Goal: Task Accomplishment & Management: Manage account settings

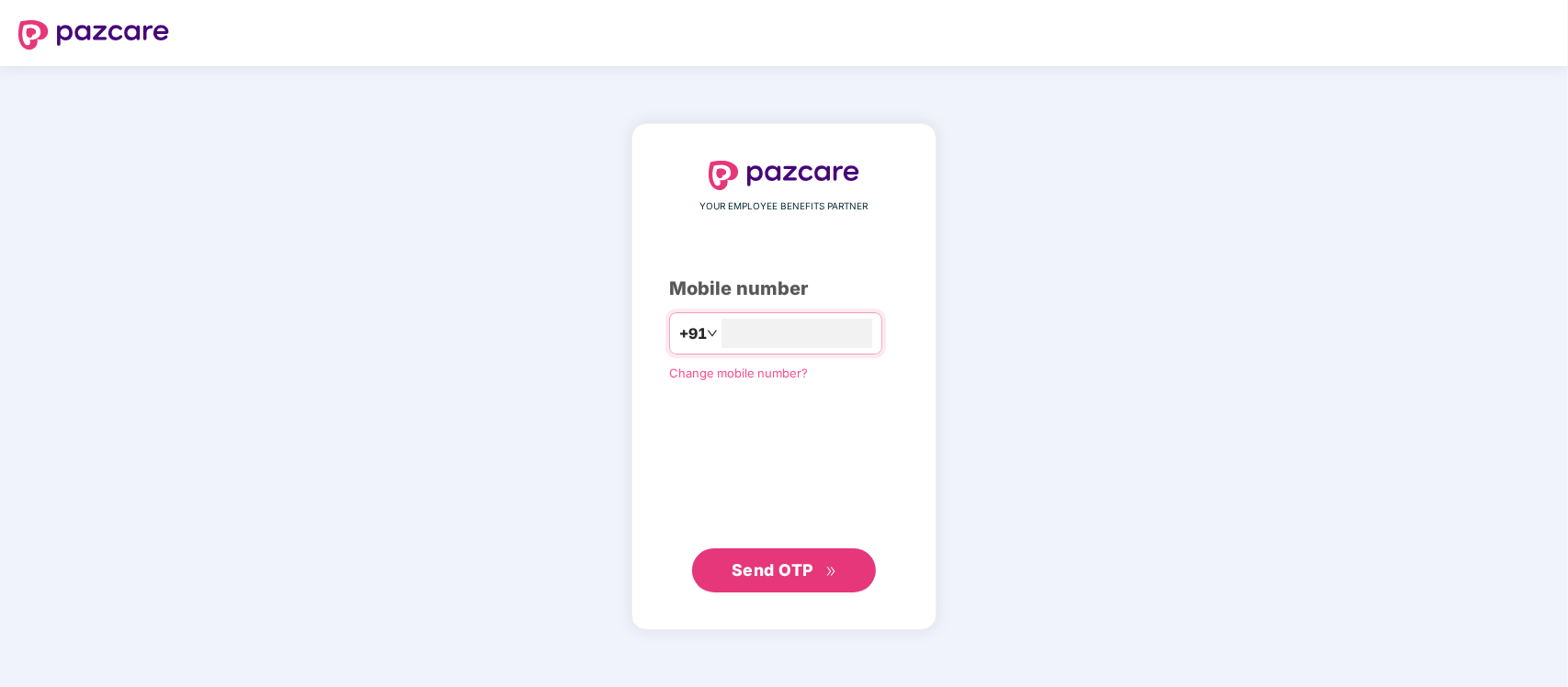
type input "**********"
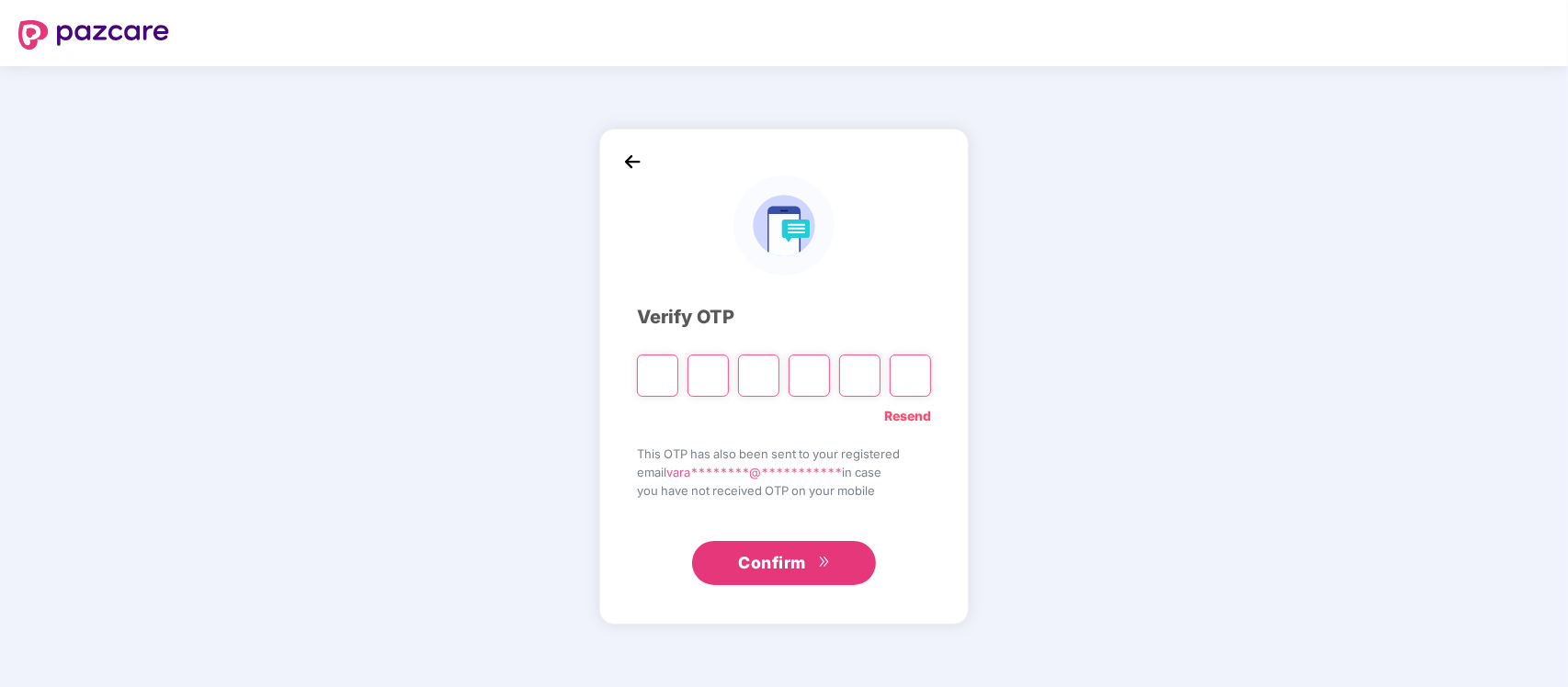
type input "*"
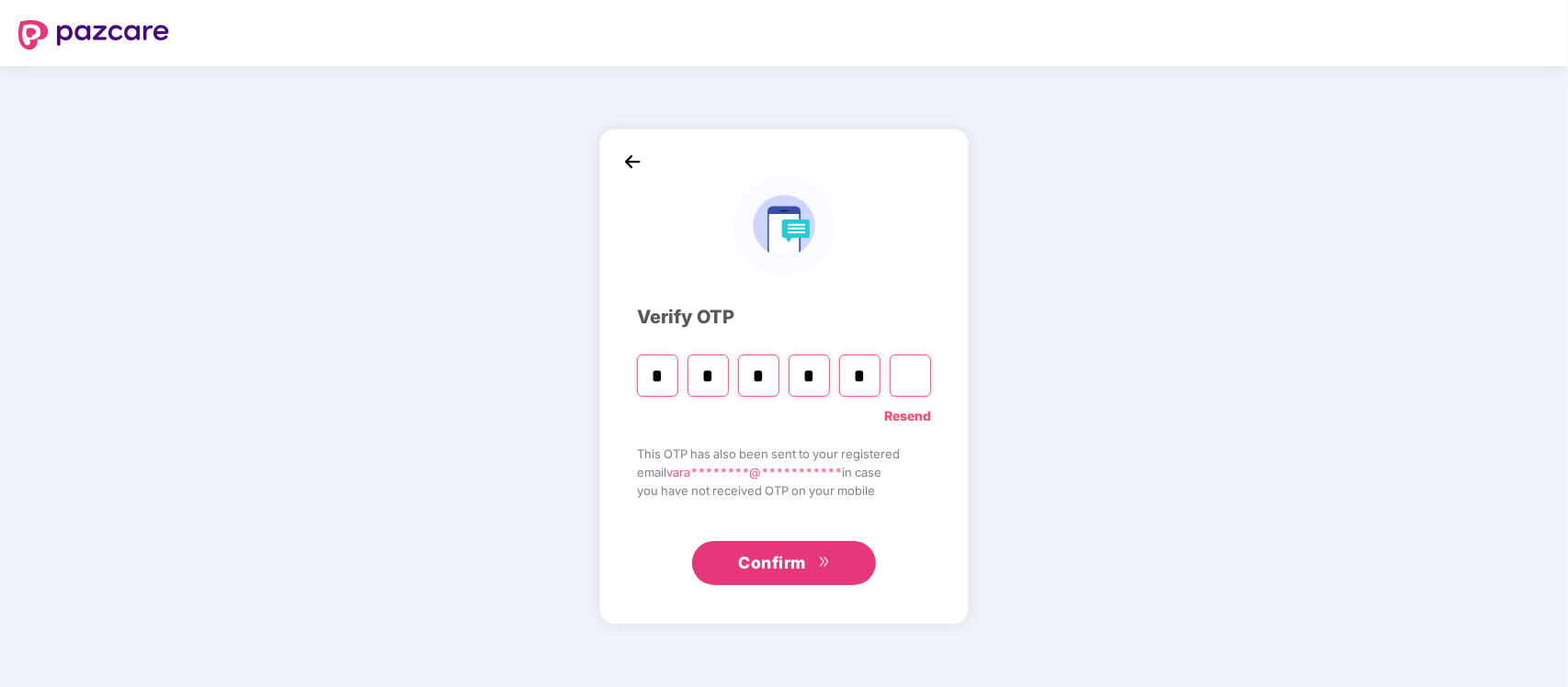
type input "*"
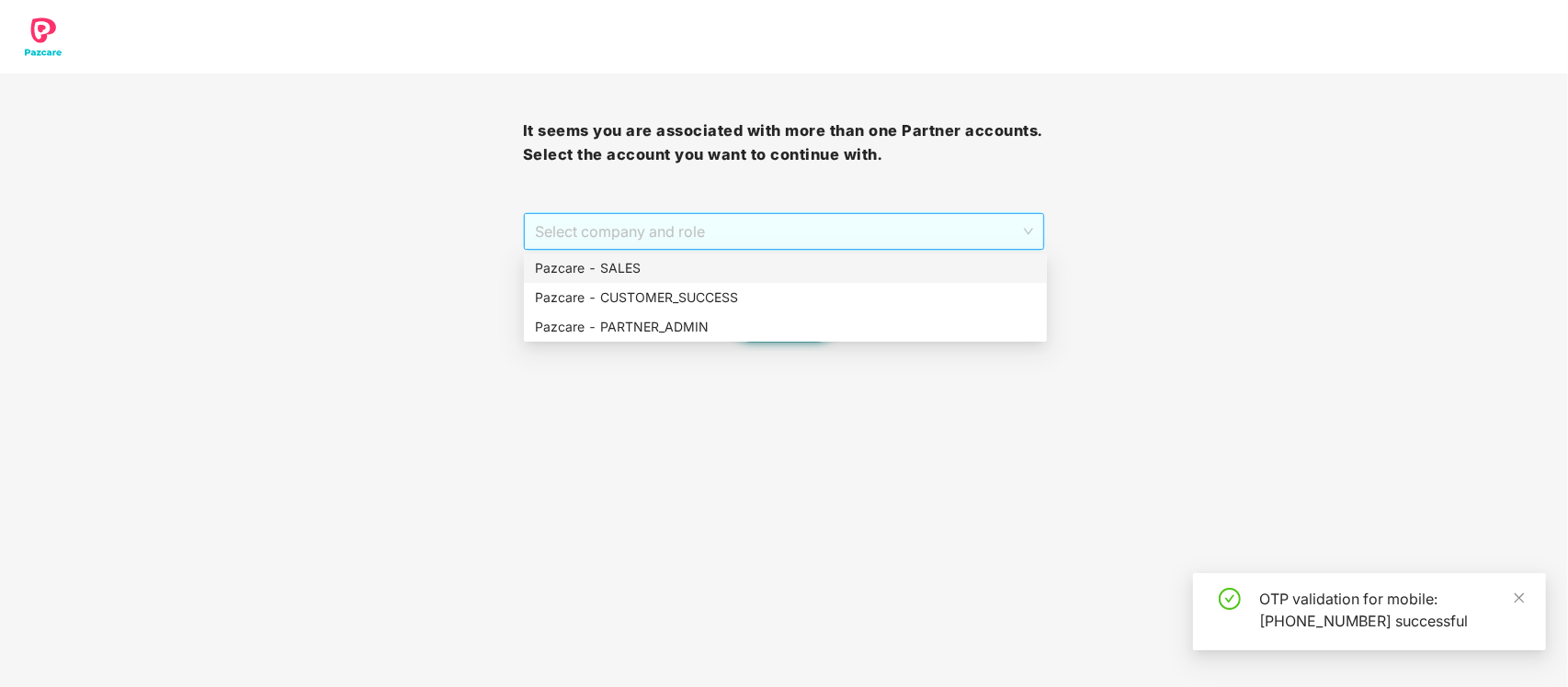
click at [856, 222] on span "Select company and role" at bounding box center [784, 231] width 499 height 35
click at [749, 340] on div "Pazcare - PARTNER_ADMIN" at bounding box center [785, 327] width 523 height 30
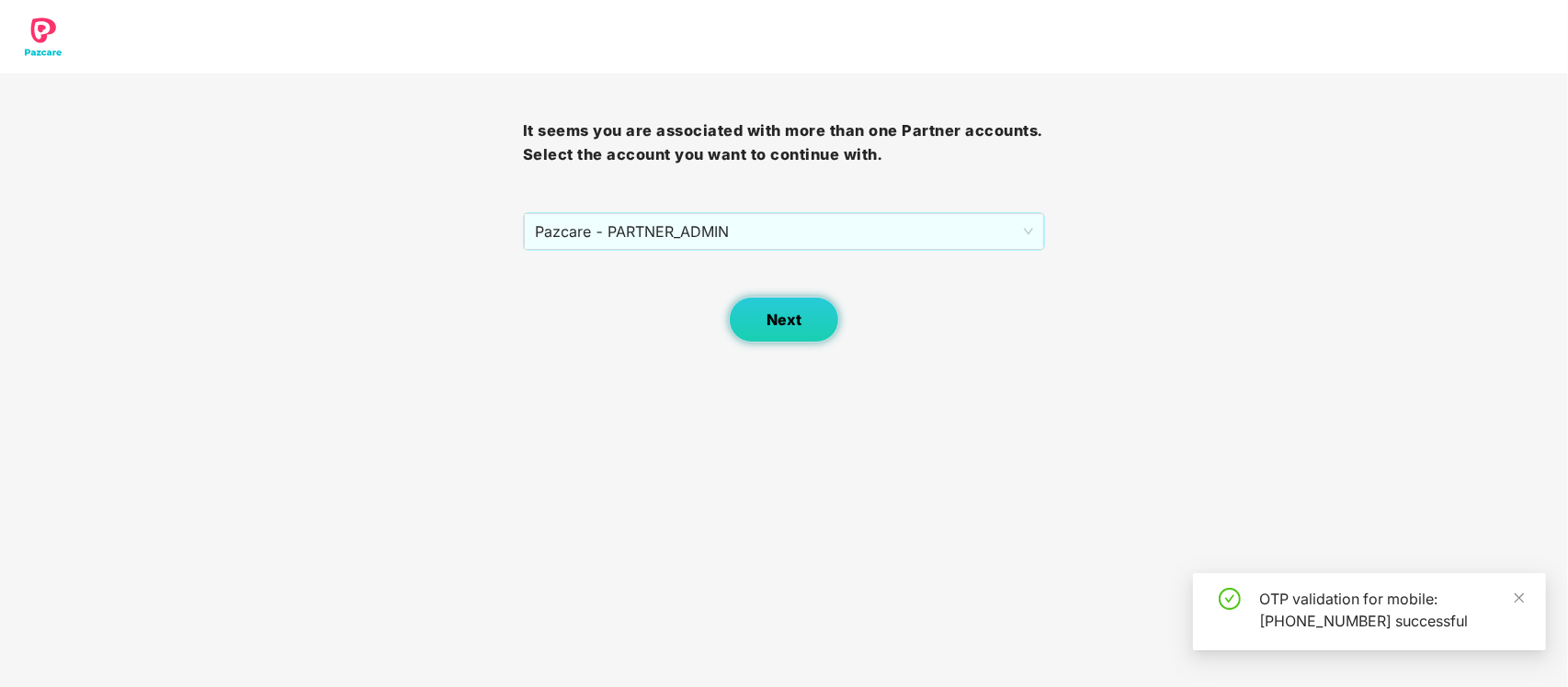
click at [786, 314] on span "Next" at bounding box center [784, 320] width 35 height 17
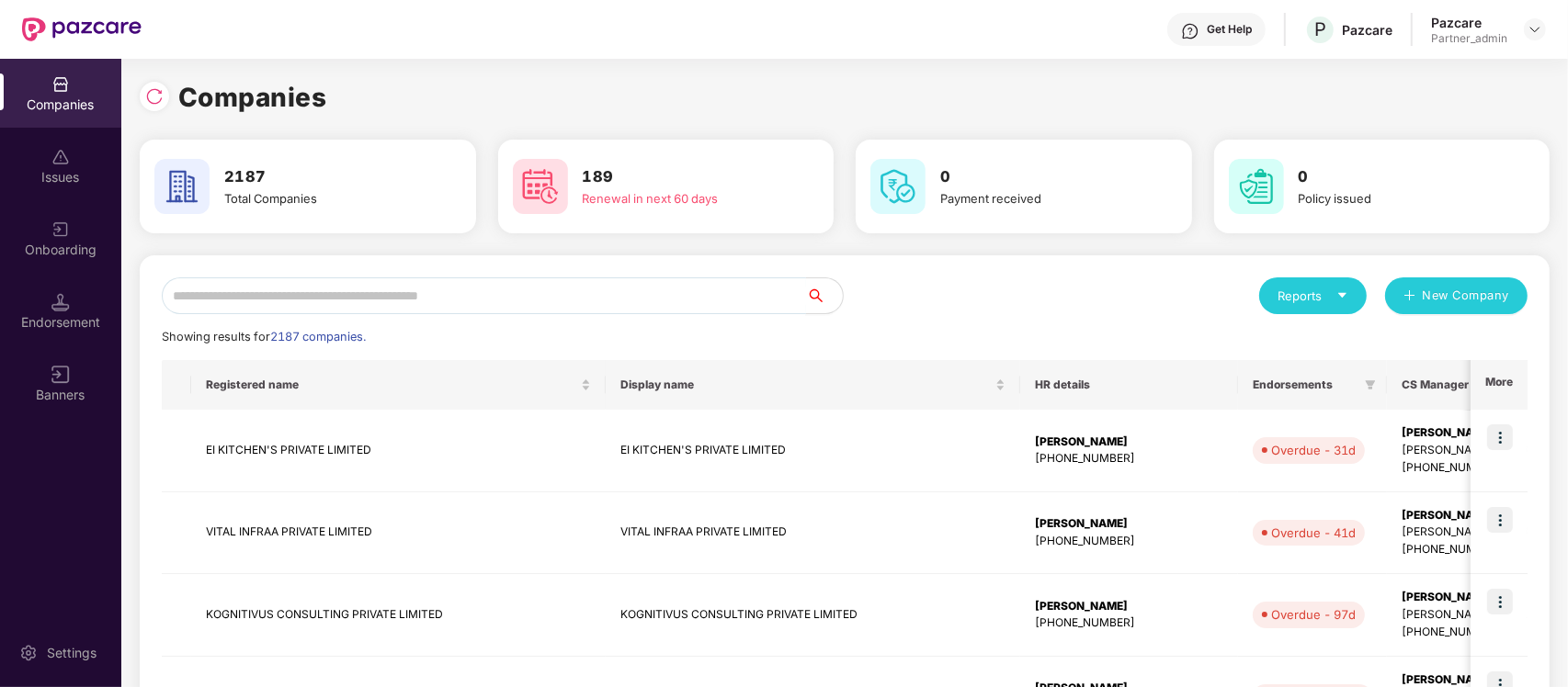
click at [606, 304] on input "text" at bounding box center [484, 296] width 644 height 36
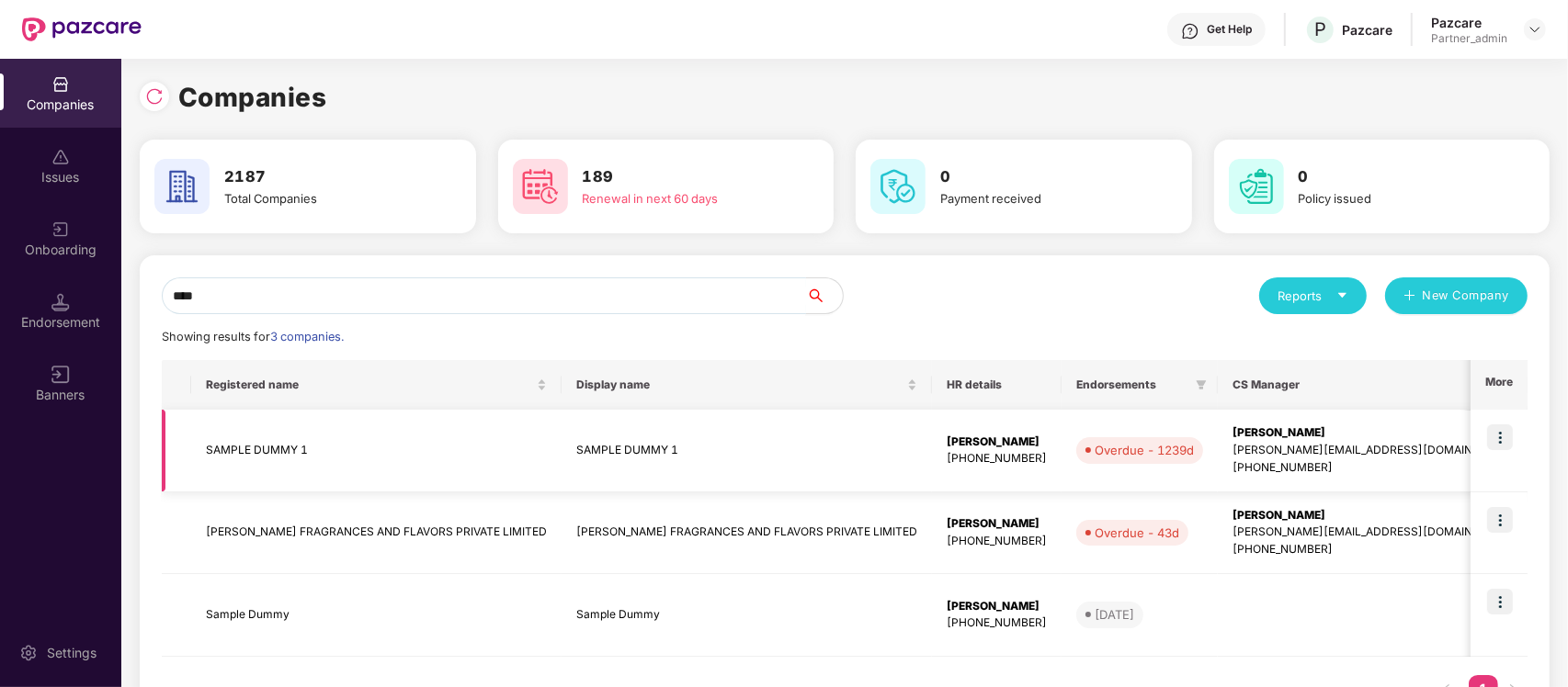
type input "****"
click at [741, 462] on td "SAMPLE DUMMY 1" at bounding box center [747, 451] width 370 height 83
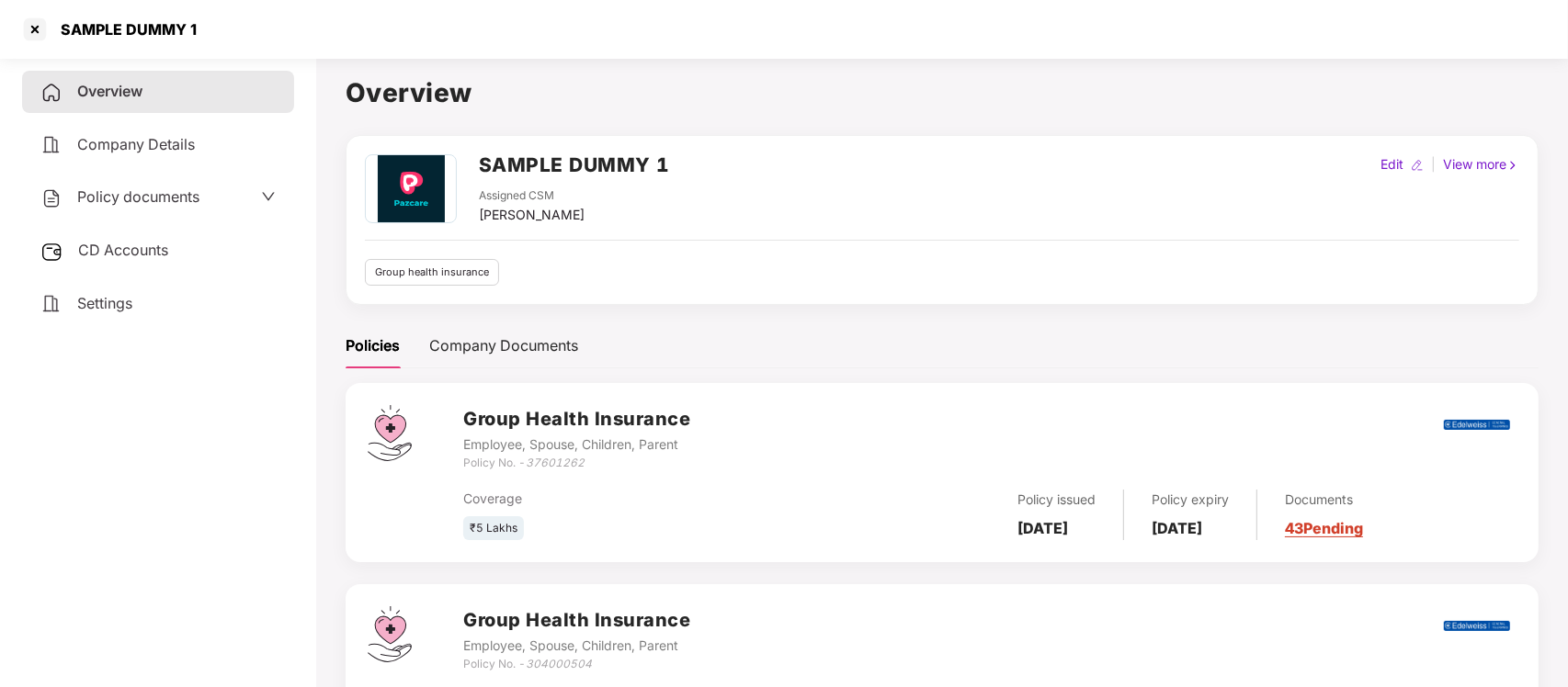
click at [1386, 171] on div "Edit" at bounding box center [1391, 164] width 31 height 20
select select "****"
select select "**********"
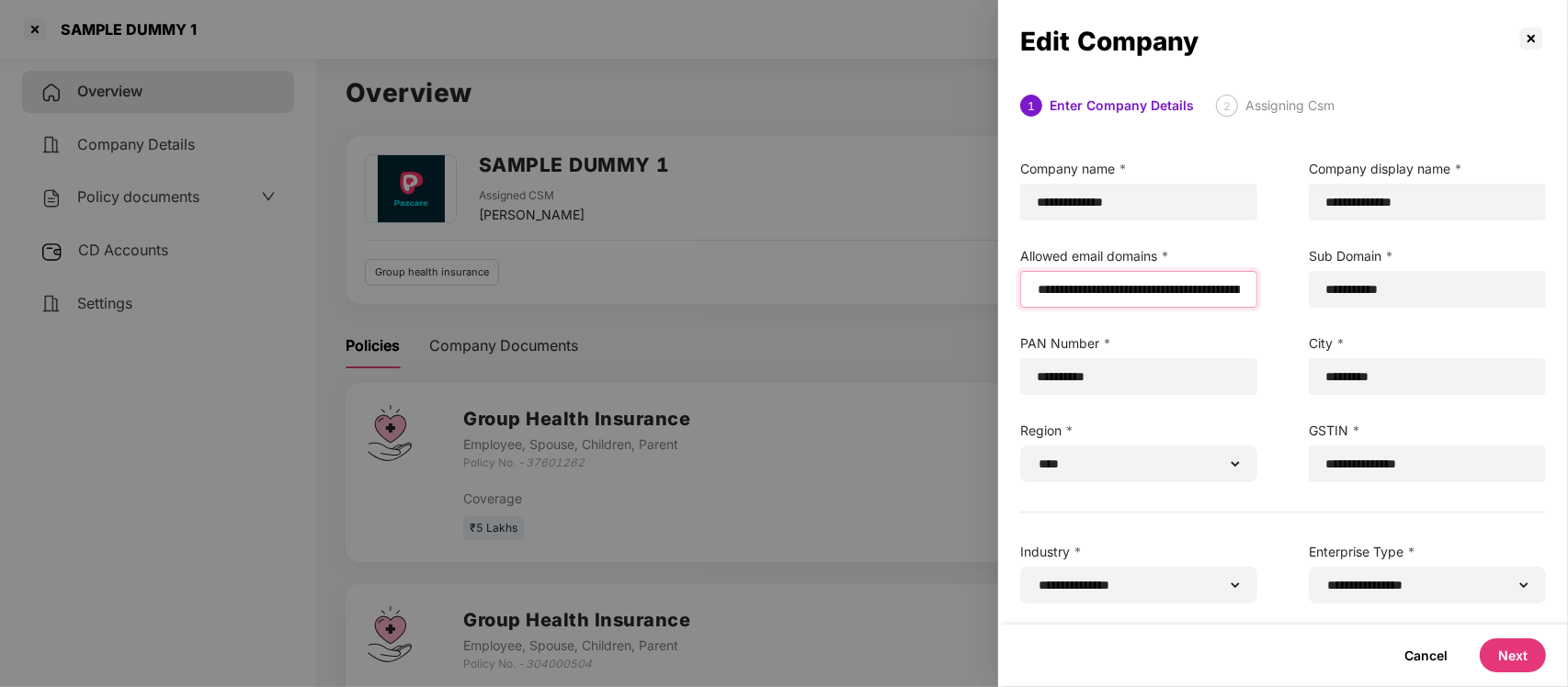
click at [1035, 288] on input "email" at bounding box center [1138, 290] width 205 height 19
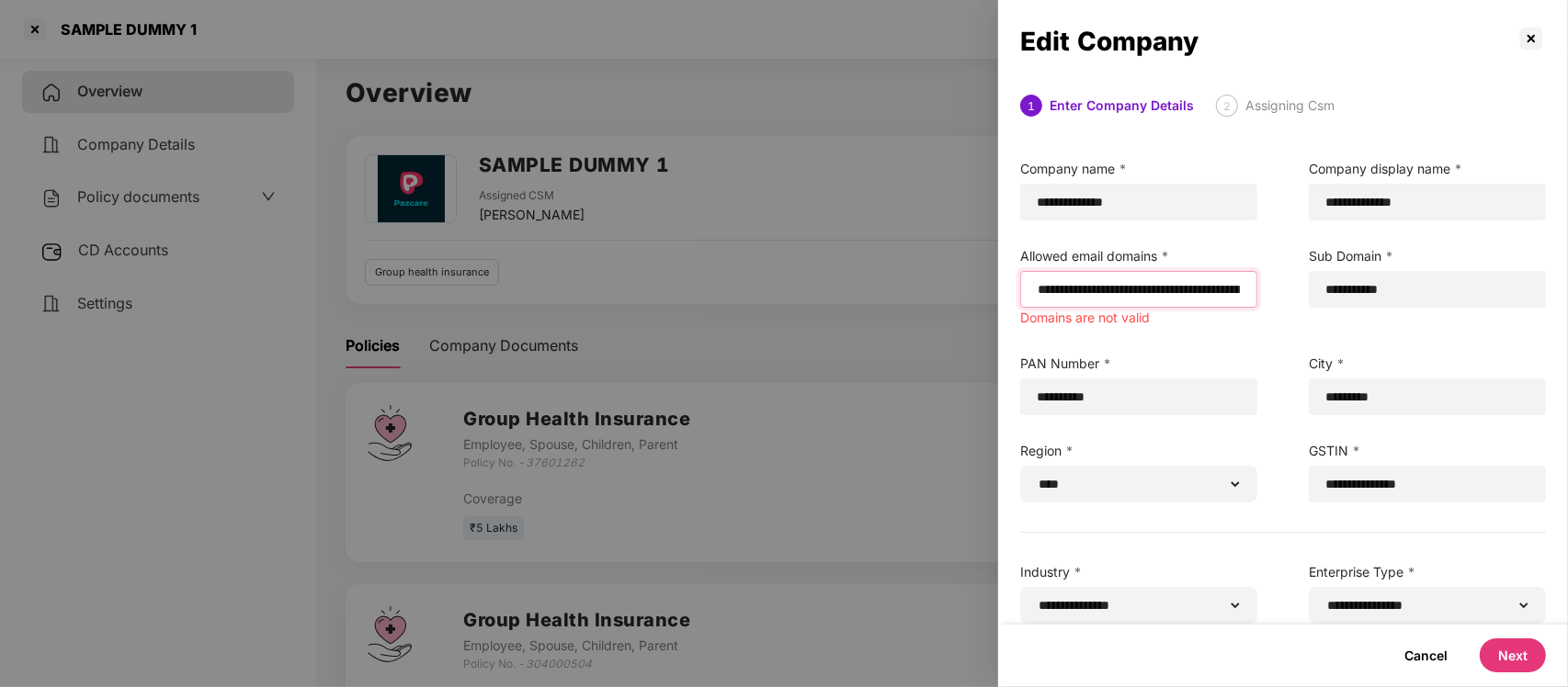
paste input "**********"
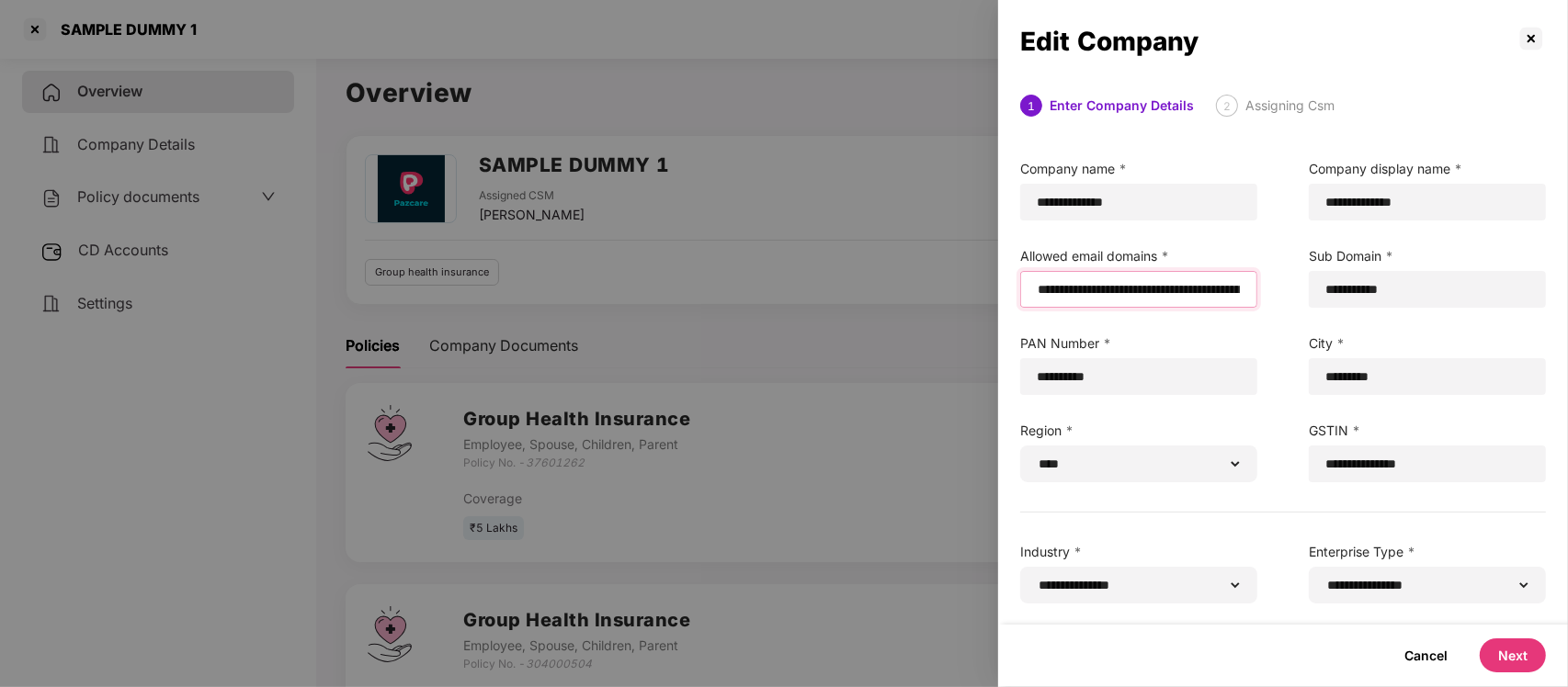
type input "**********"
click at [1517, 659] on button "Next" at bounding box center [1512, 655] width 66 height 34
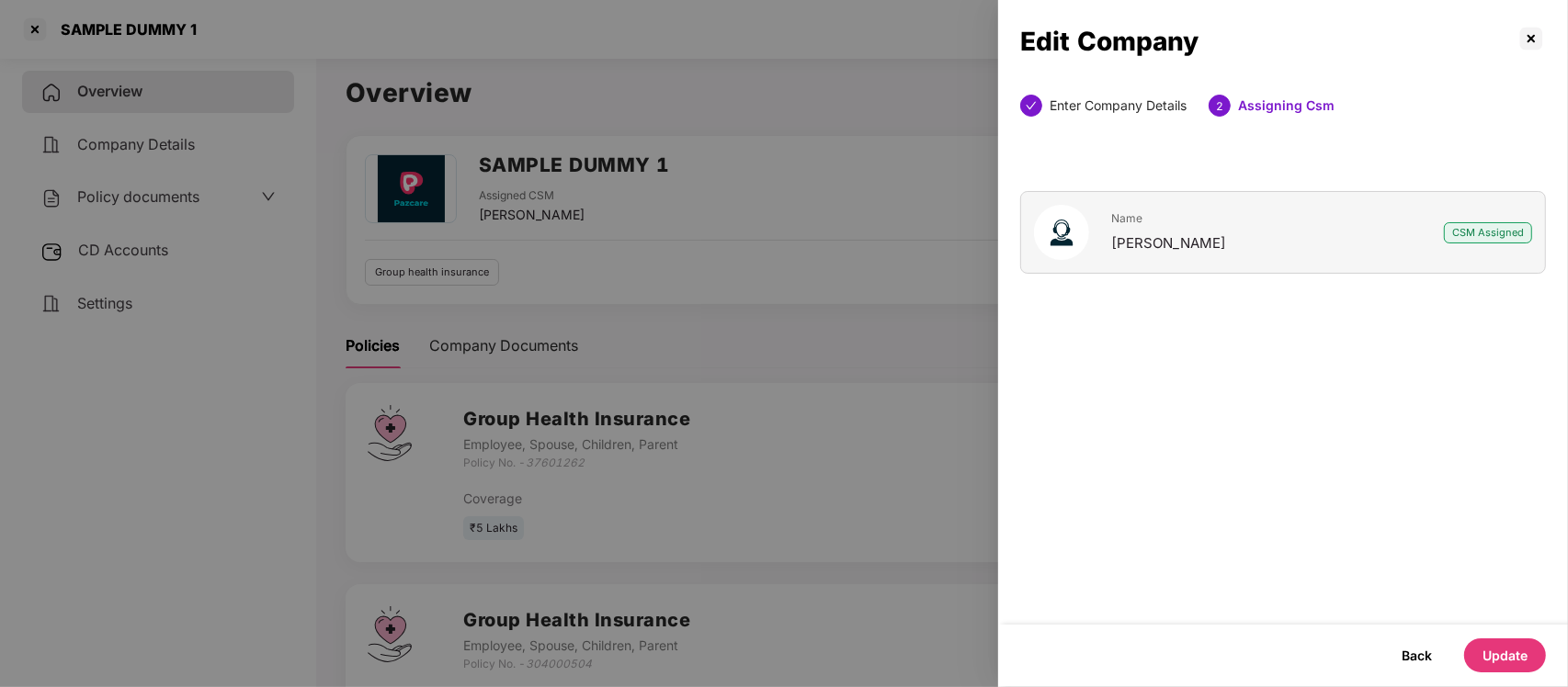
click at [1485, 655] on button "Update" at bounding box center [1504, 655] width 82 height 34
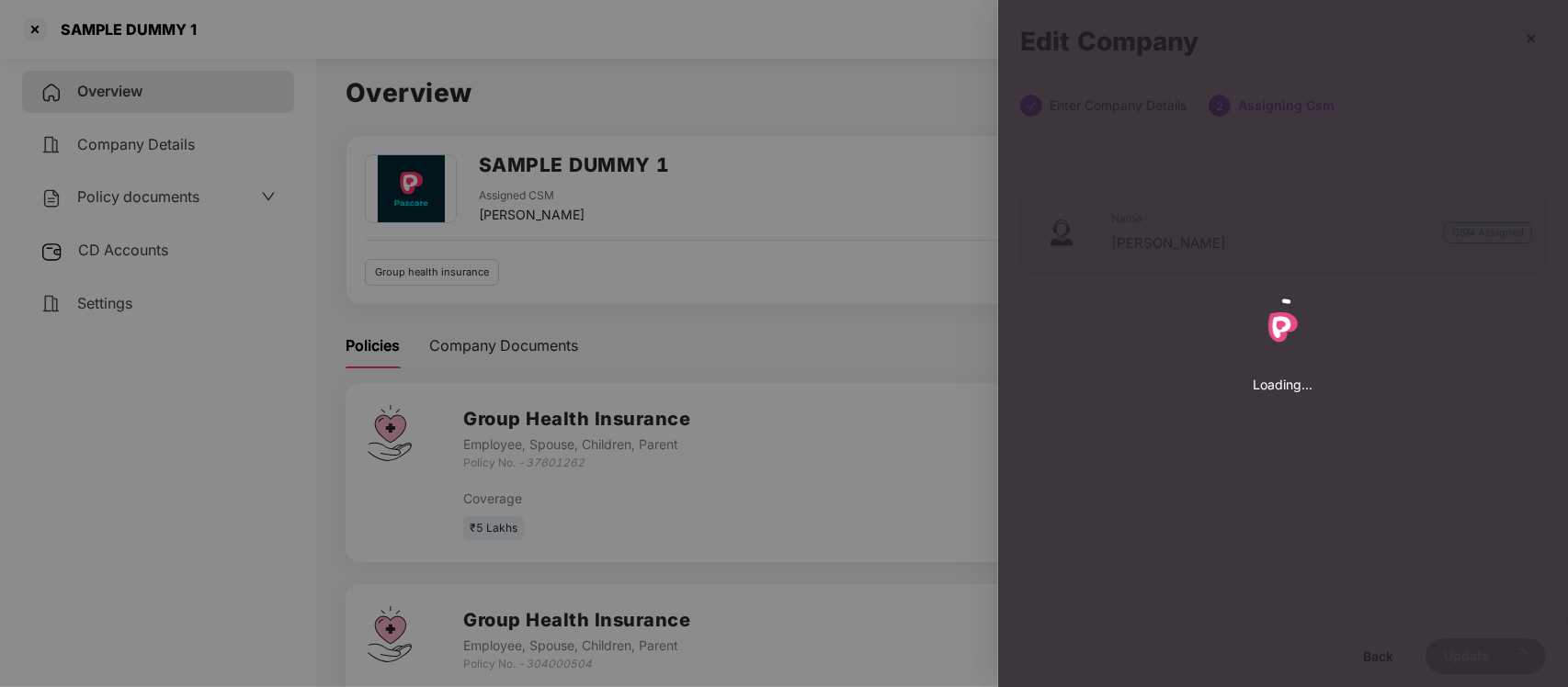
select select "****"
select select "**********"
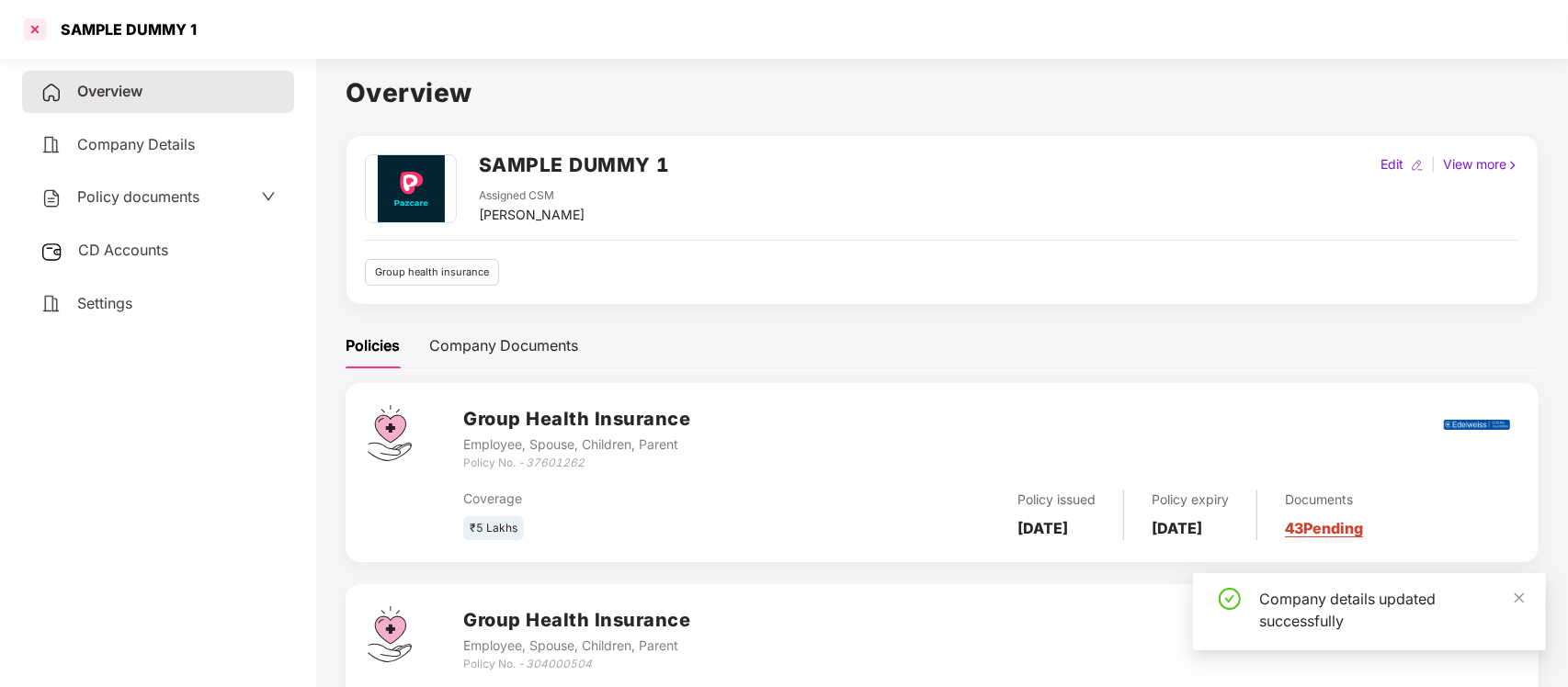
click at [33, 26] on div at bounding box center [35, 29] width 30 height 30
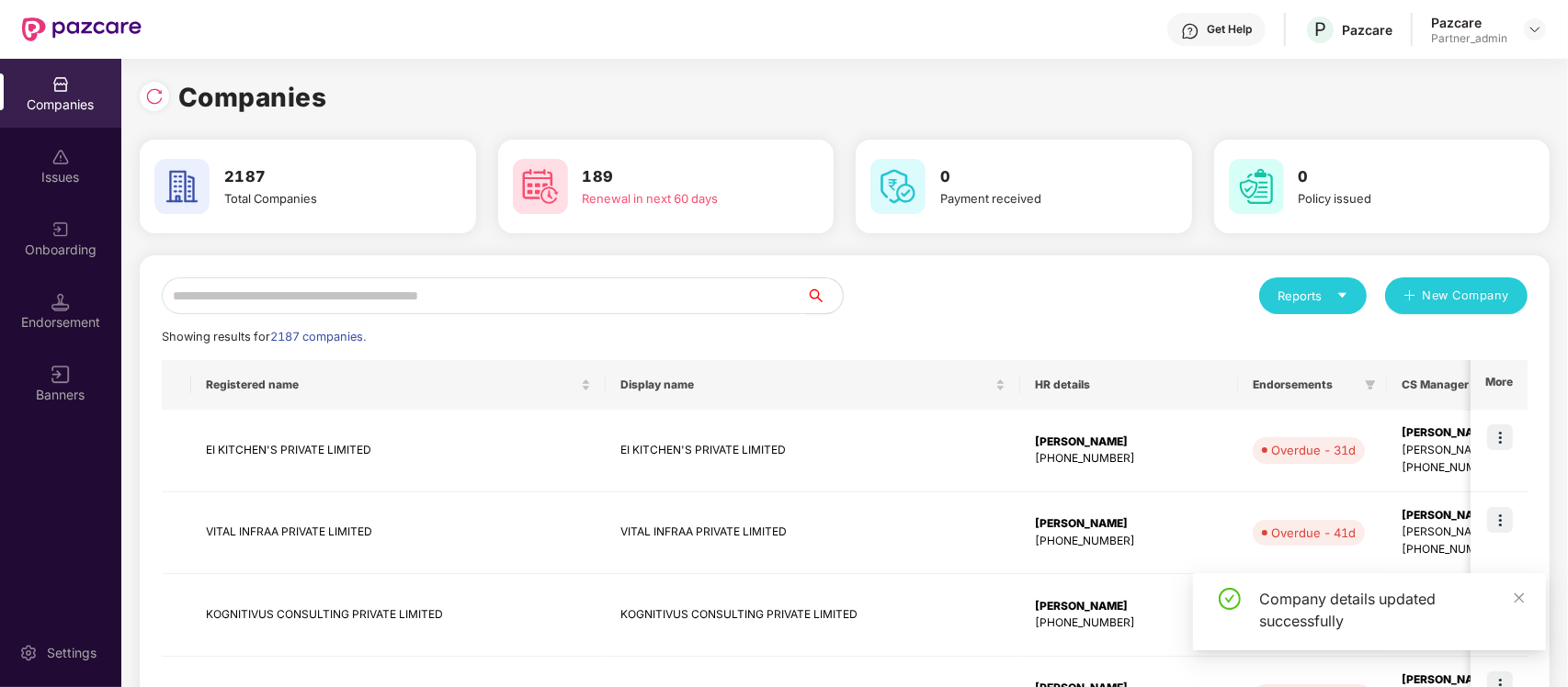
click at [461, 287] on input "text" at bounding box center [484, 296] width 644 height 36
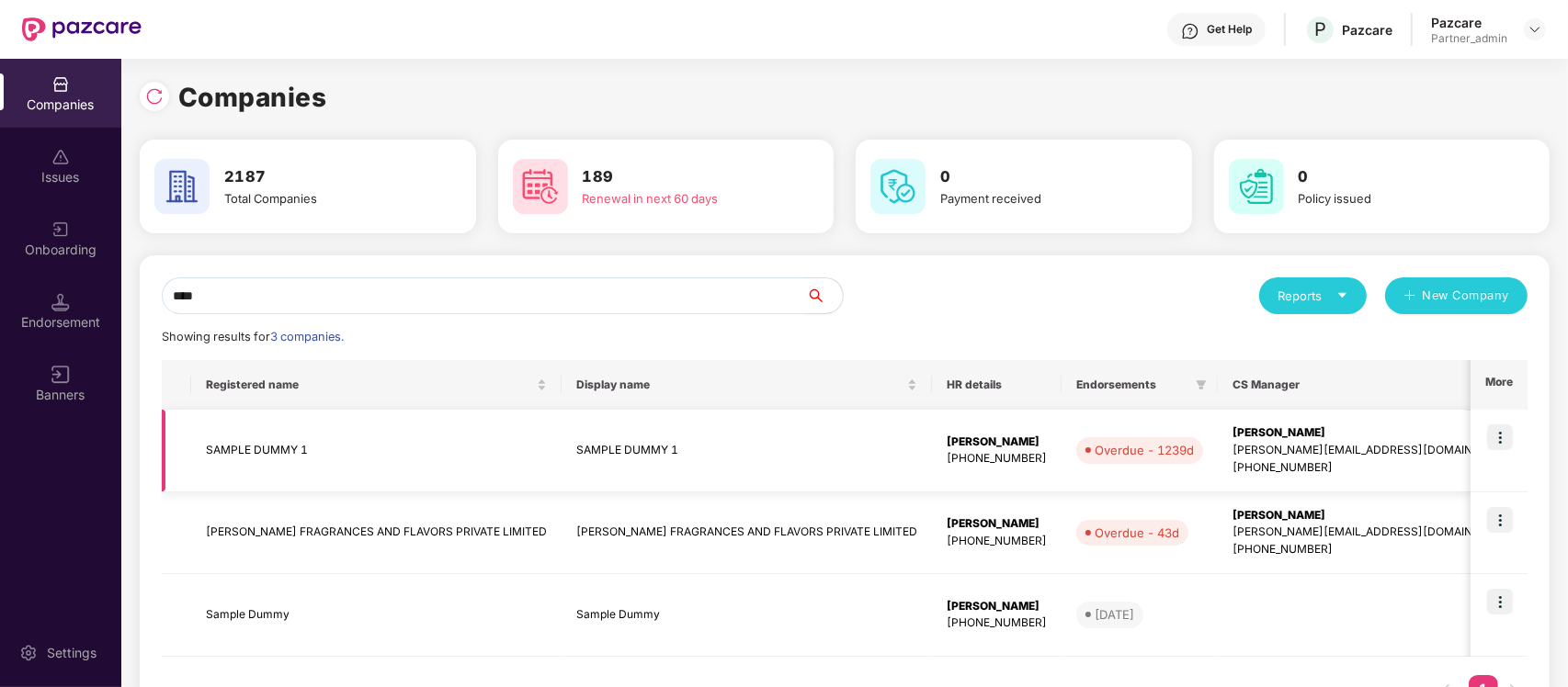
type input "****"
click at [1498, 435] on img at bounding box center [1499, 437] width 26 height 26
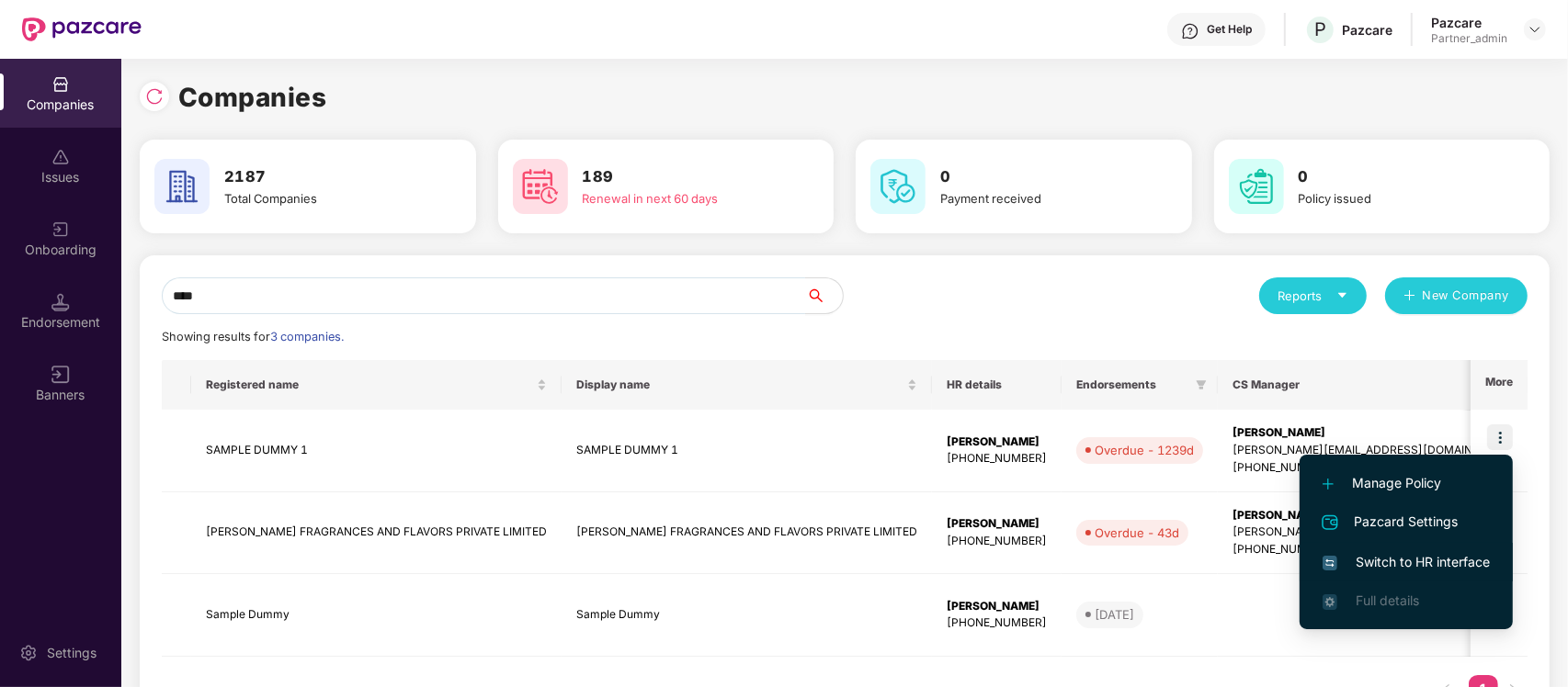
click at [1375, 560] on span "Switch to HR interface" at bounding box center [1406, 562] width 167 height 20
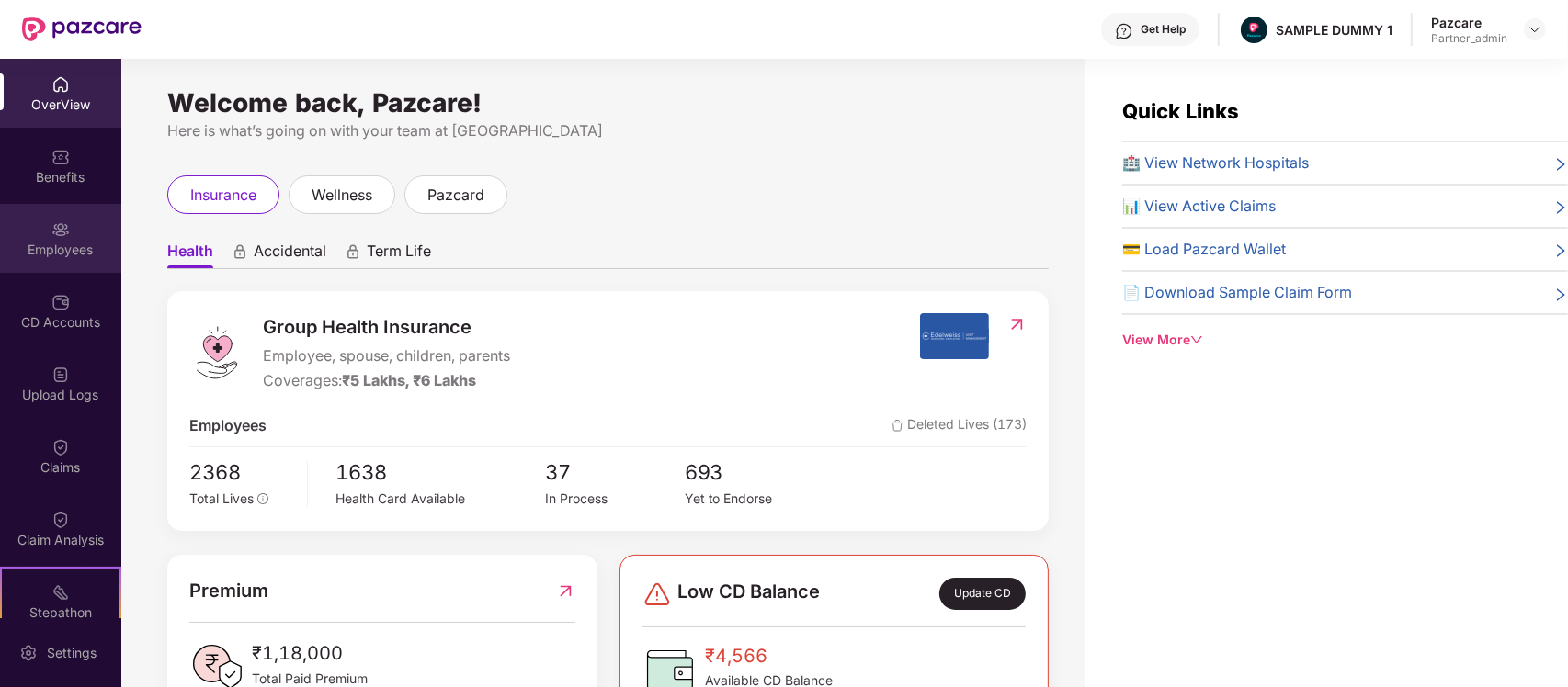
click at [49, 242] on div "Employees" at bounding box center [60, 249] width 121 height 18
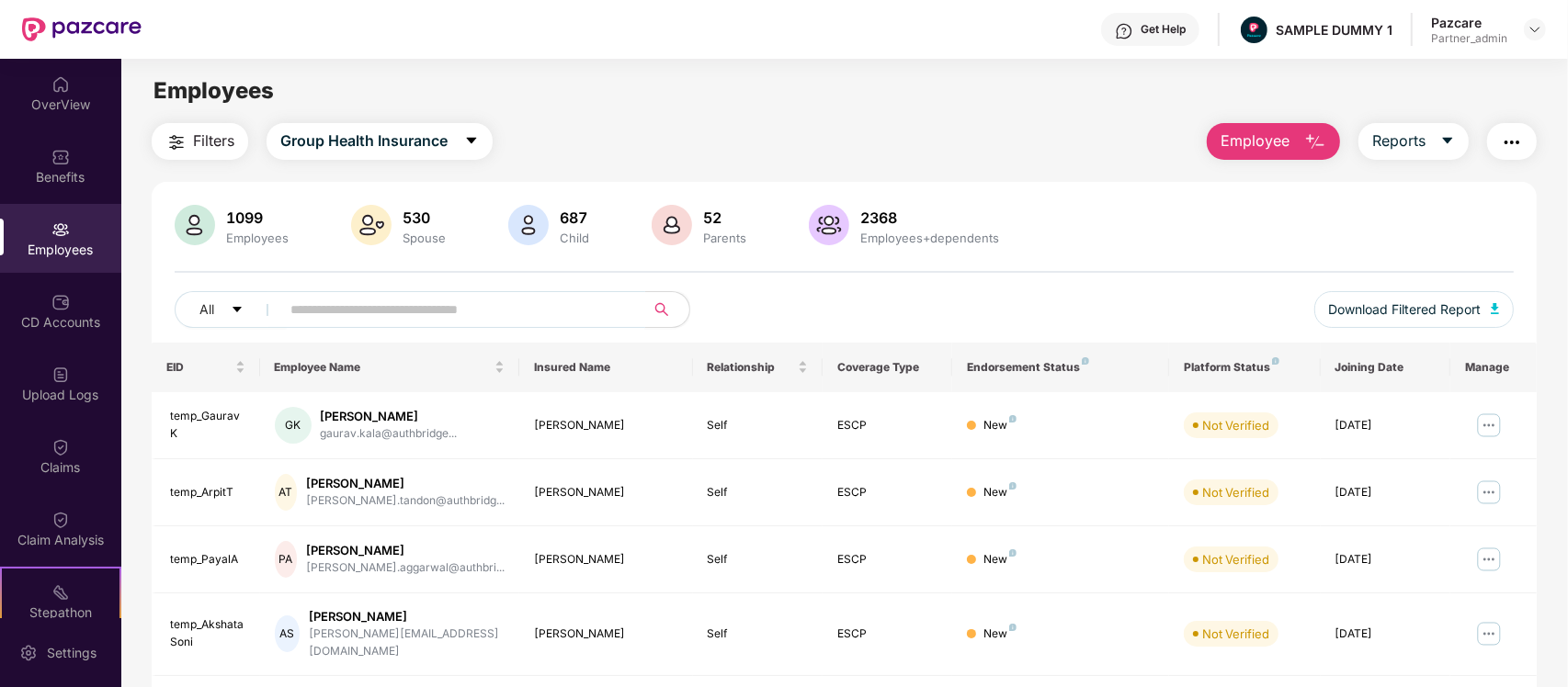
click at [300, 308] on input "text" at bounding box center [456, 309] width 330 height 28
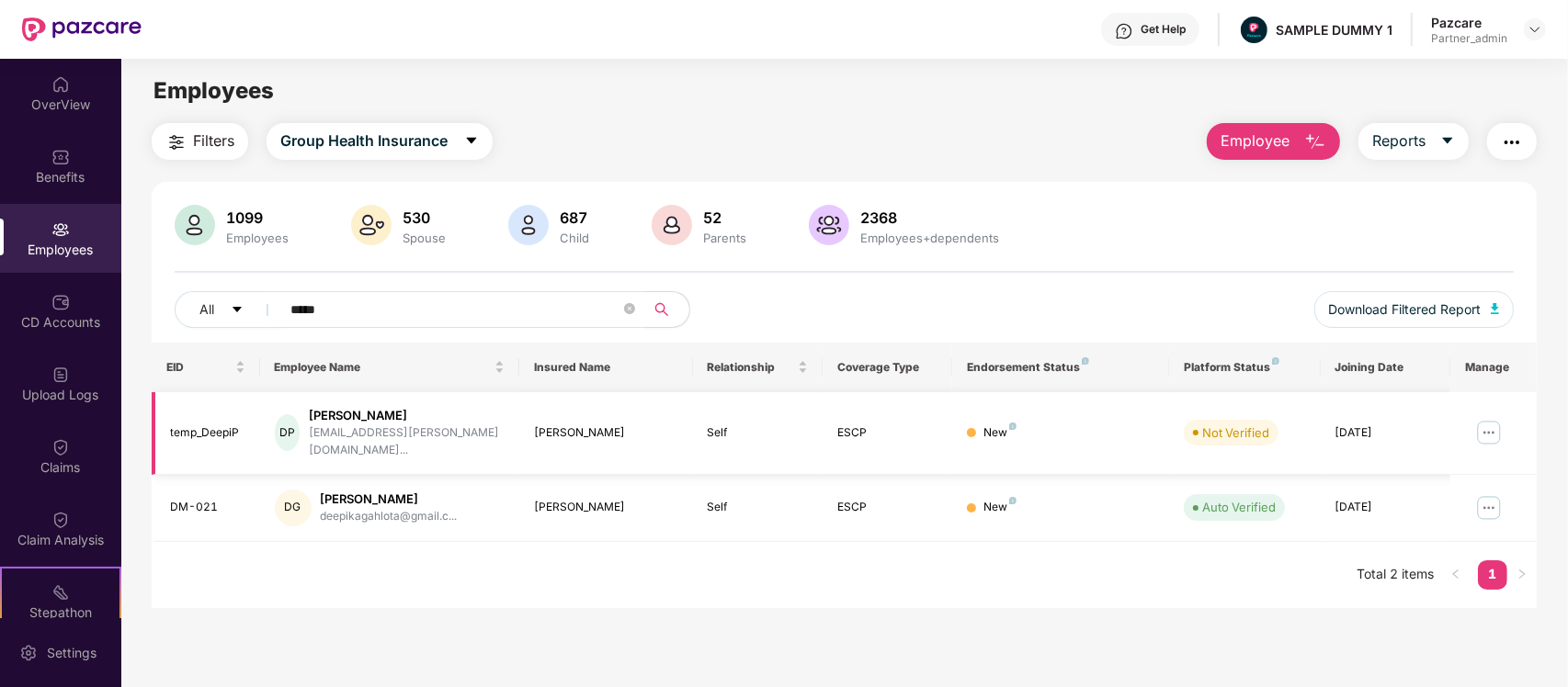
type input "*****"
click at [1496, 435] on img at bounding box center [1488, 433] width 30 height 30
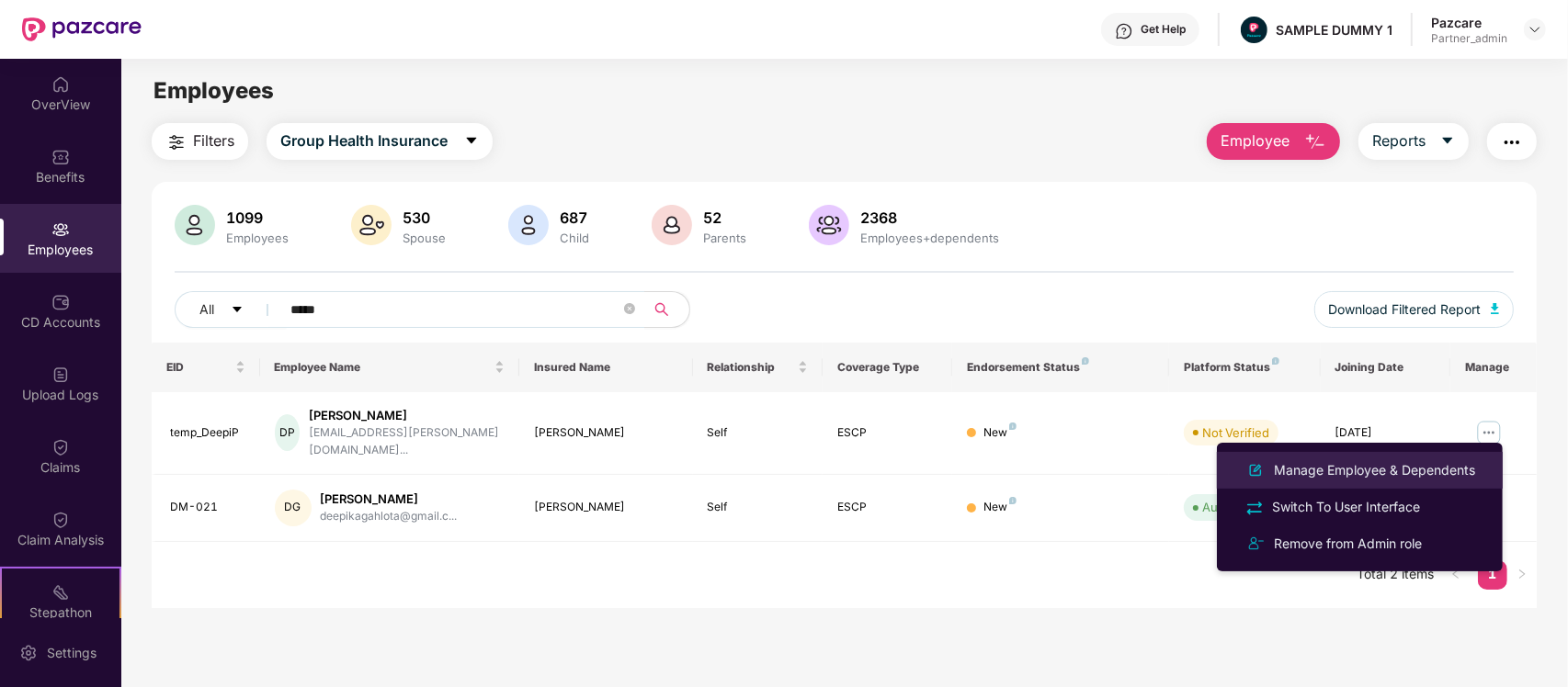
click at [1411, 470] on div "Manage Employee & Dependents" at bounding box center [1373, 470] width 208 height 20
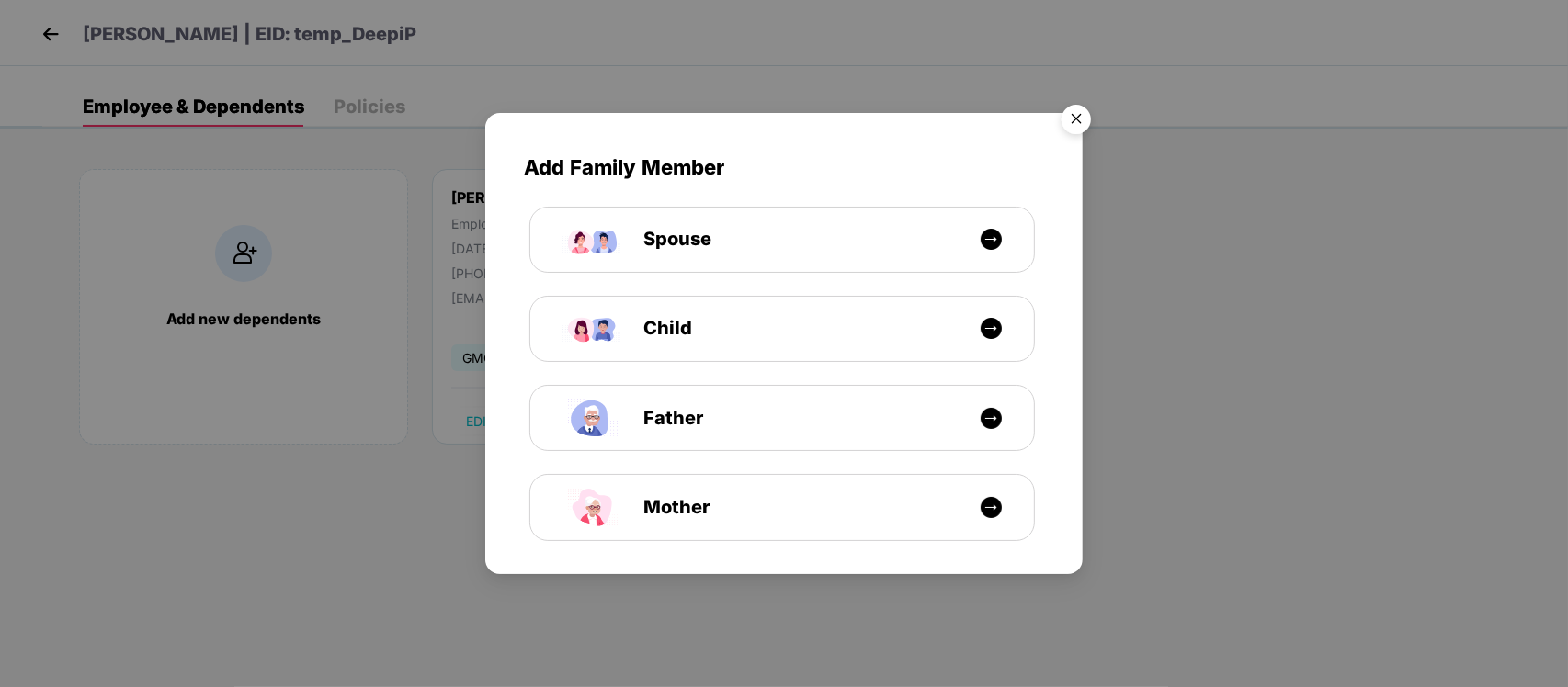
click at [1089, 107] on img "Close" at bounding box center [1077, 123] width 52 height 52
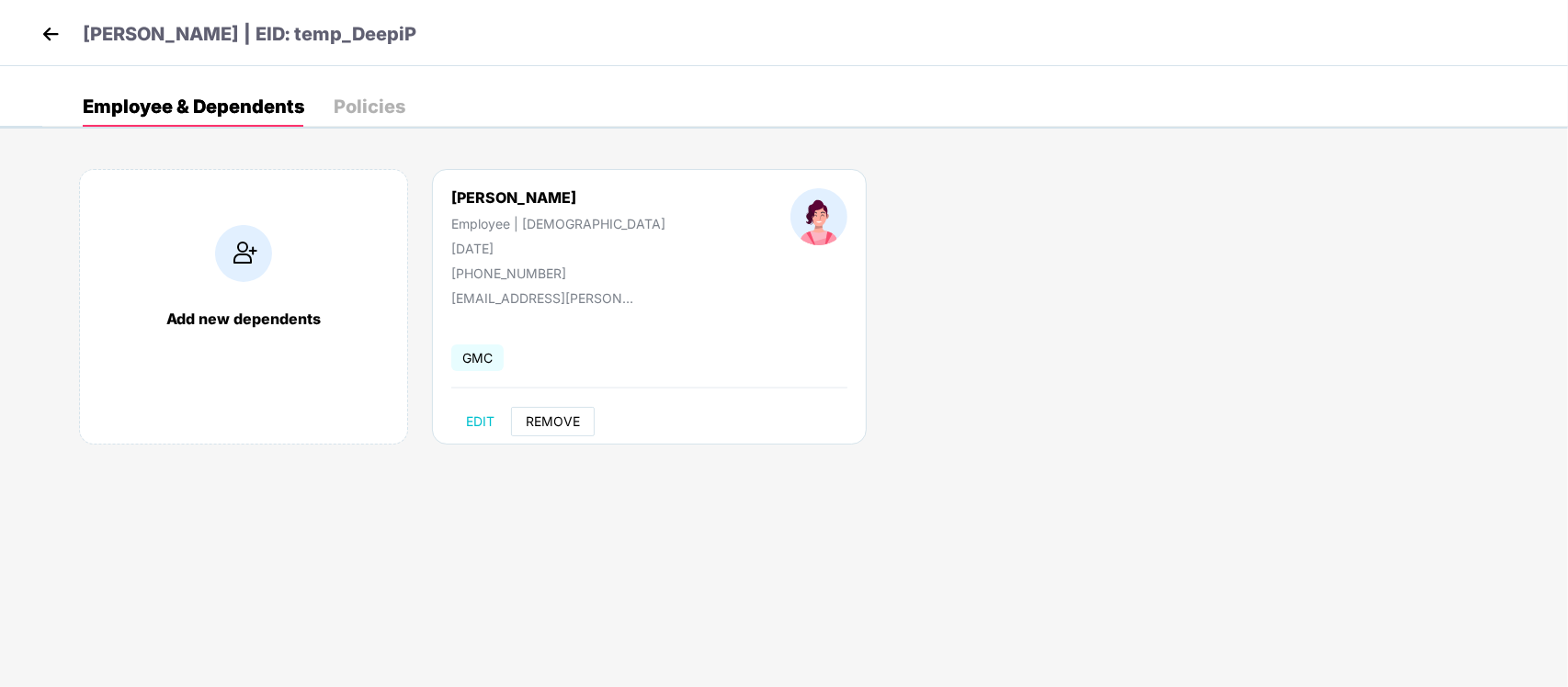
click at [549, 421] on span "REMOVE" at bounding box center [553, 421] width 54 height 14
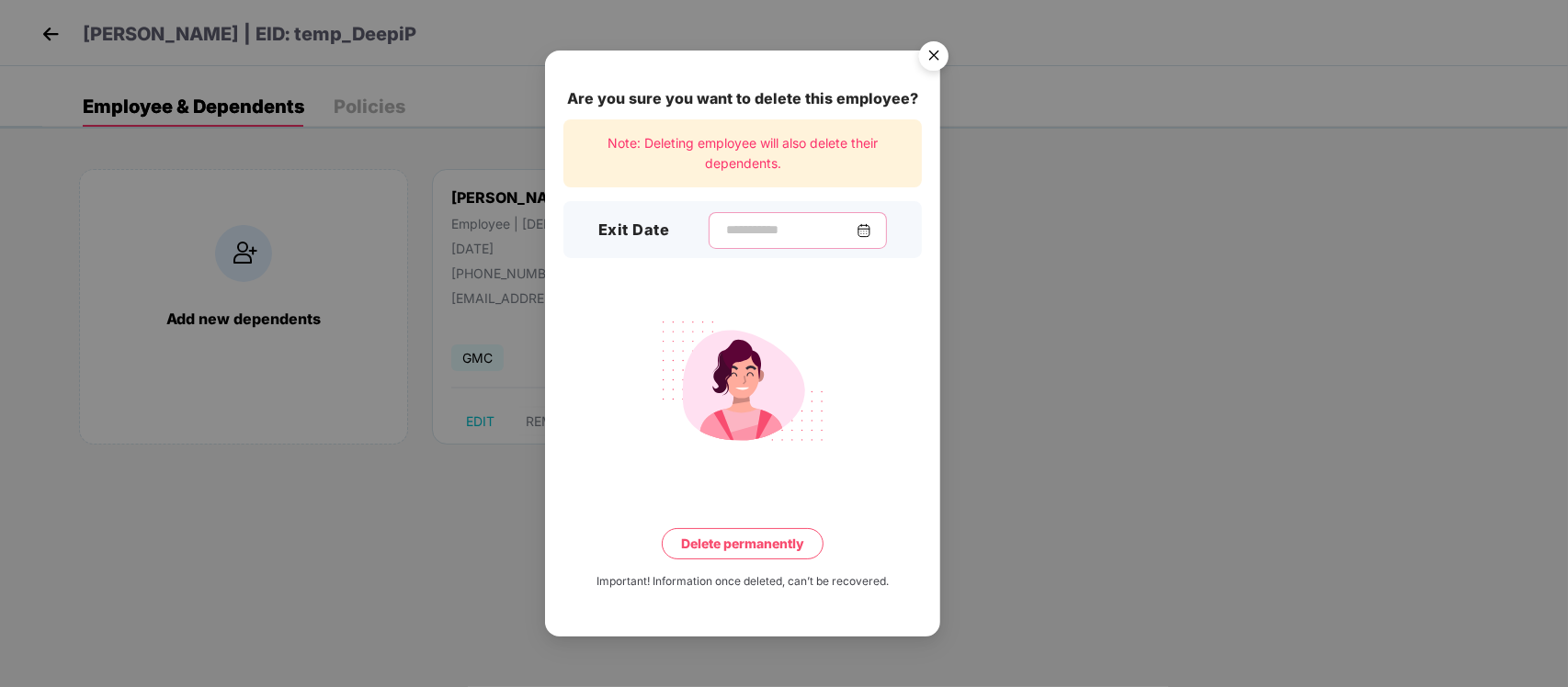
click at [760, 227] on input at bounding box center [791, 230] width 132 height 19
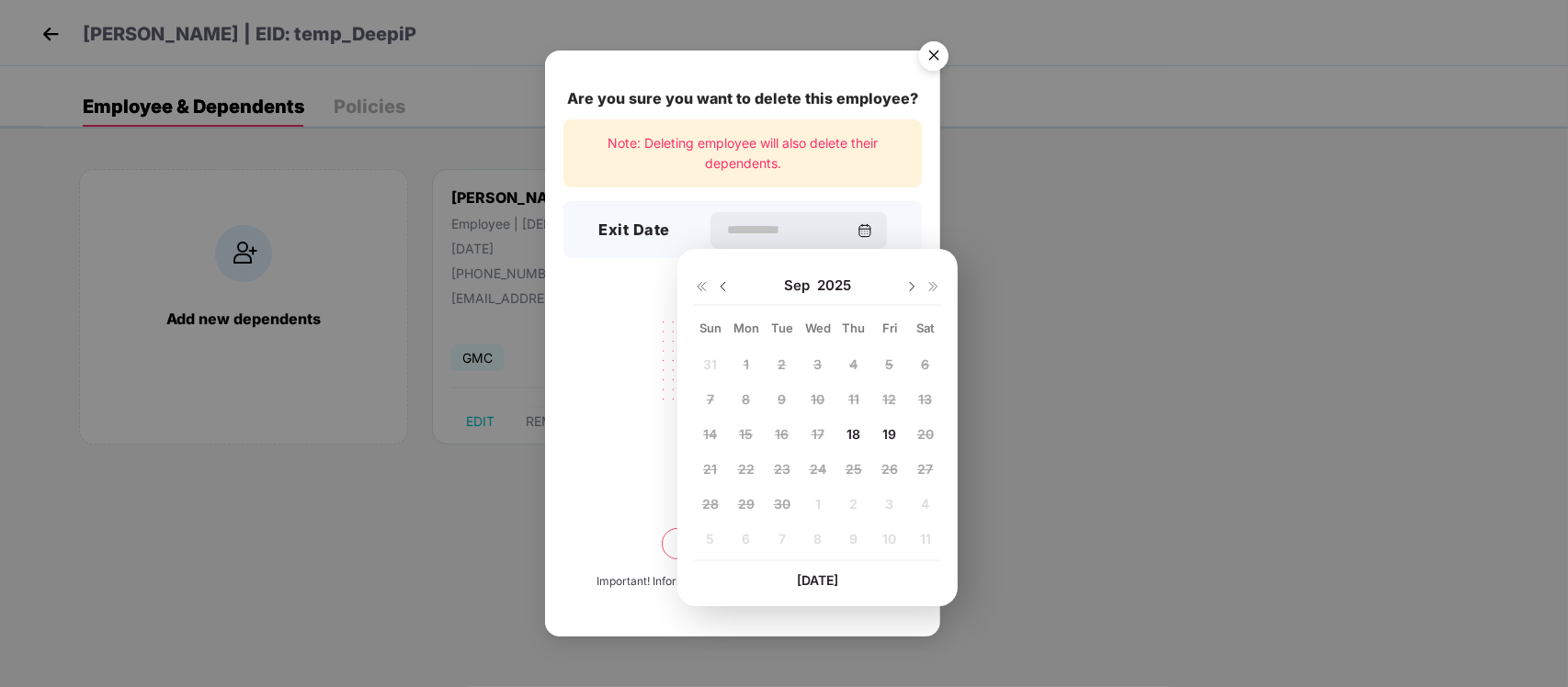
click at [898, 438] on div "19" at bounding box center [890, 434] width 28 height 28
type input "**********"
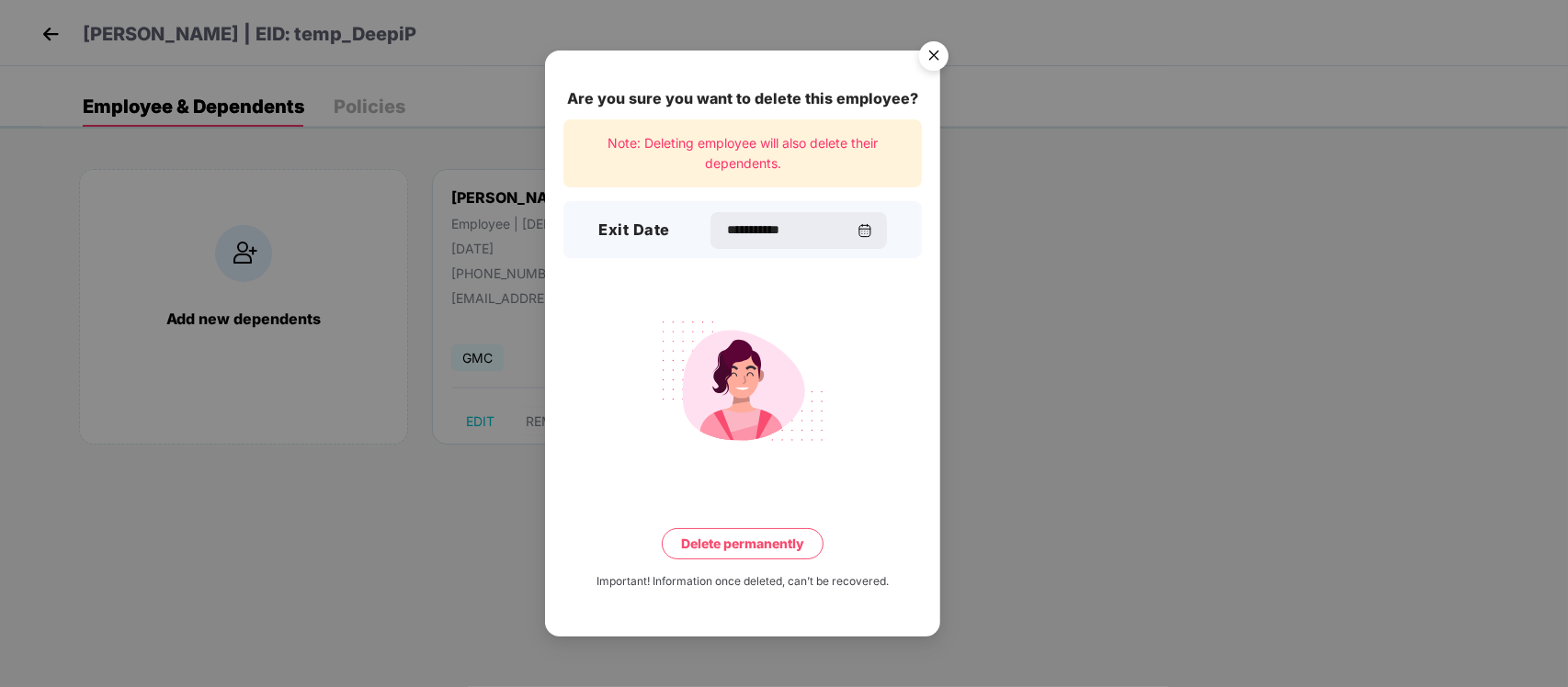
click at [728, 553] on button "Delete permanently" at bounding box center [742, 544] width 162 height 32
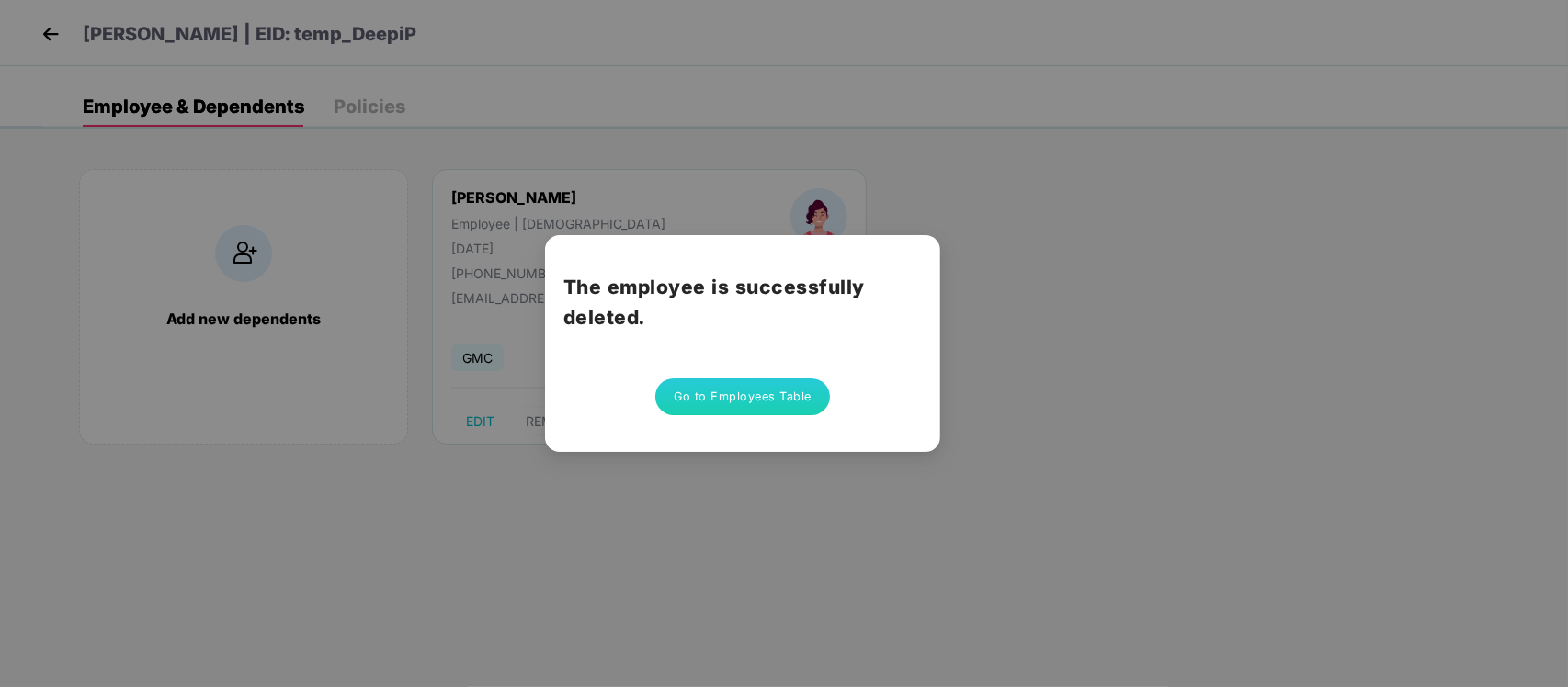
click at [772, 410] on button "Go to Employees Table" at bounding box center [743, 397] width 175 height 36
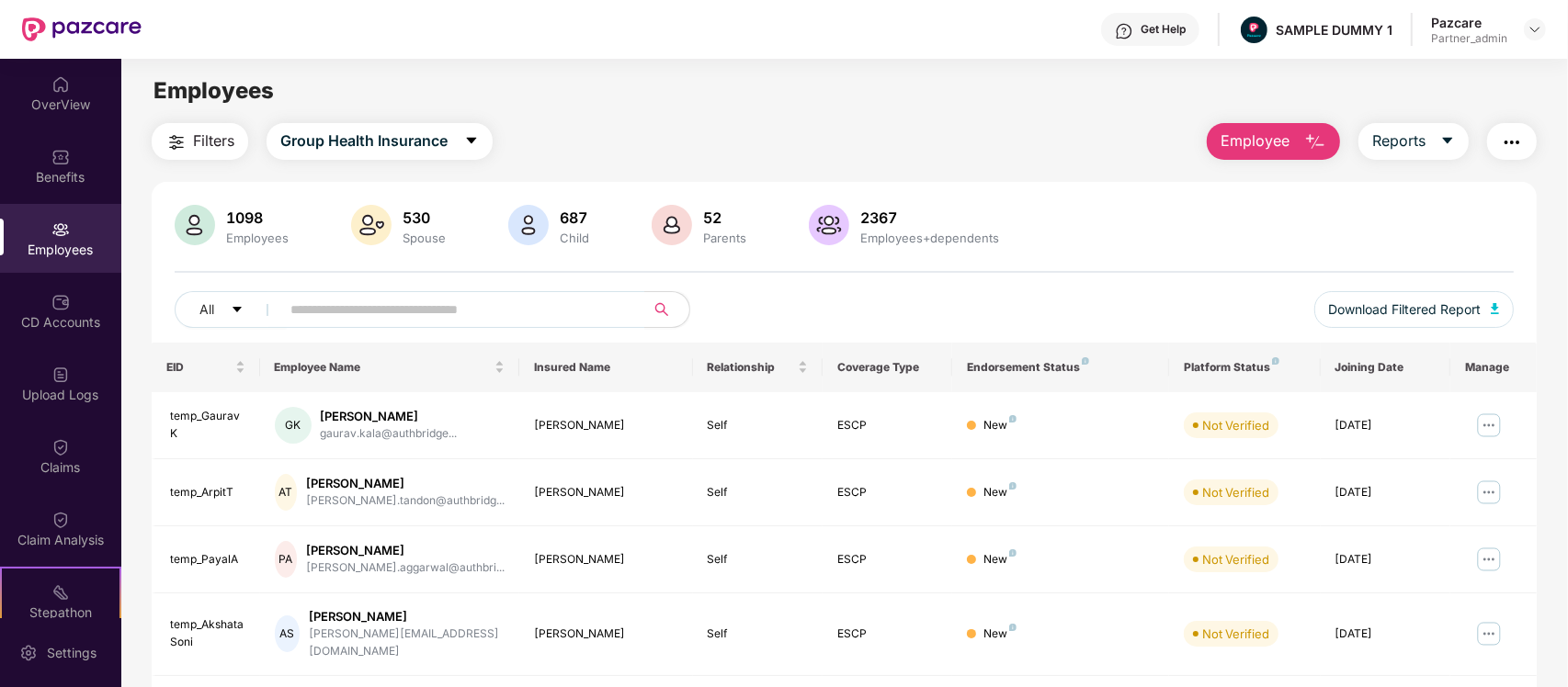
click at [1272, 140] on span "Employee" at bounding box center [1255, 141] width 69 height 23
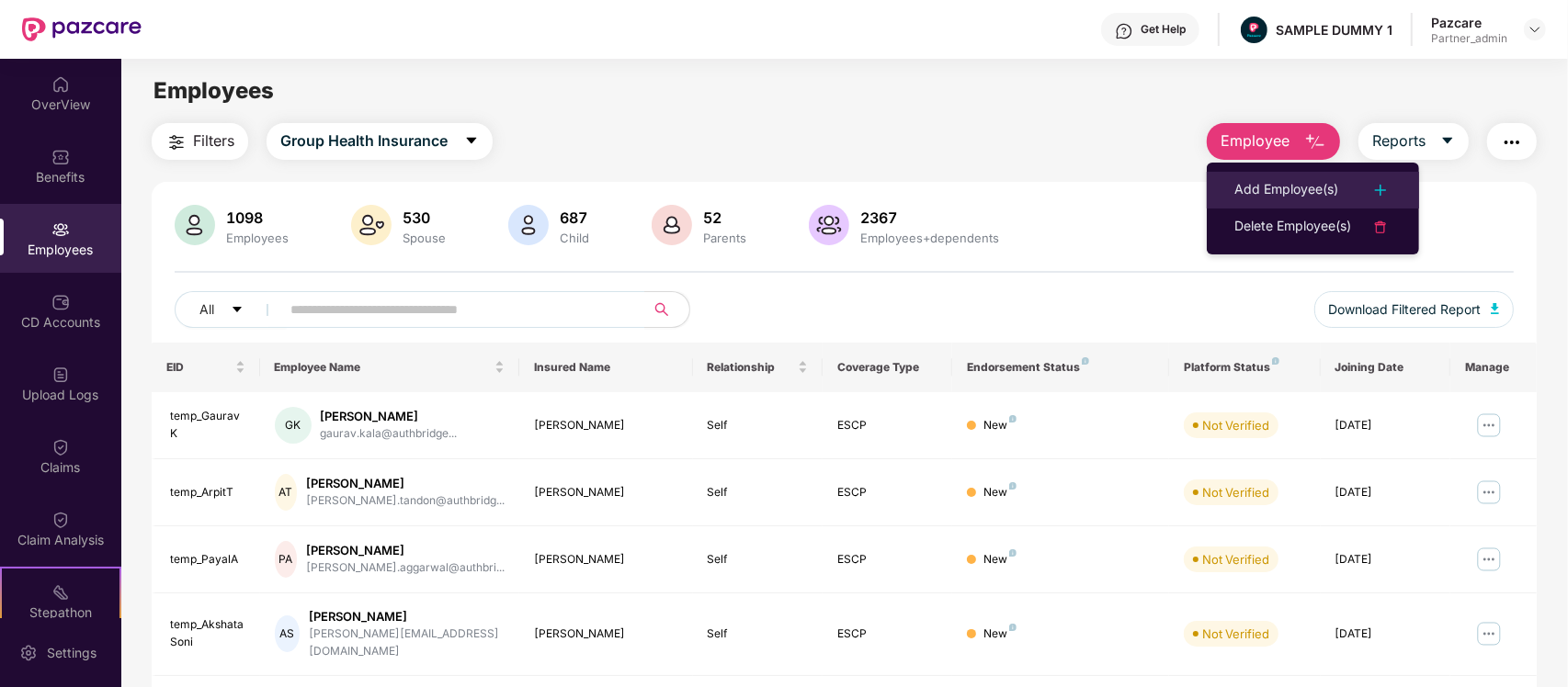
click at [1272, 181] on div "Add Employee(s)" at bounding box center [1286, 190] width 104 height 22
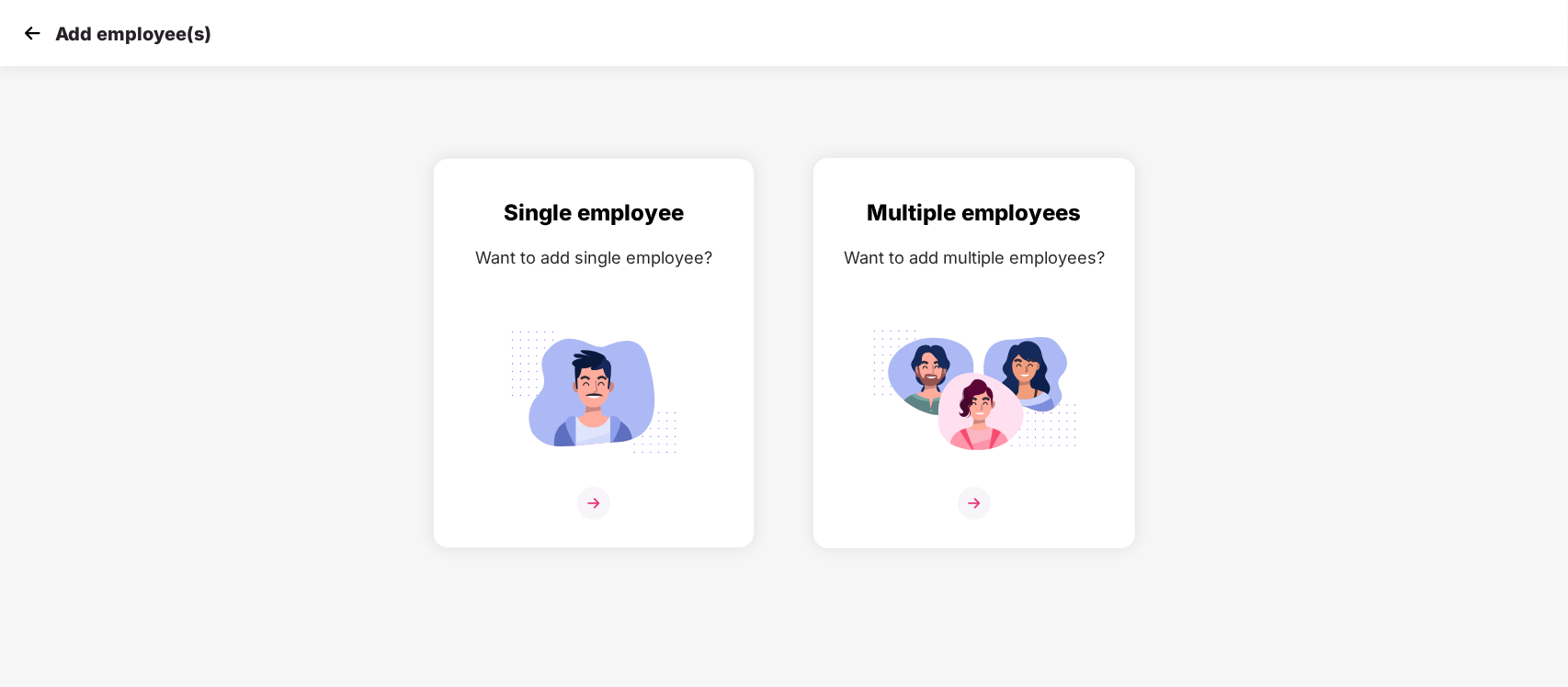
click at [970, 340] on img at bounding box center [974, 391] width 205 height 143
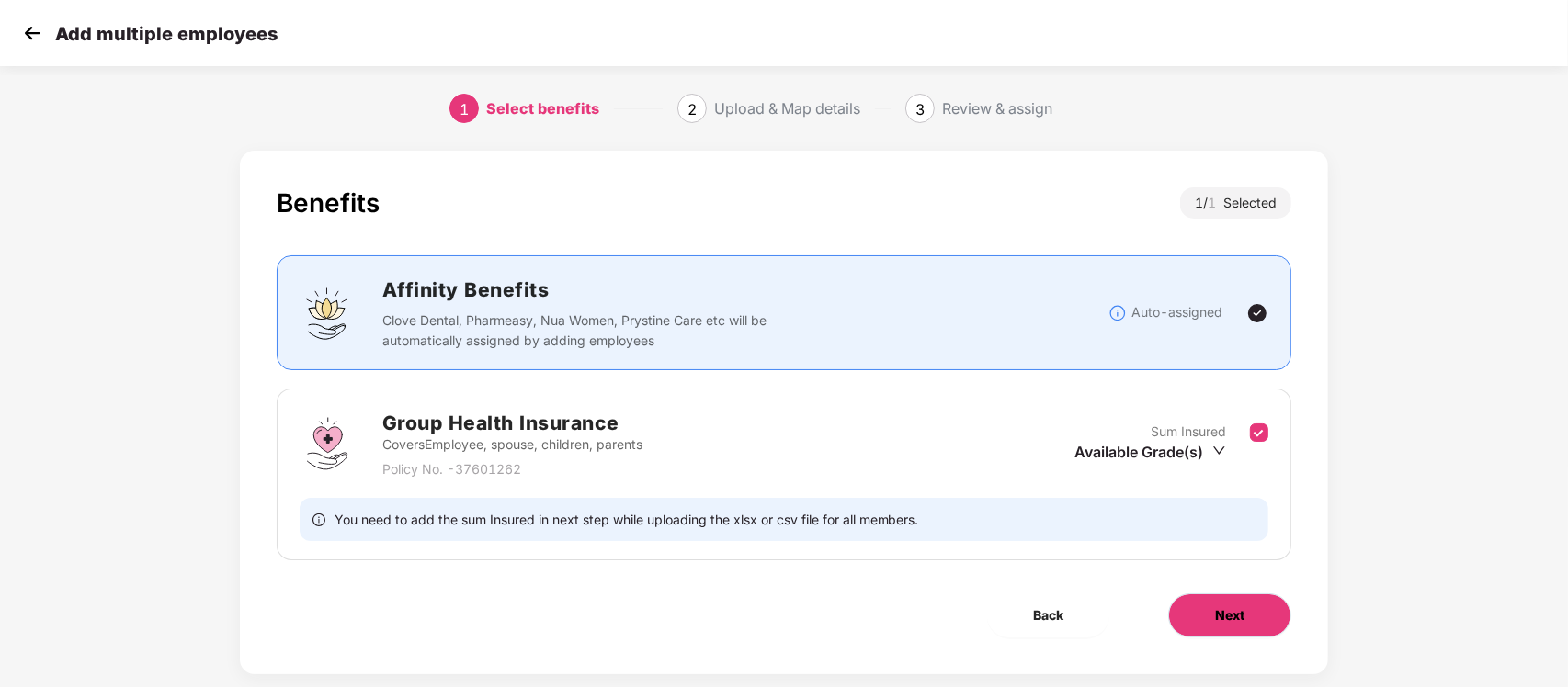
click at [1216, 618] on span "Next" at bounding box center [1229, 615] width 30 height 20
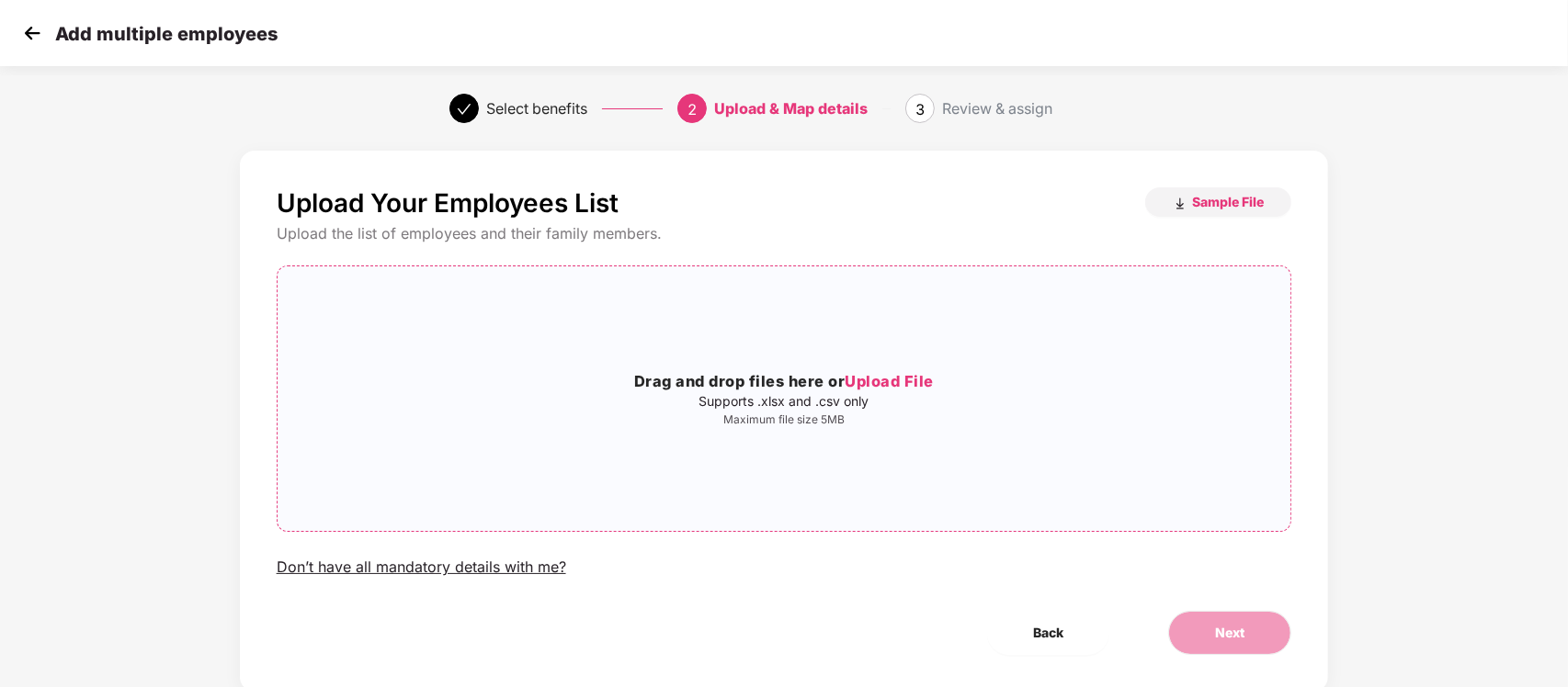
click at [928, 462] on div "Drag and drop files here or Upload File Supports .xlsx and .csv only Maximum fi…" at bounding box center [784, 398] width 1013 height 235
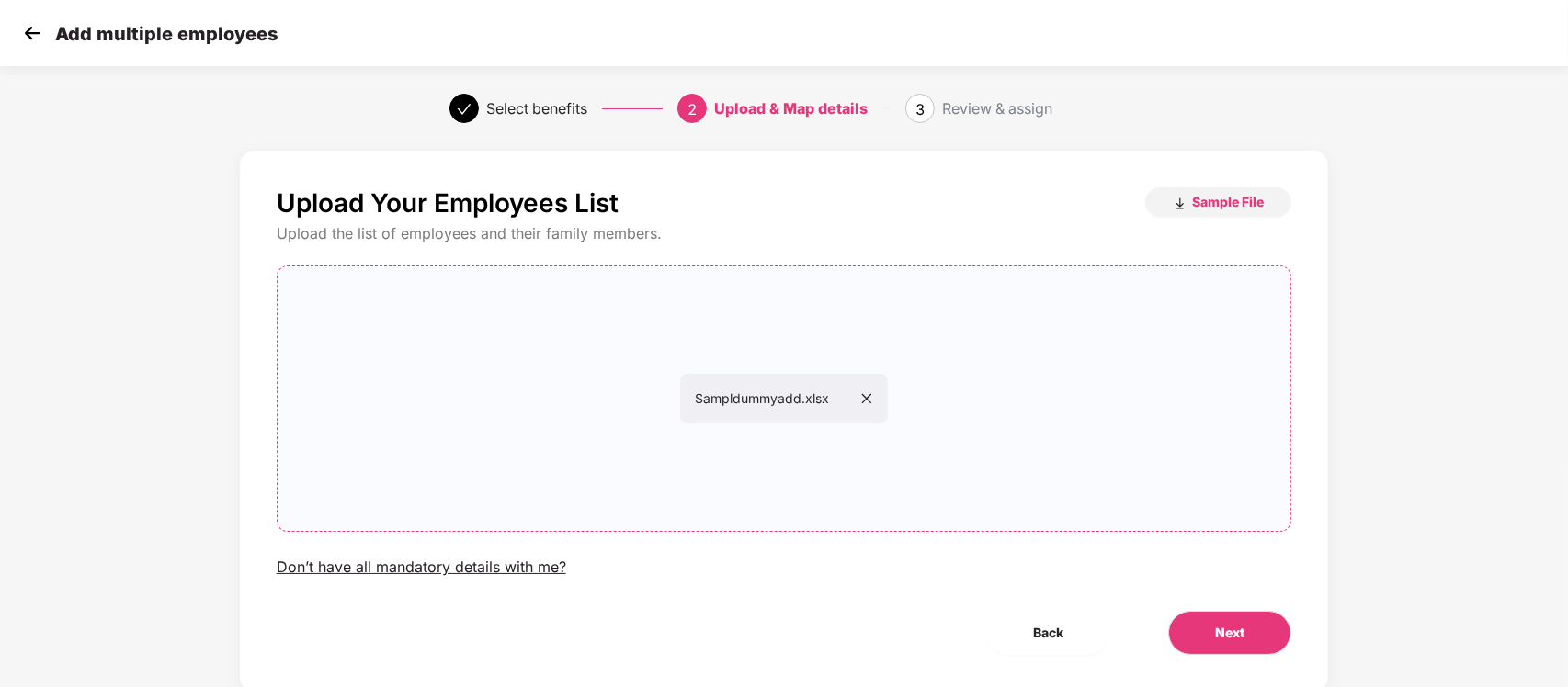
scroll to position [49, 0]
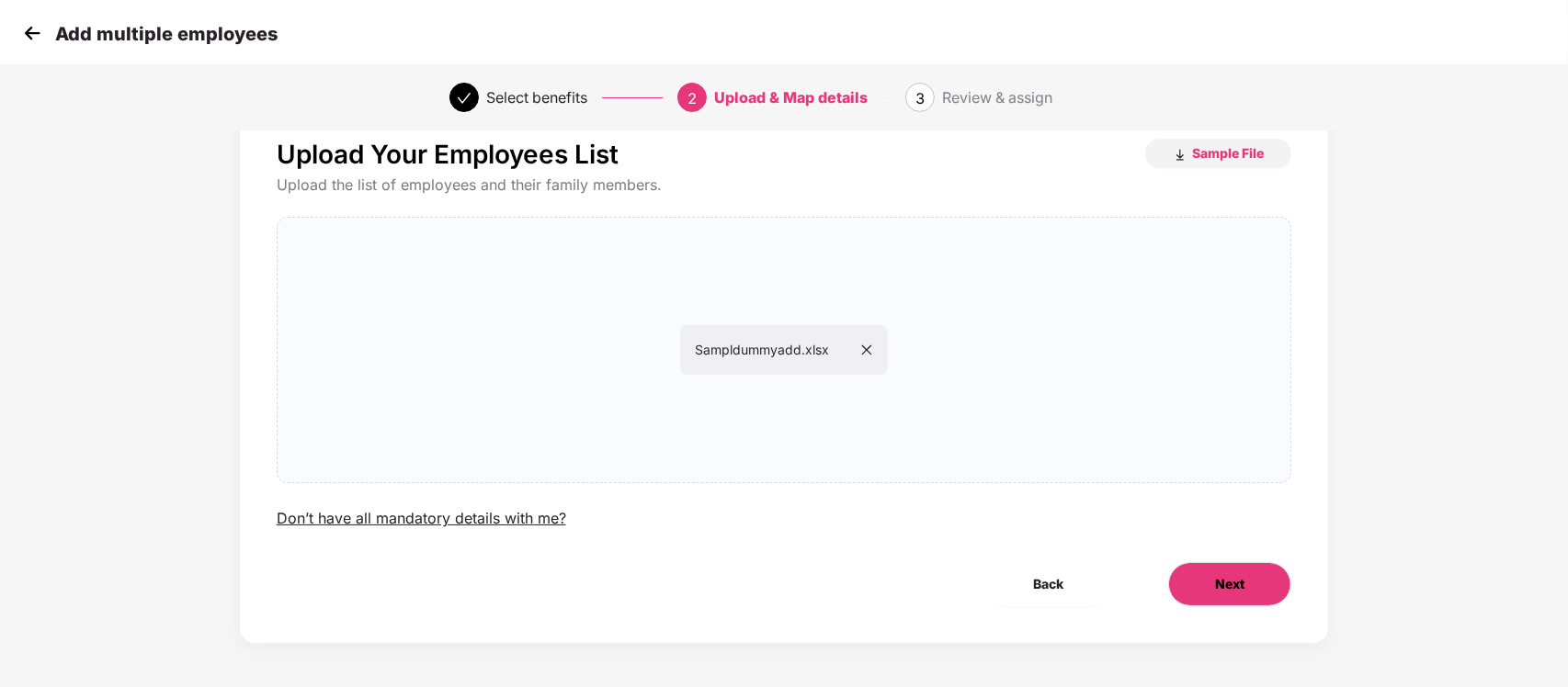
click at [1208, 571] on button "Next" at bounding box center [1229, 584] width 123 height 44
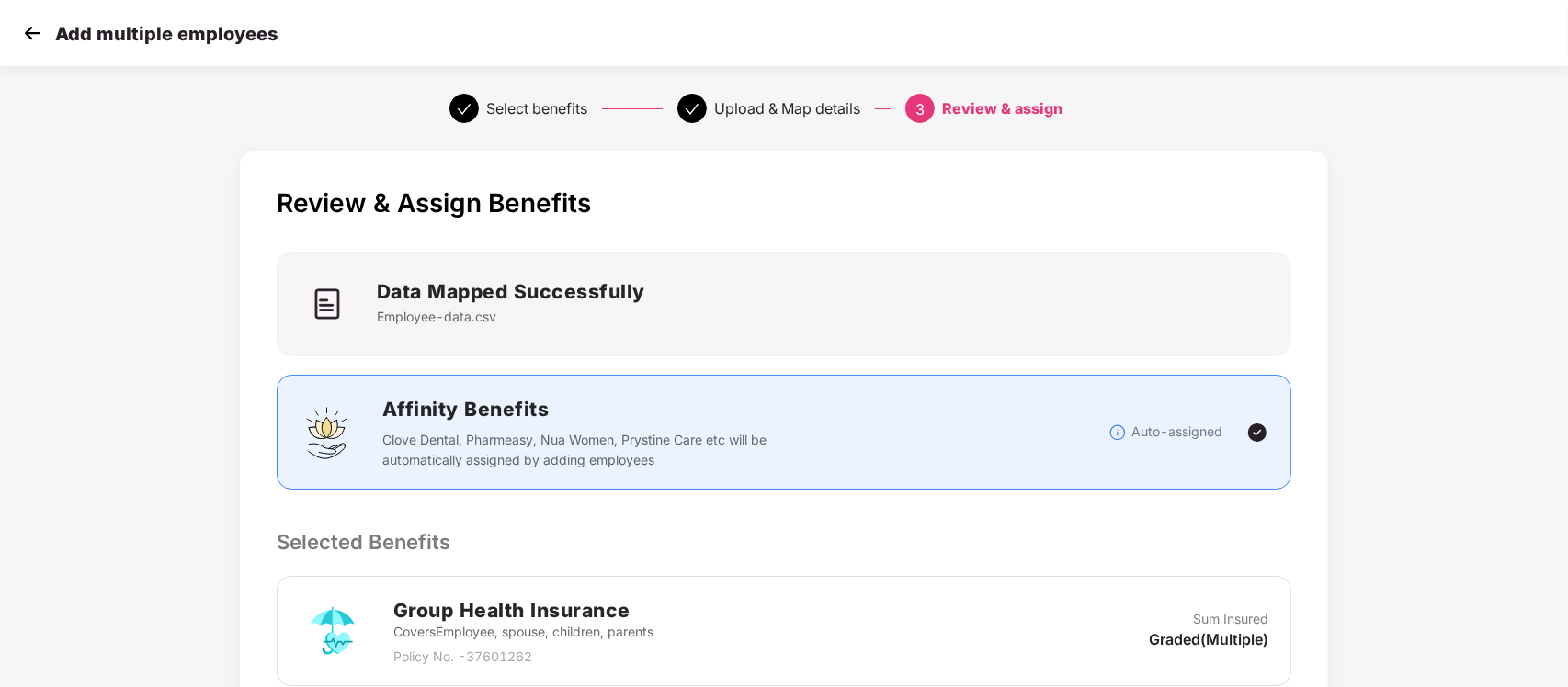
scroll to position [338, 0]
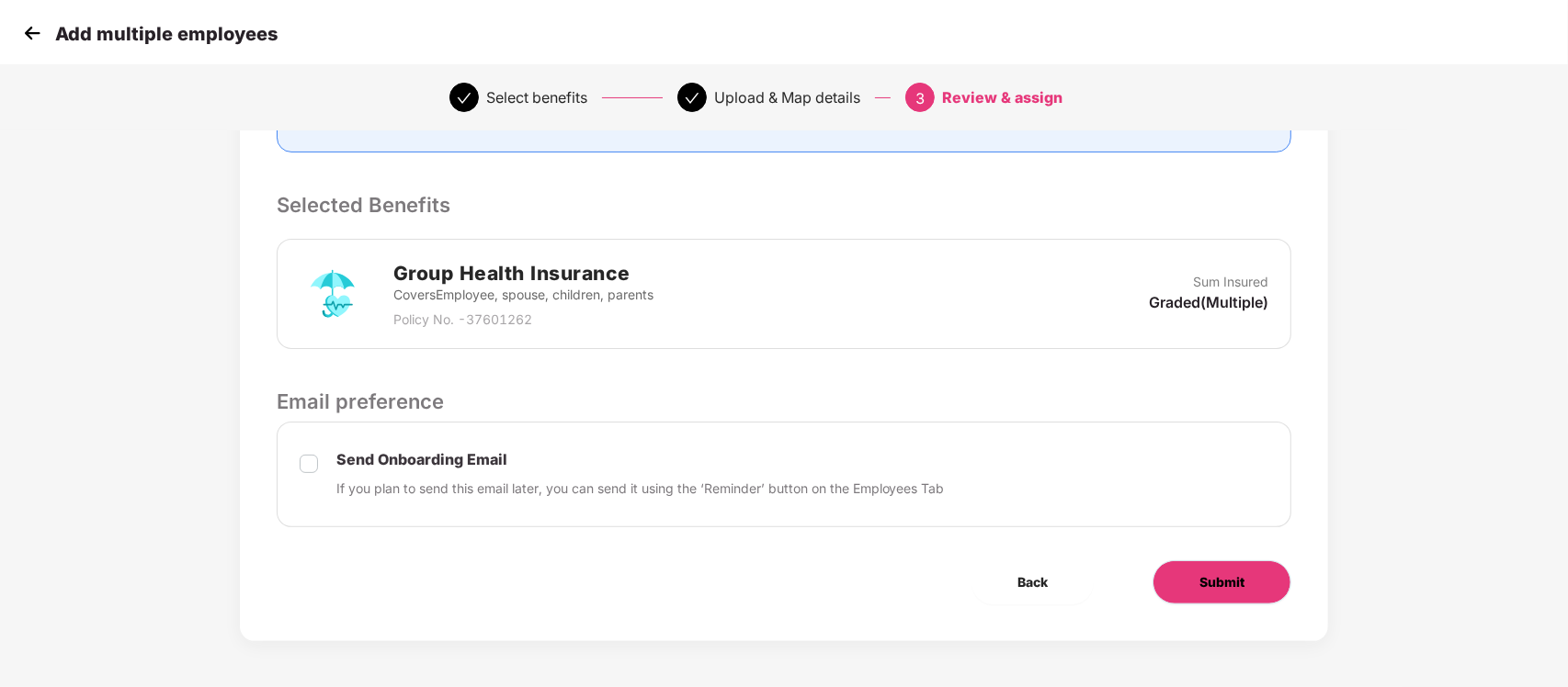
click at [1247, 589] on button "Submit" at bounding box center [1222, 582] width 139 height 44
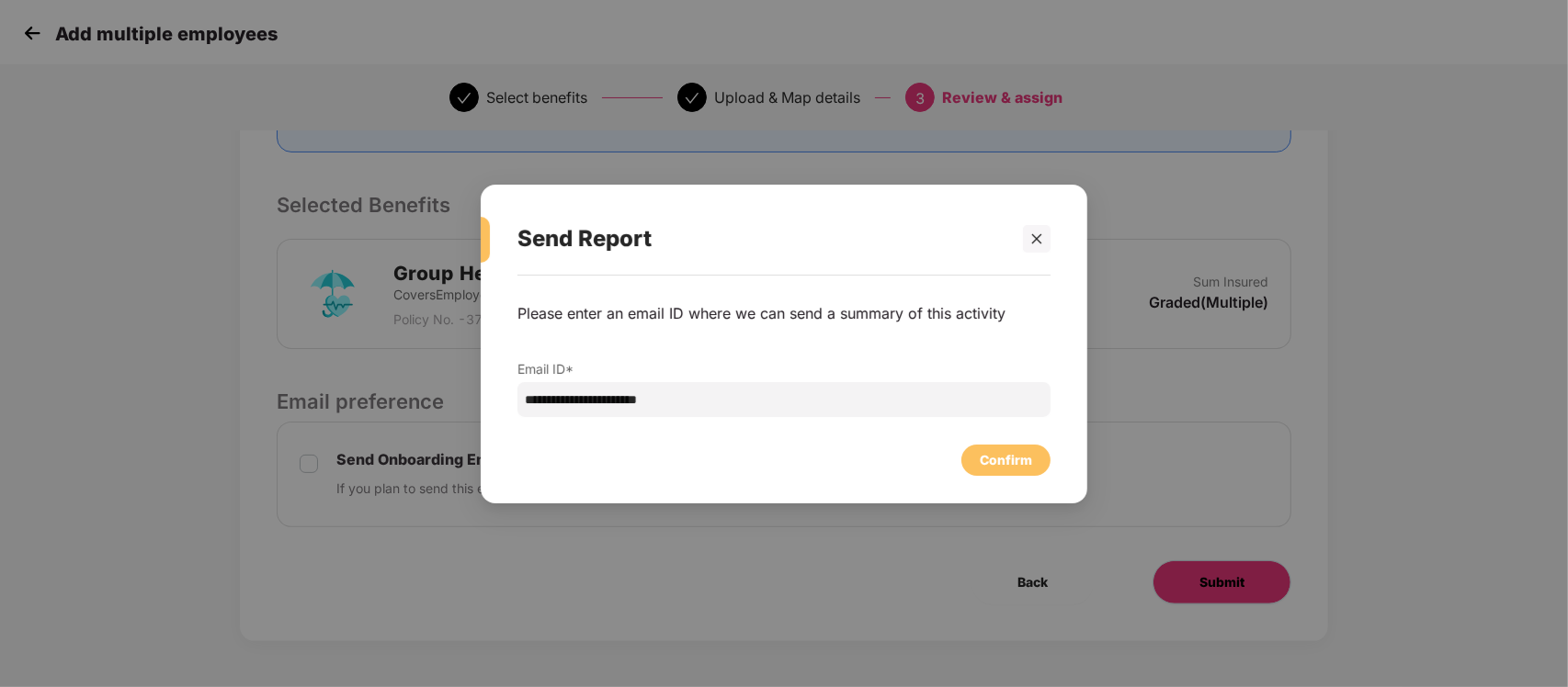
scroll to position [0, 0]
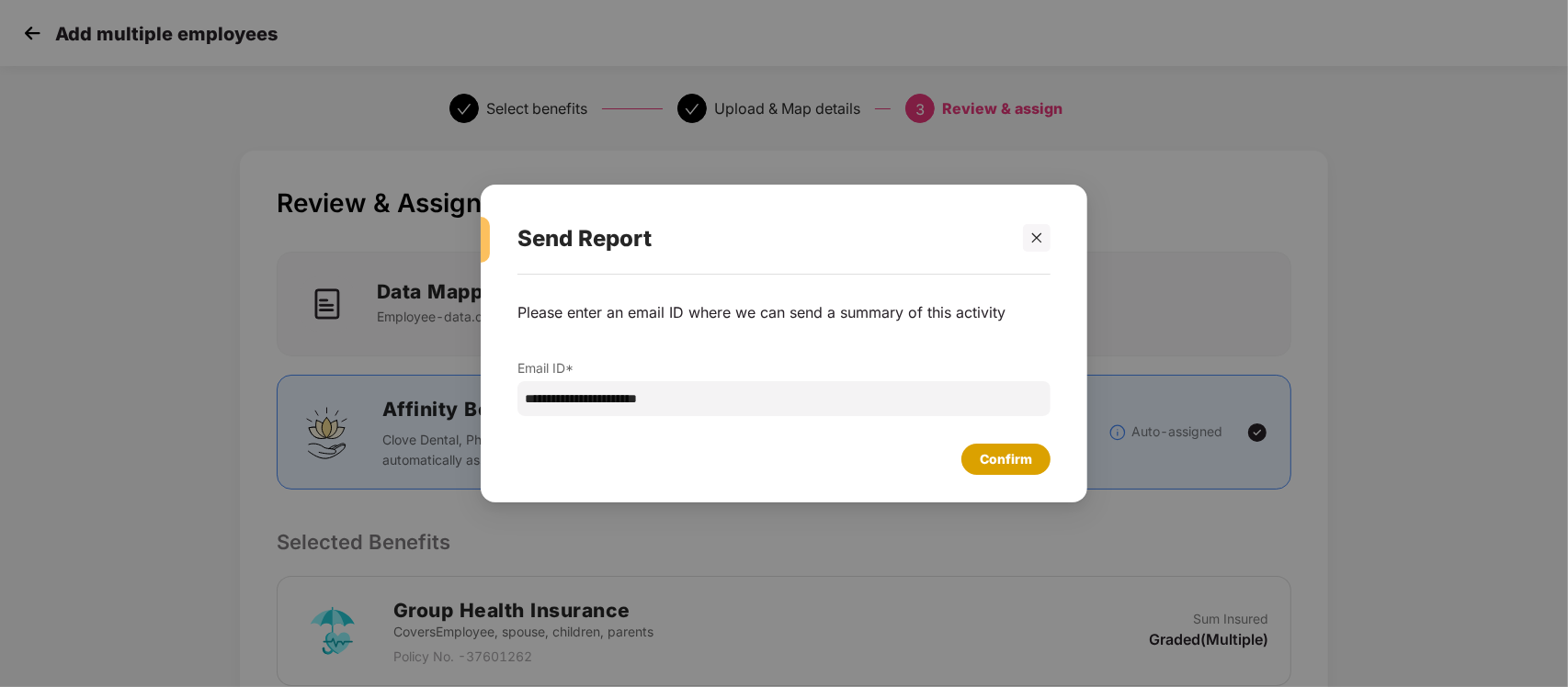
click at [992, 473] on div "Confirm" at bounding box center [1006, 460] width 89 height 32
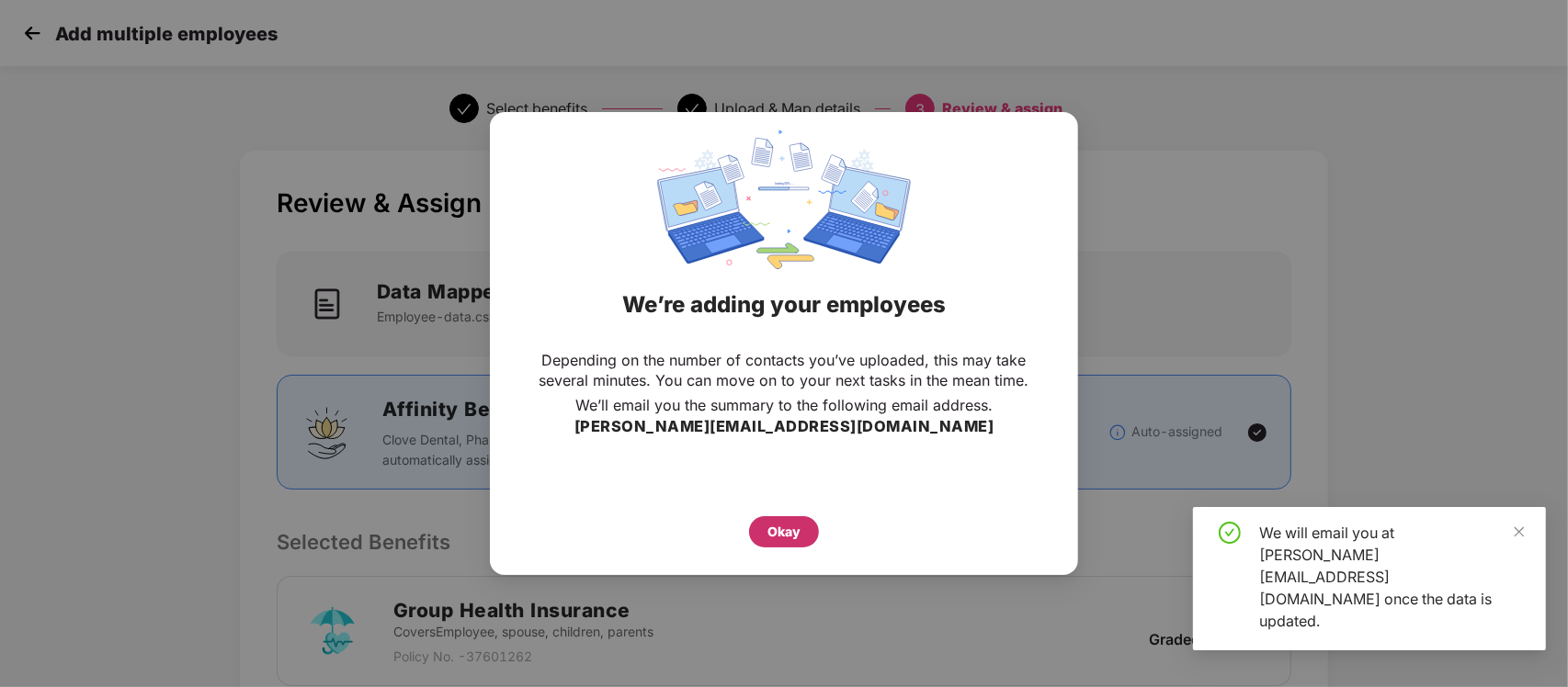
click at [796, 522] on div "Okay" at bounding box center [784, 532] width 33 height 20
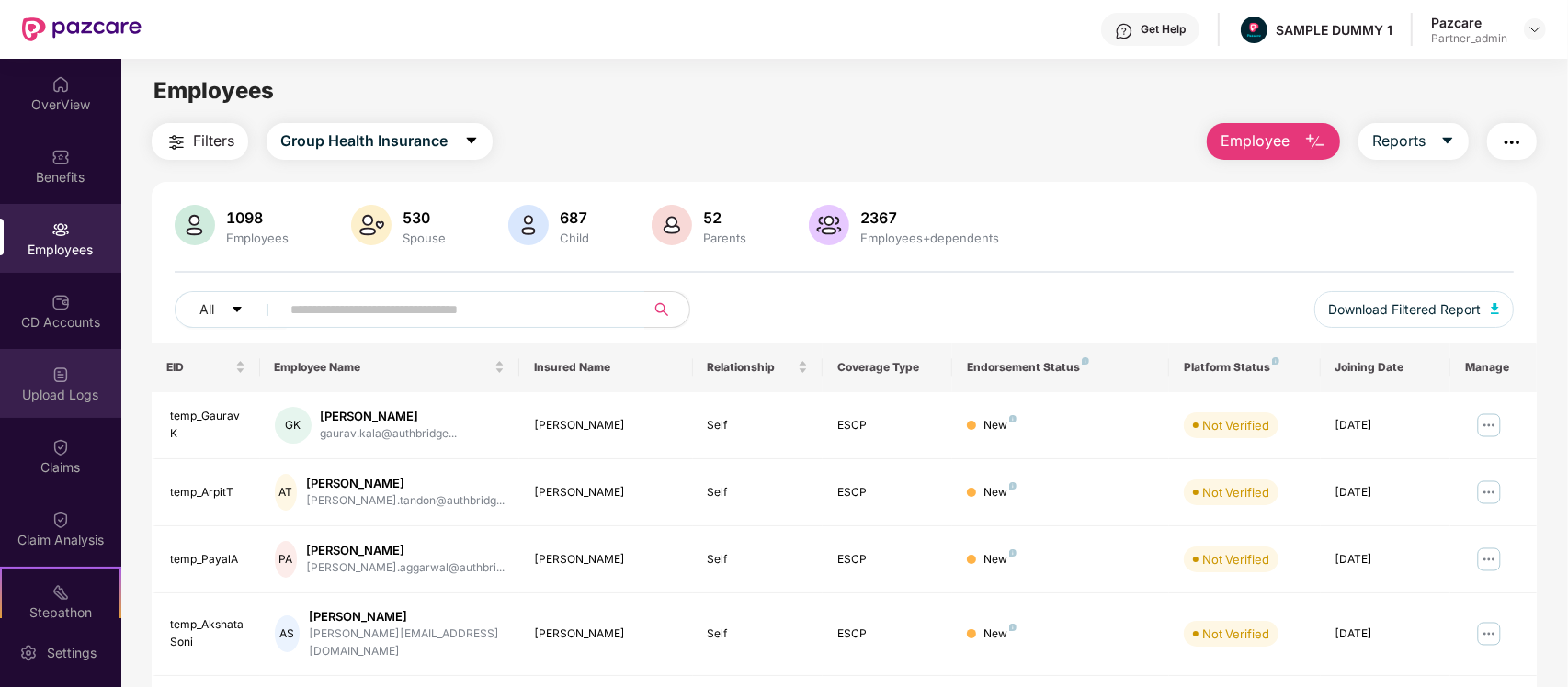
click at [11, 406] on div "Upload Logs" at bounding box center [60, 384] width 121 height 69
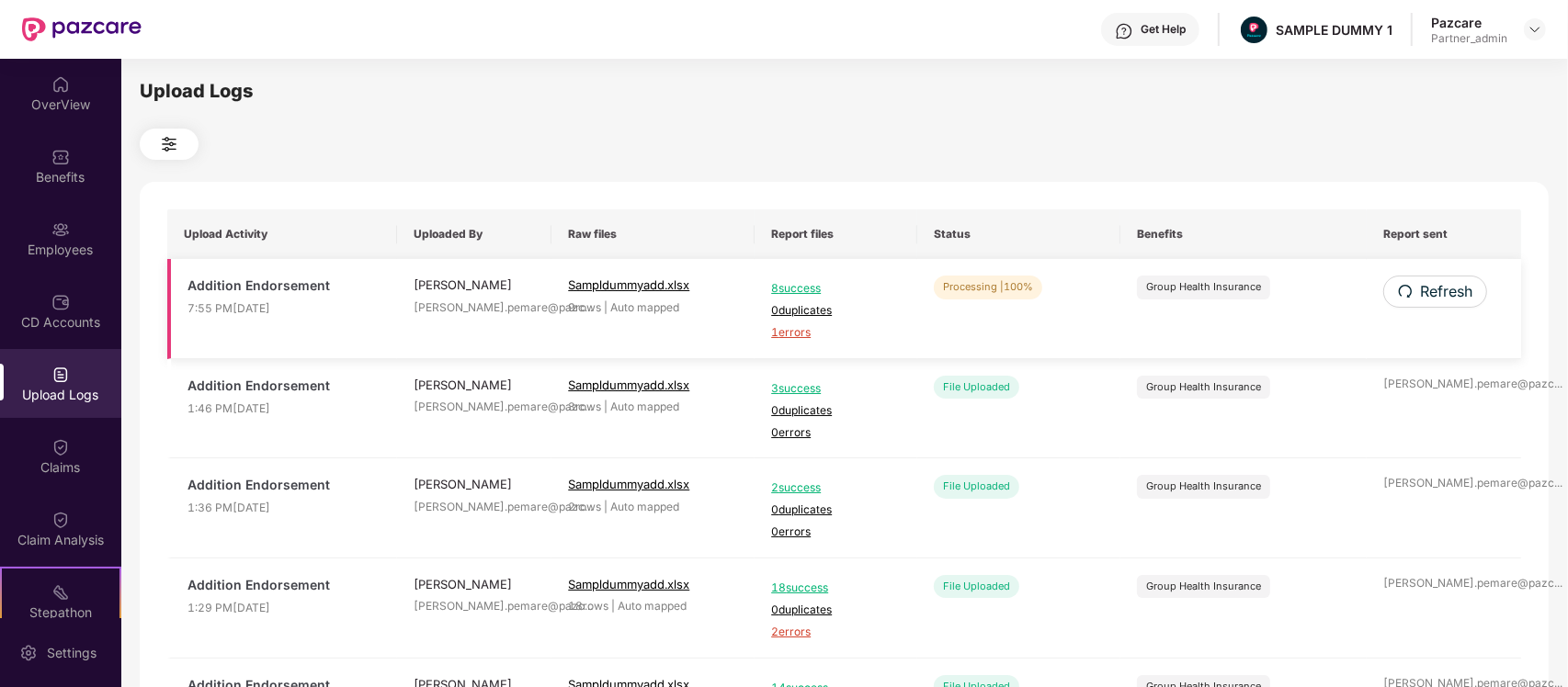
click at [801, 340] on span "1 errors" at bounding box center [835, 333] width 130 height 17
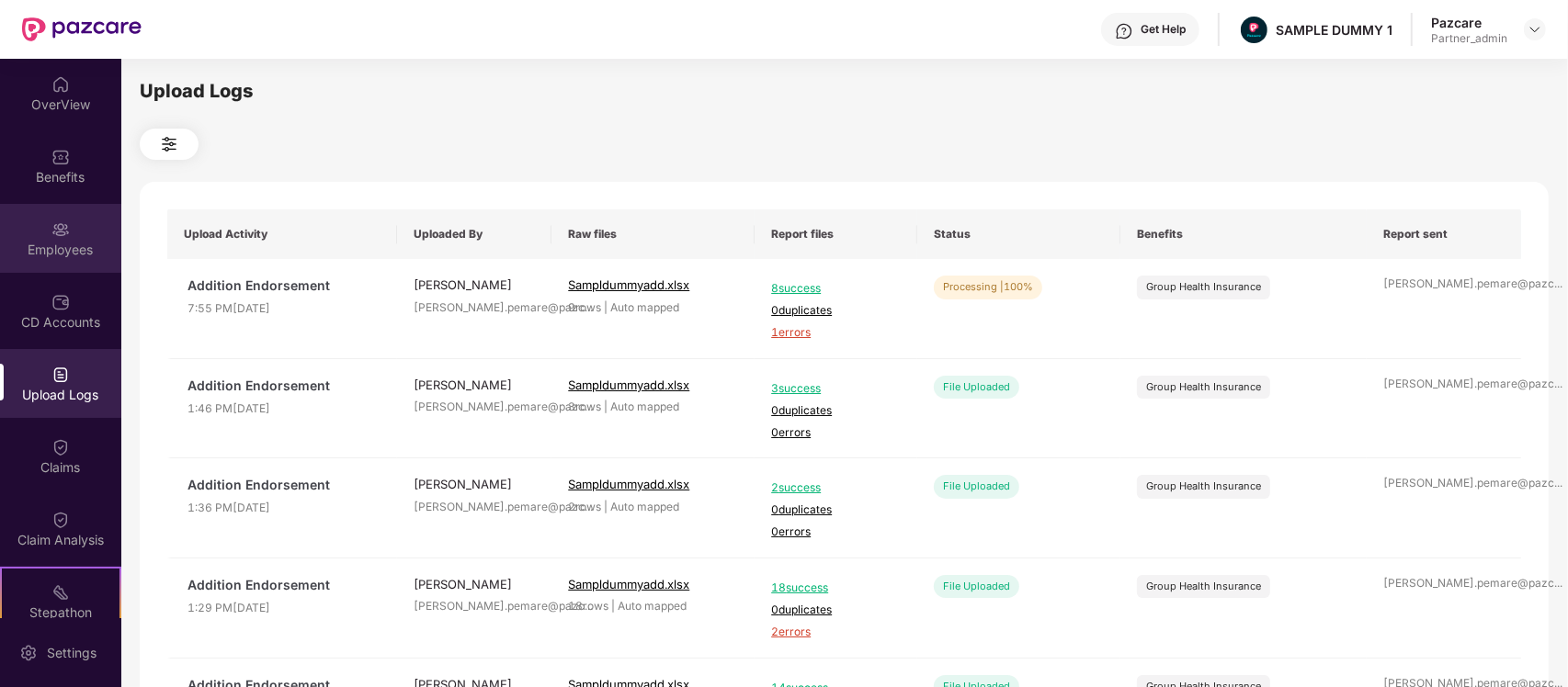
click at [62, 254] on div "Employees" at bounding box center [60, 249] width 121 height 18
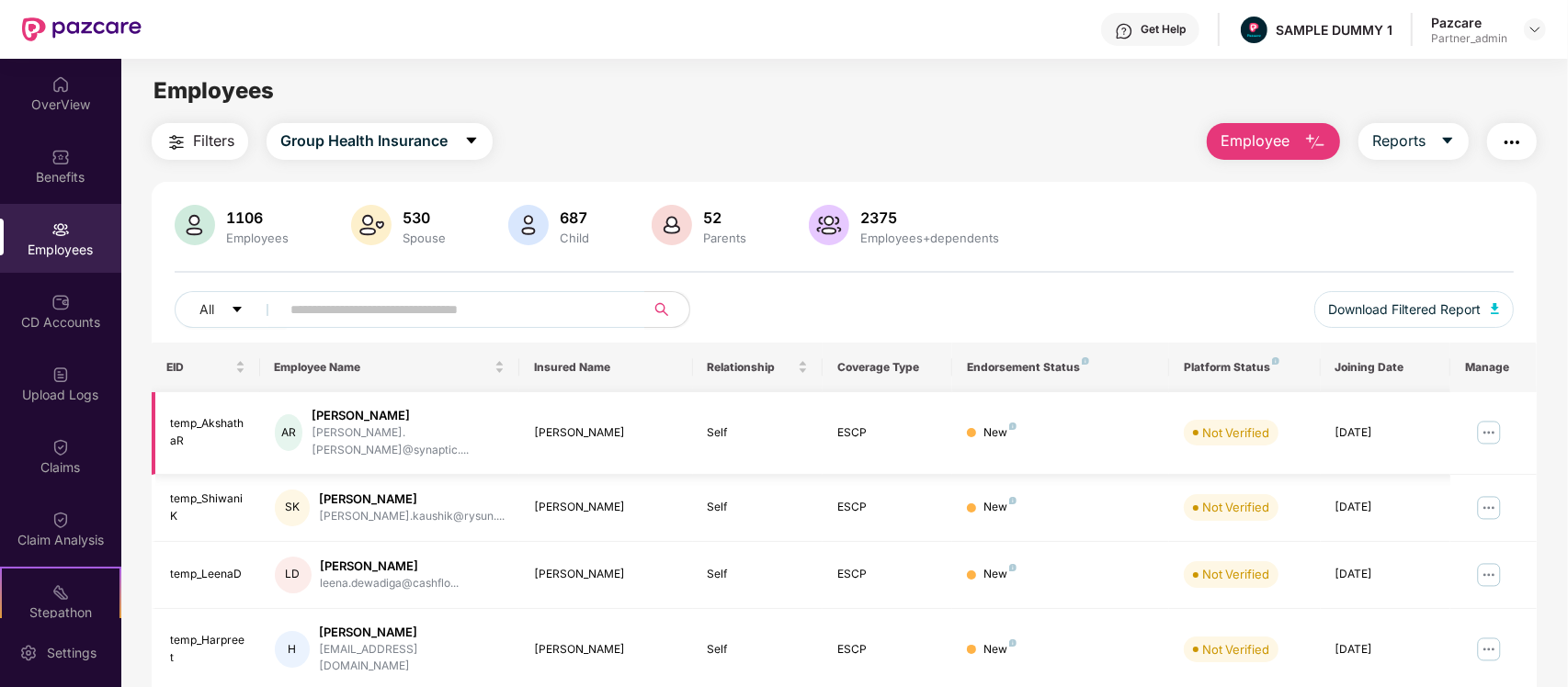
click at [1484, 429] on img at bounding box center [1488, 433] width 30 height 30
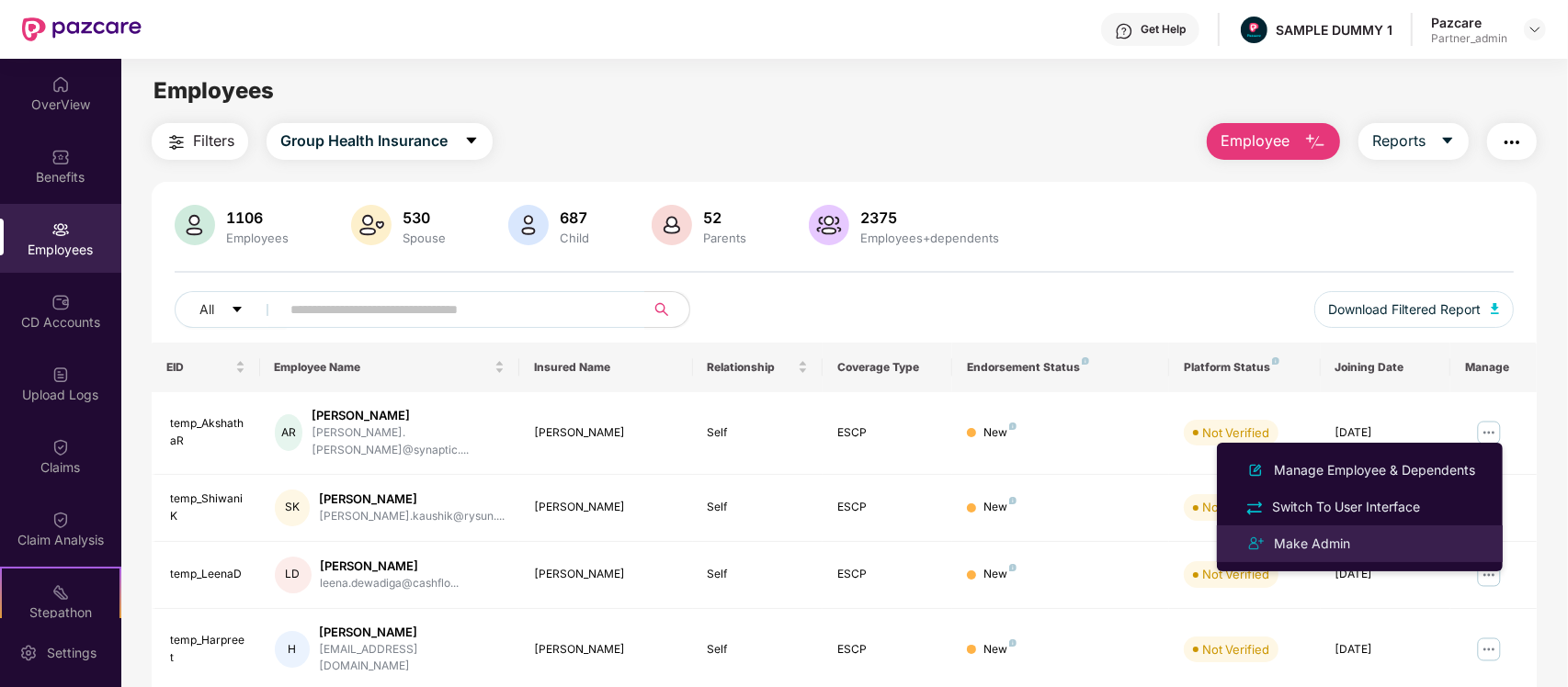
click at [1344, 556] on li "Make Admin" at bounding box center [1360, 544] width 286 height 36
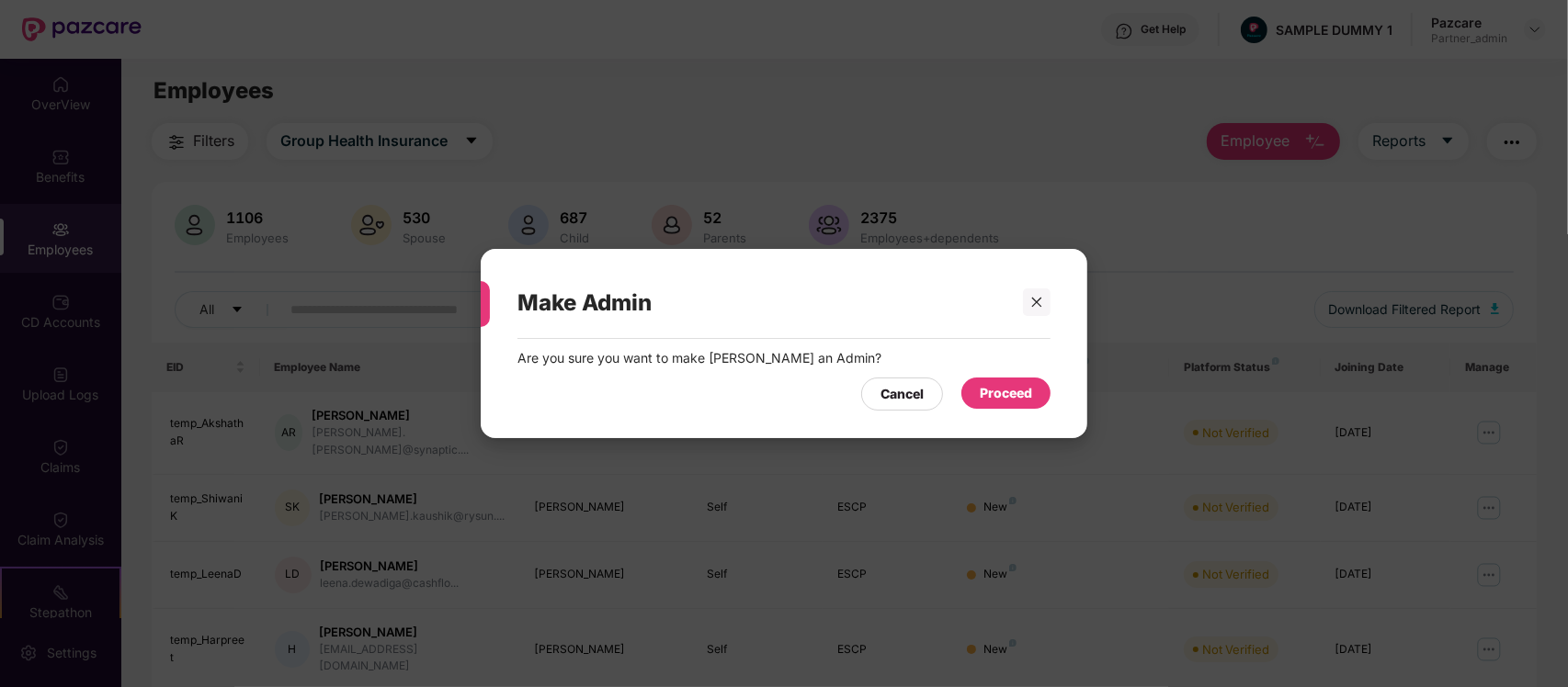
click at [1009, 397] on div "Proceed" at bounding box center [1006, 392] width 53 height 20
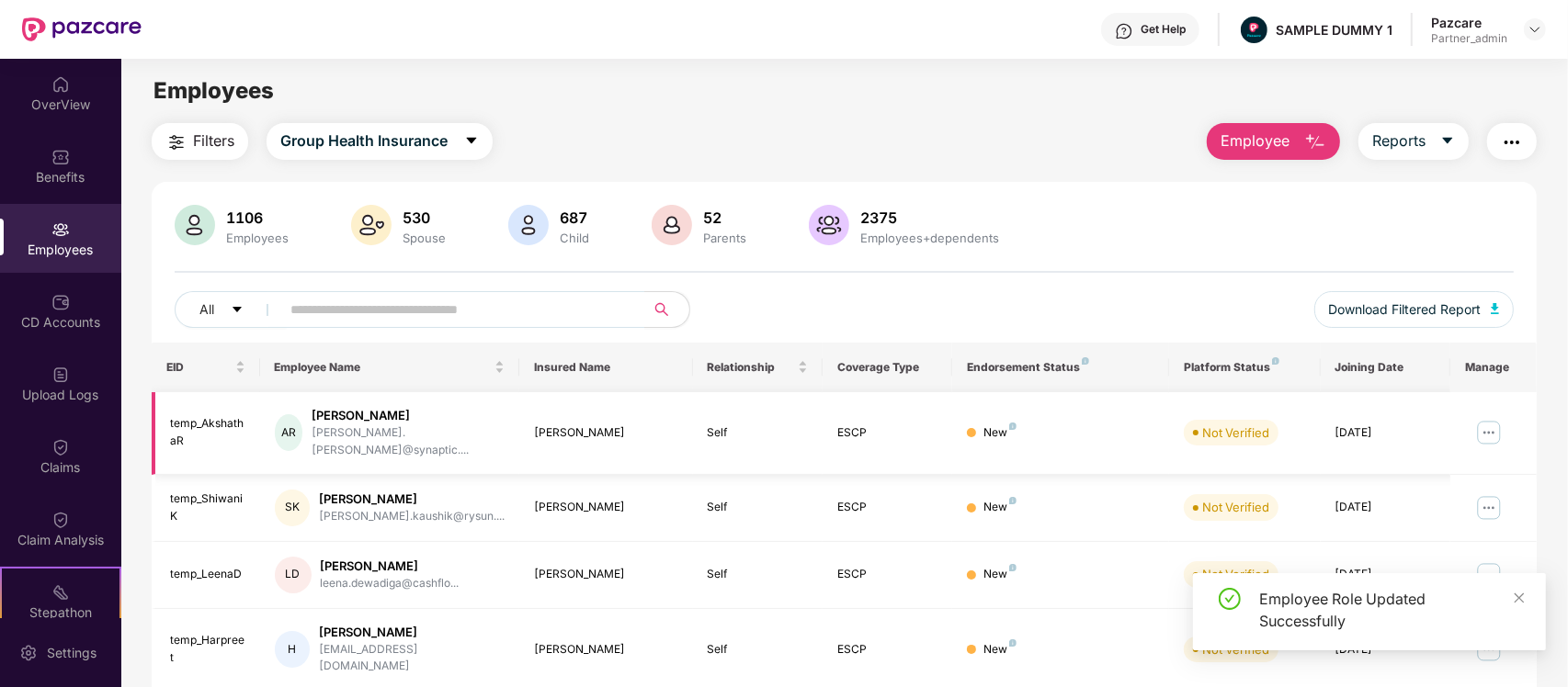
click at [1482, 425] on img at bounding box center [1488, 433] width 30 height 30
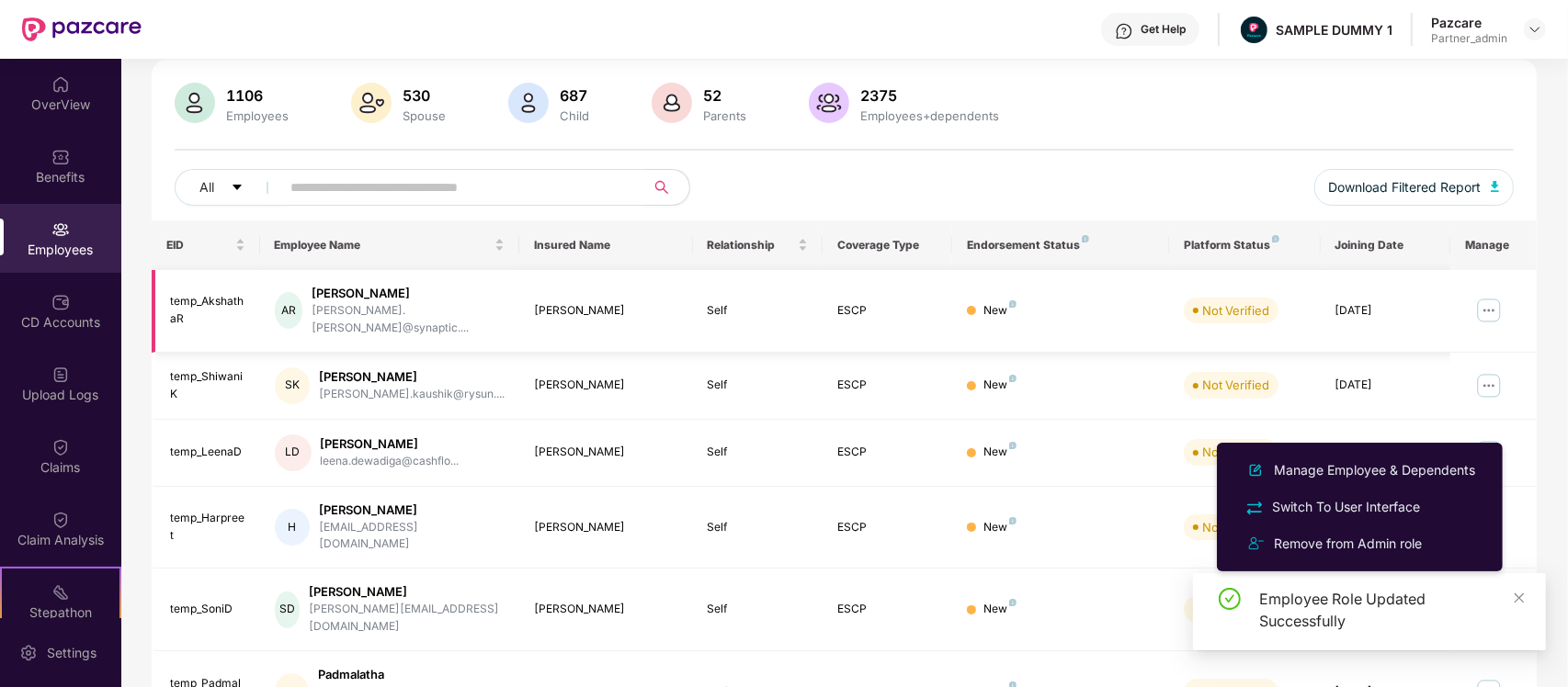
scroll to position [124, 0]
click at [1493, 369] on img at bounding box center [1488, 384] width 30 height 30
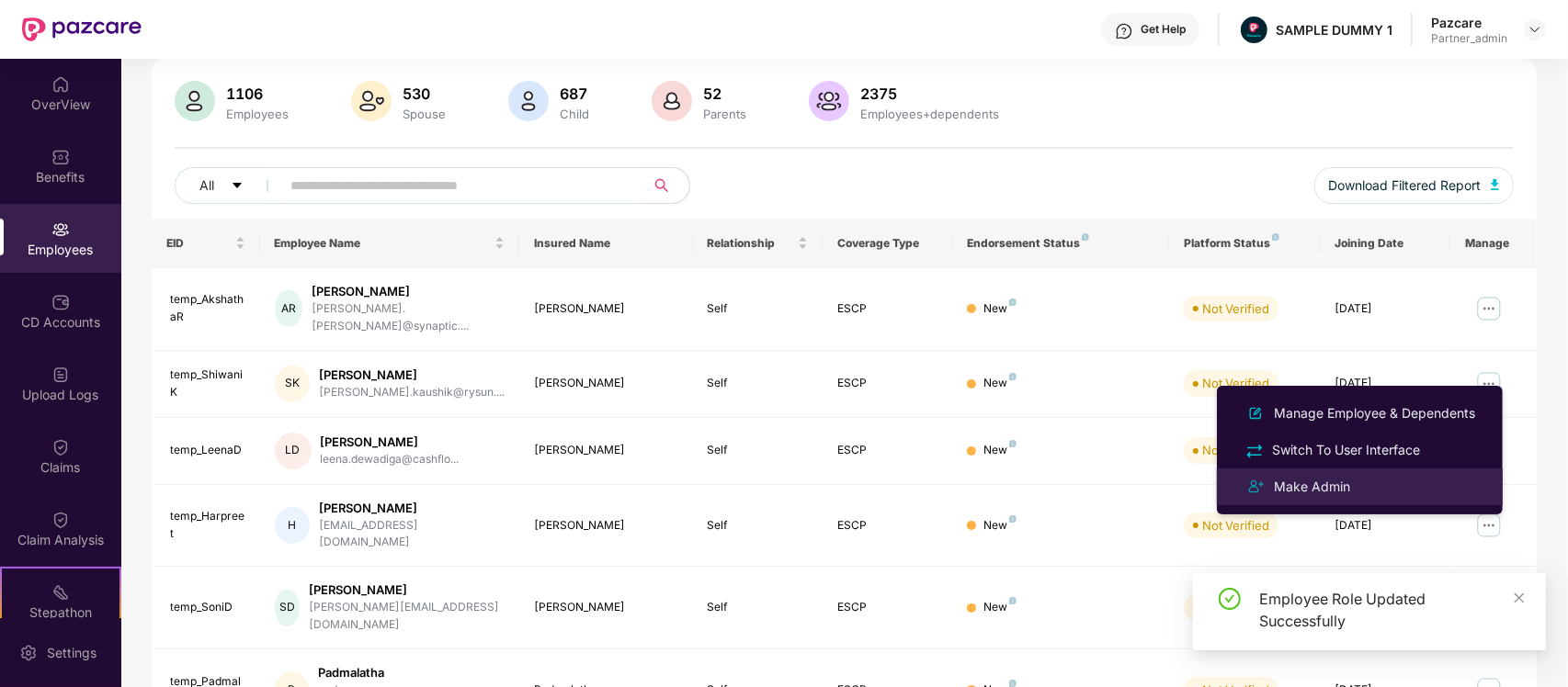
click at [1352, 480] on div "Make Admin" at bounding box center [1311, 486] width 83 height 20
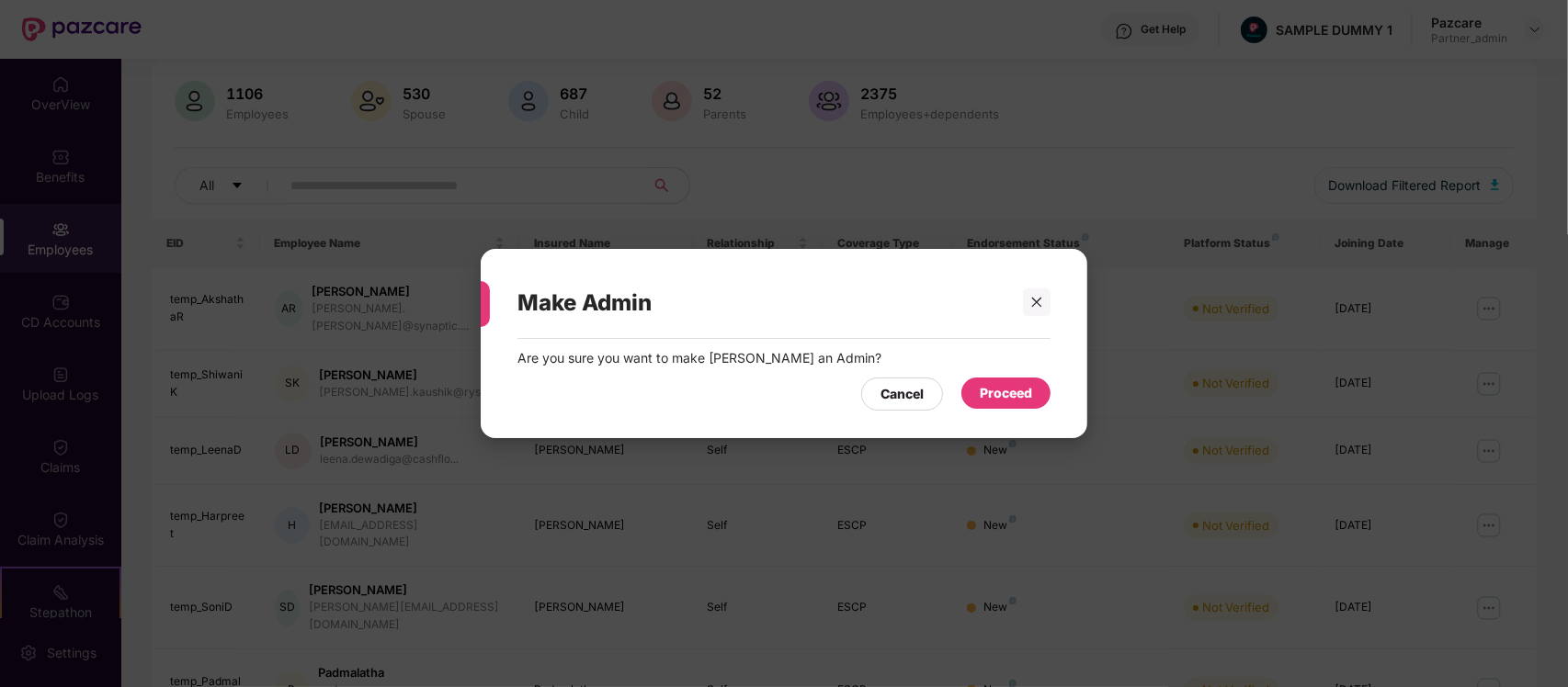
click at [1023, 392] on div "Proceed" at bounding box center [1006, 392] width 53 height 20
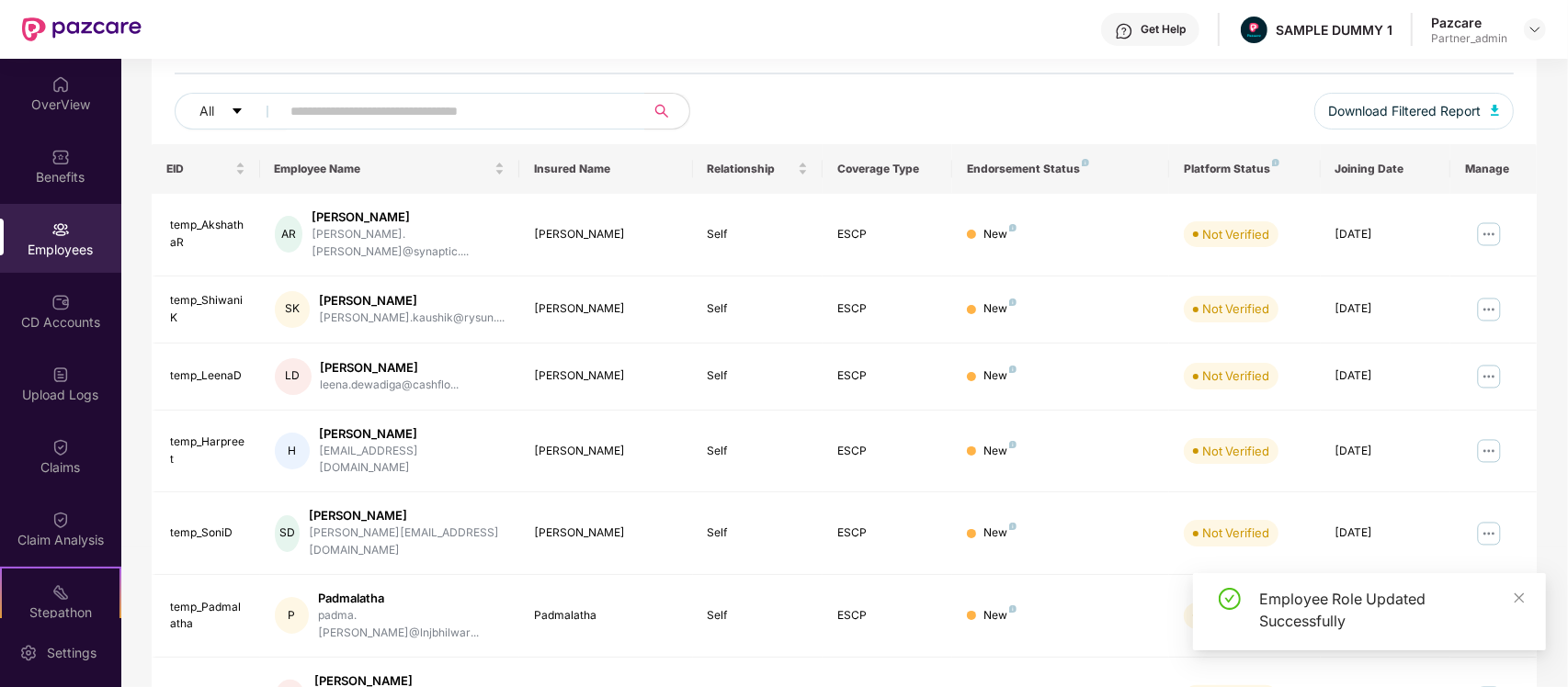
scroll to position [200, 0]
click at [1491, 361] on img at bounding box center [1488, 375] width 30 height 30
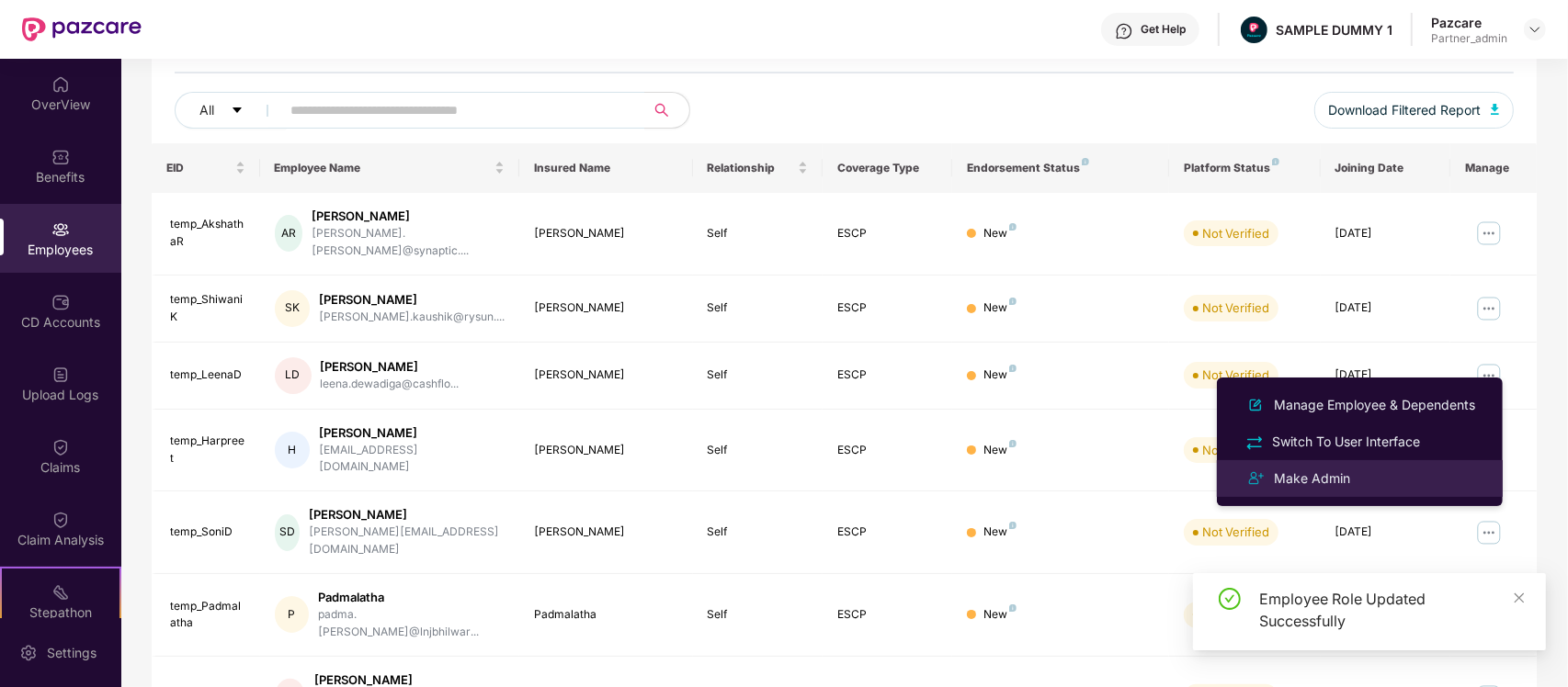
click at [1390, 479] on div "Make Admin" at bounding box center [1360, 478] width 238 height 22
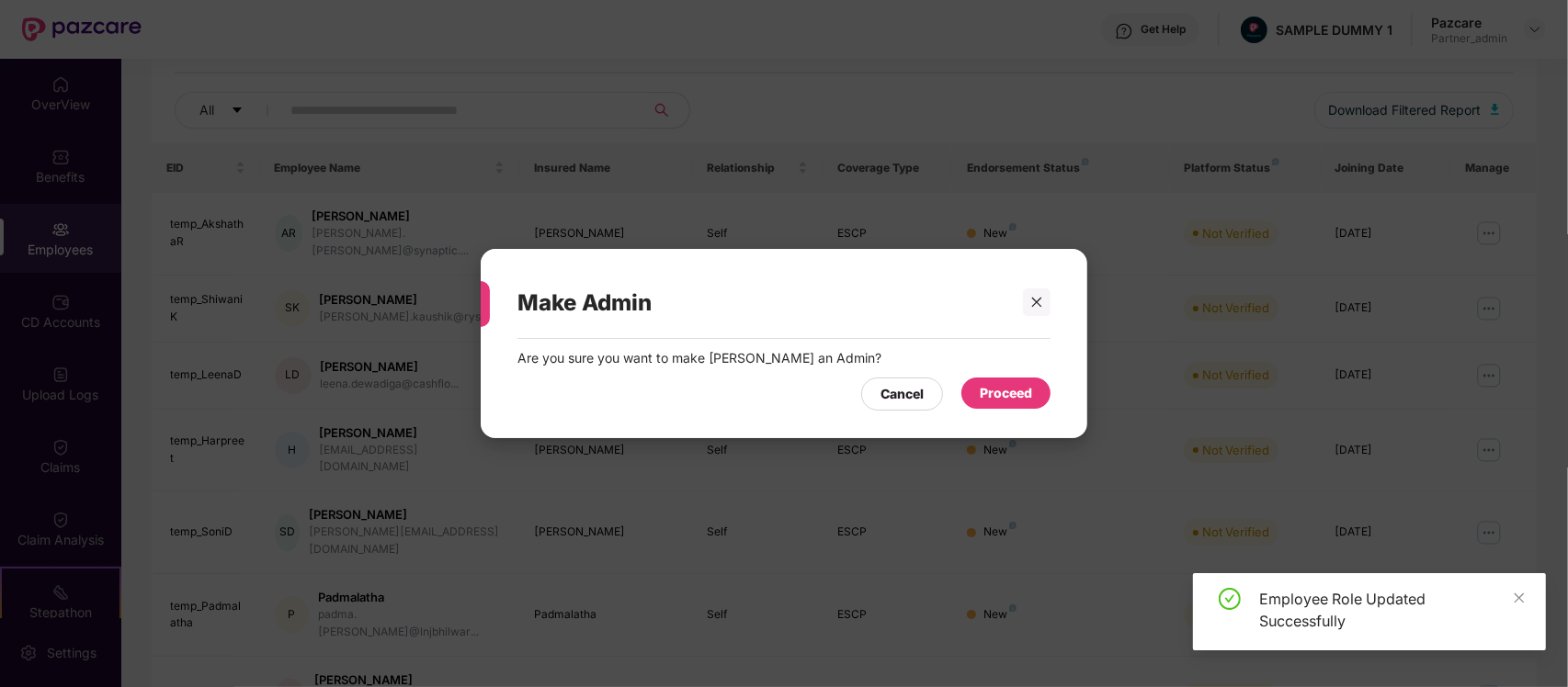
click at [985, 391] on div "Proceed" at bounding box center [1006, 392] width 53 height 20
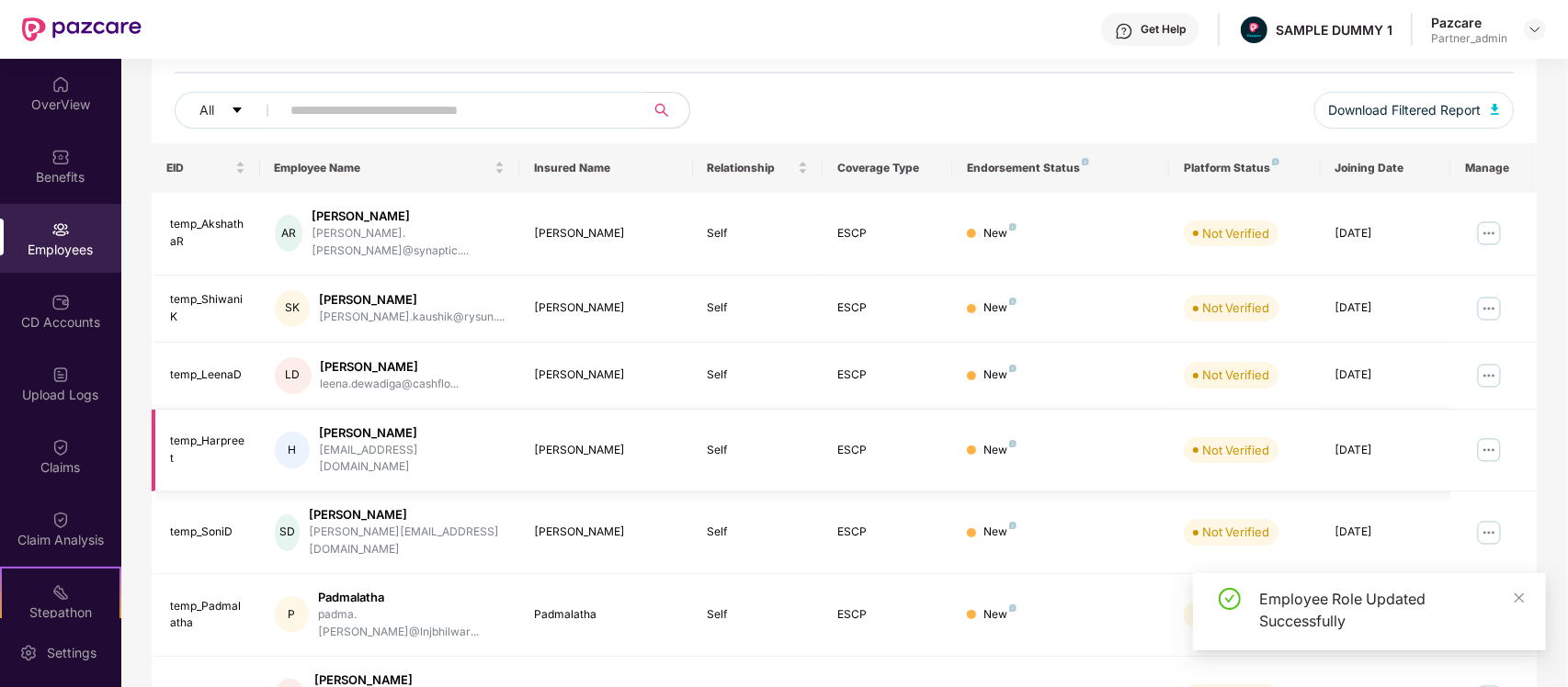
click at [1484, 436] on img at bounding box center [1488, 450] width 30 height 30
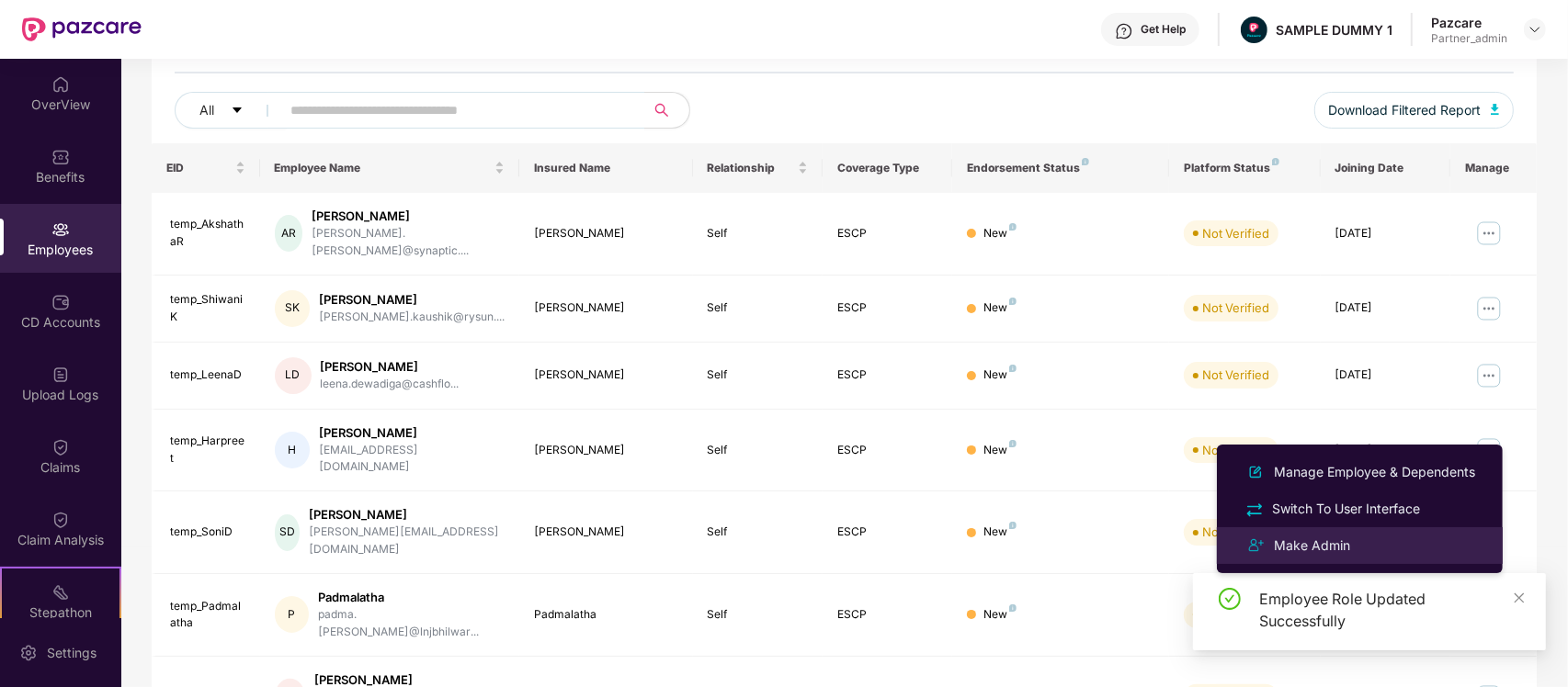
click at [1349, 531] on li "Make Admin" at bounding box center [1360, 546] width 286 height 36
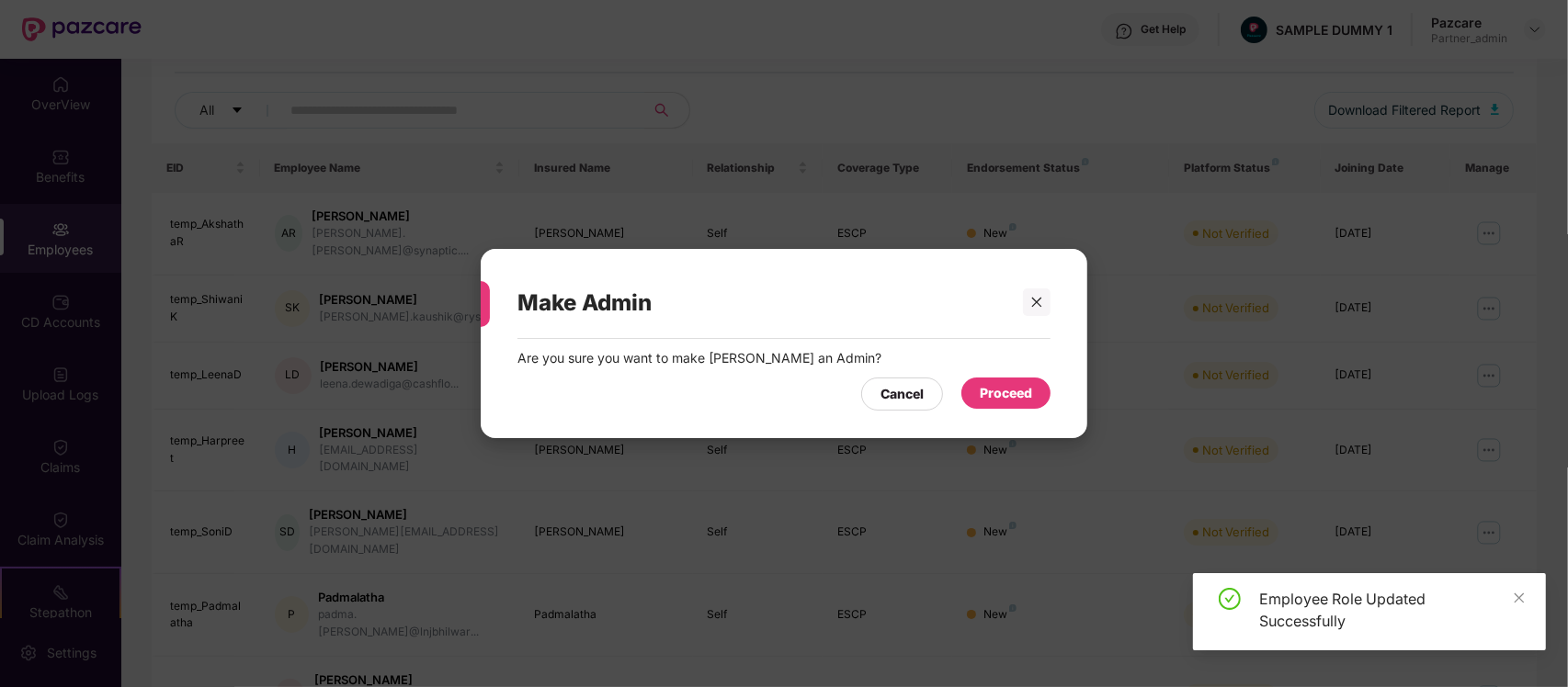
click at [1030, 400] on div "Proceed" at bounding box center [1006, 392] width 53 height 20
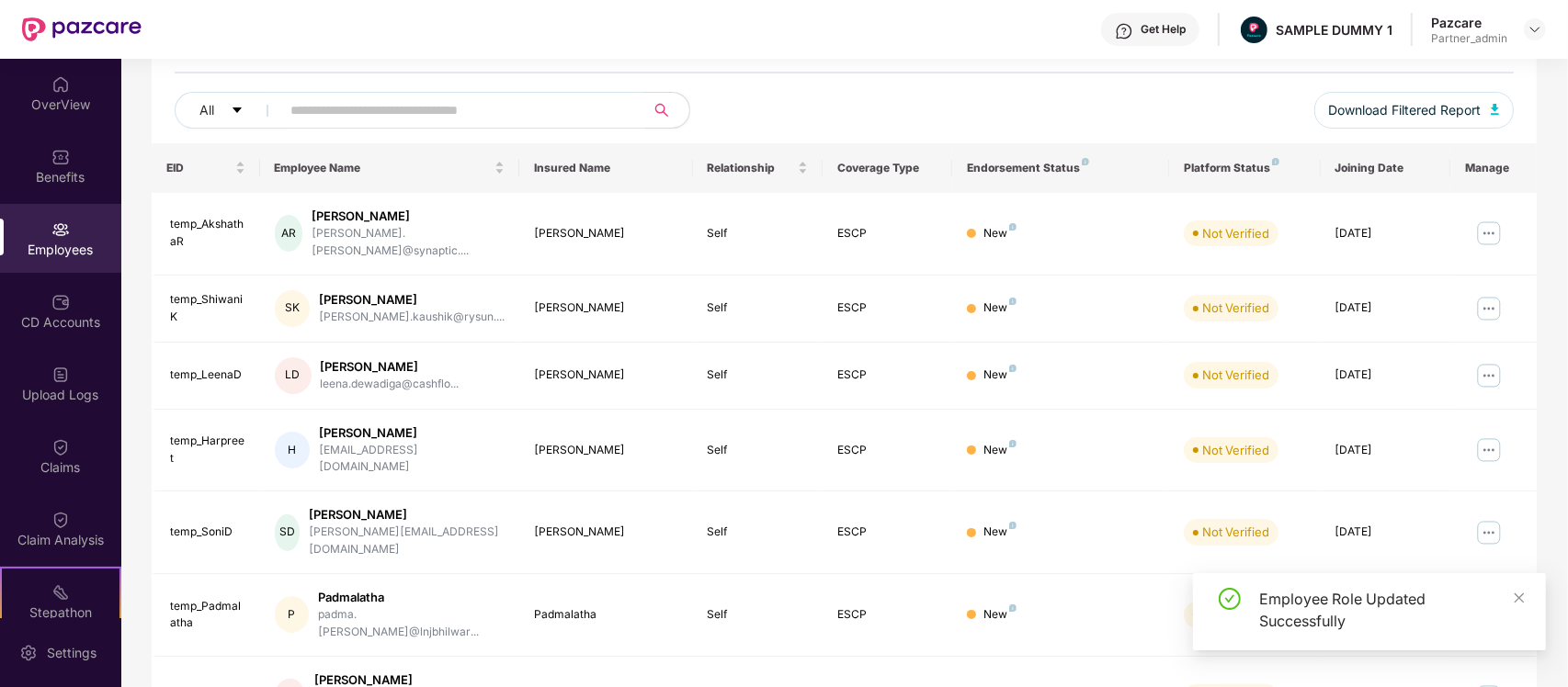
click at [1489, 294] on img at bounding box center [1488, 308] width 30 height 30
click at [1532, 364] on td at bounding box center [1493, 376] width 86 height 67
click at [1489, 364] on img at bounding box center [1488, 375] width 30 height 30
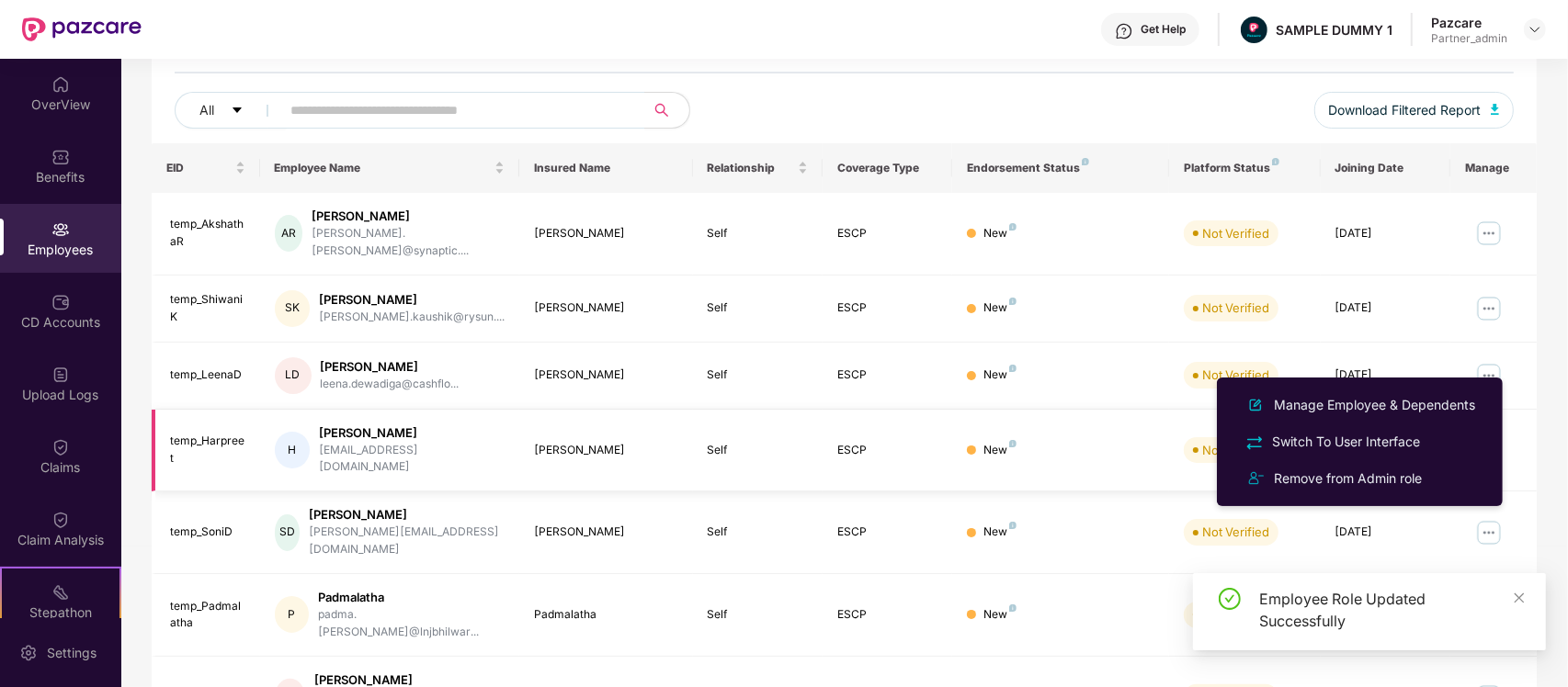
click at [1531, 427] on td at bounding box center [1493, 451] width 86 height 83
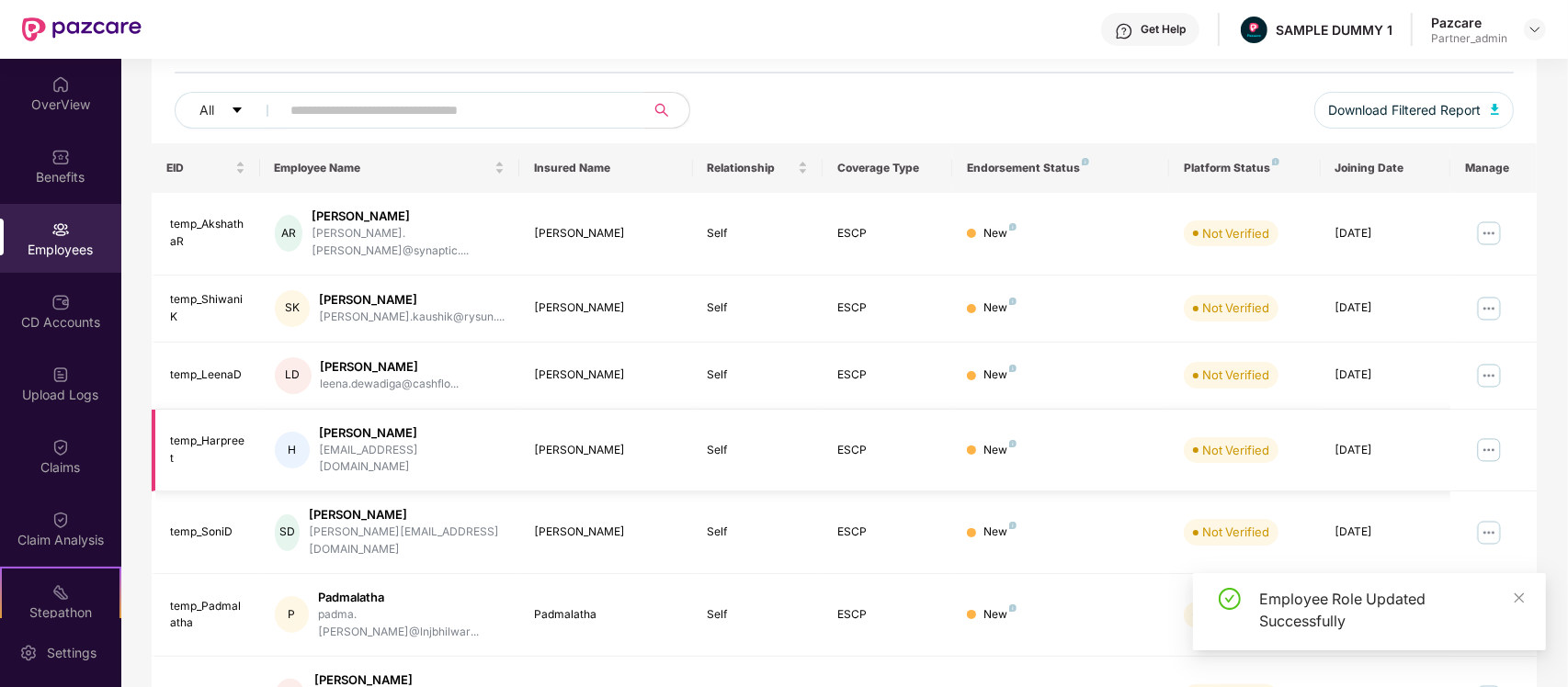
click at [1480, 436] on img at bounding box center [1488, 450] width 30 height 30
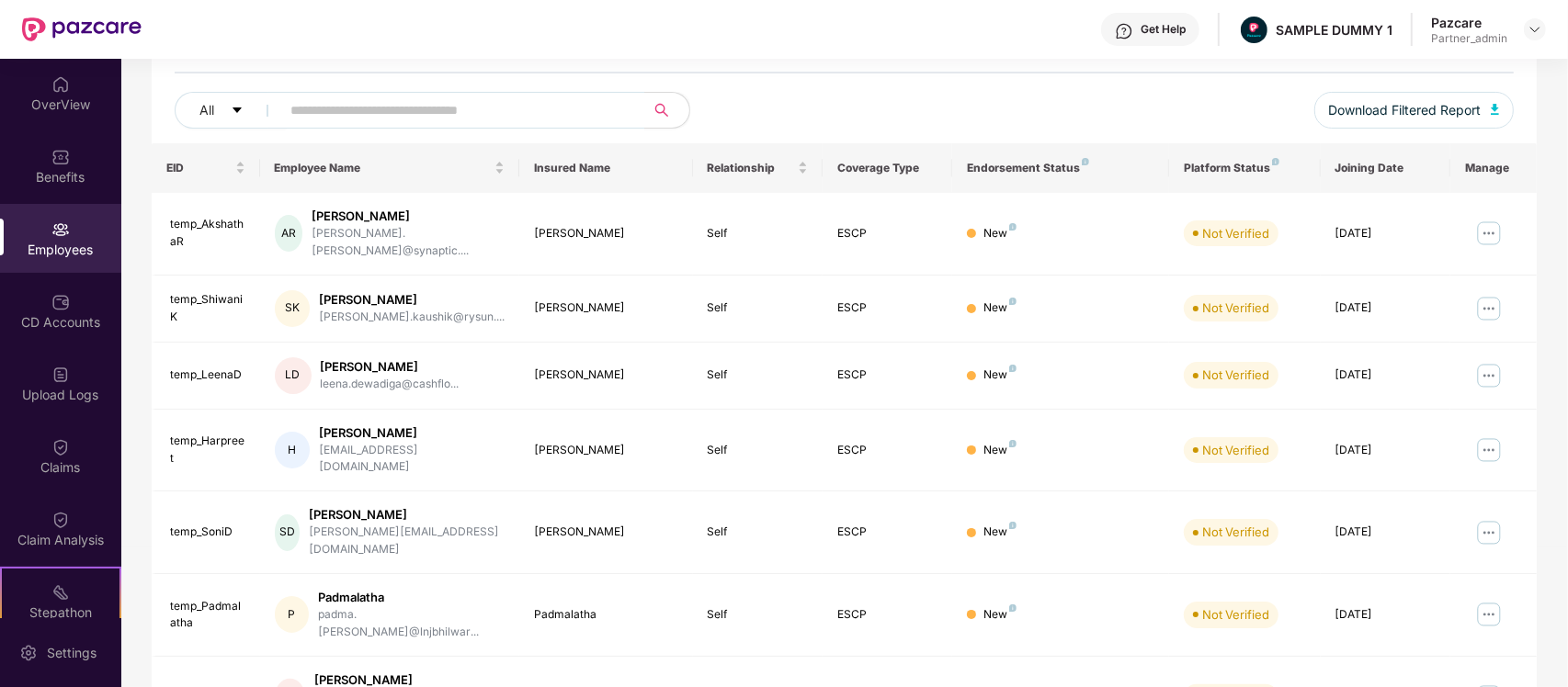
click at [1549, 438] on div "Filters Group Health Insurance Employee Reports 1106 Employees 530 Spouse 687 C…" at bounding box center [843, 473] width 1445 height 1098
click at [1482, 518] on img at bounding box center [1488, 533] width 30 height 30
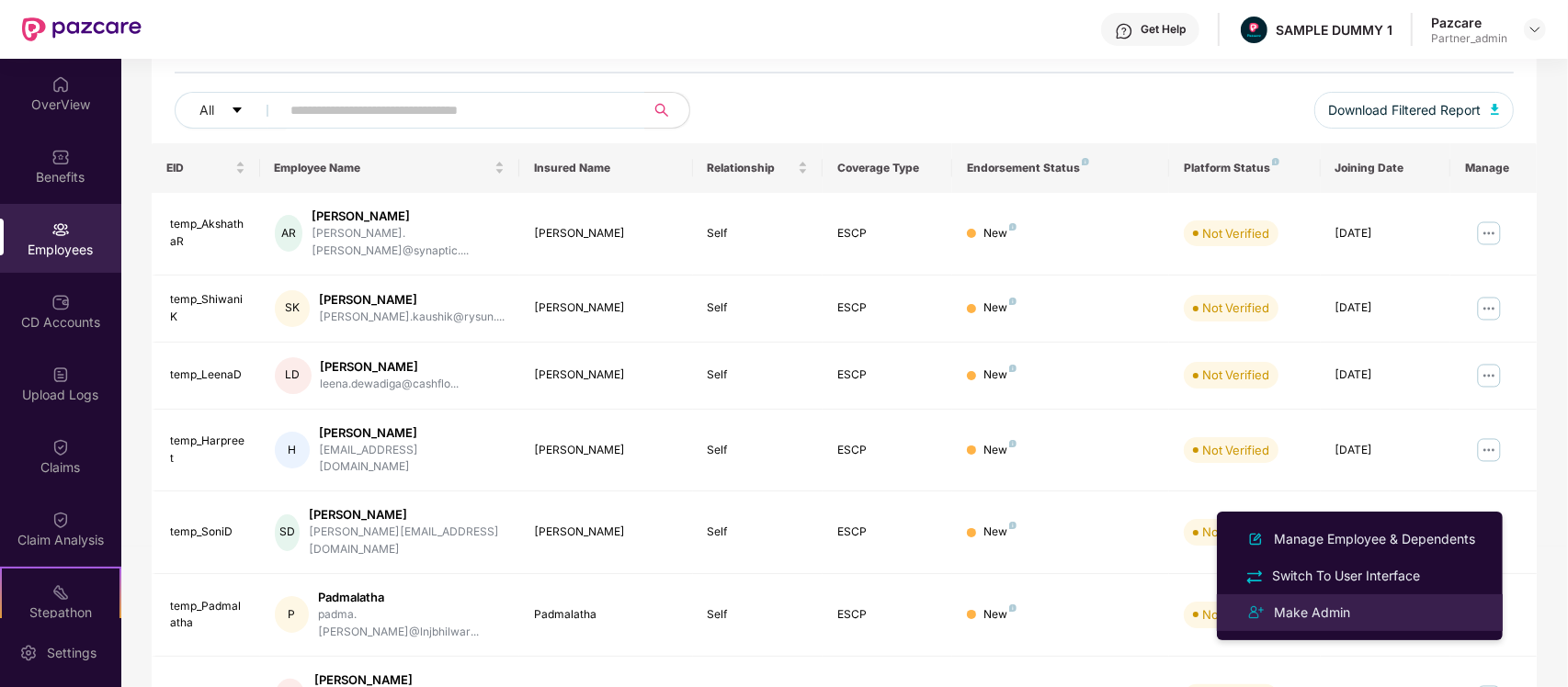
click at [1321, 630] on li "Make Admin" at bounding box center [1360, 613] width 286 height 36
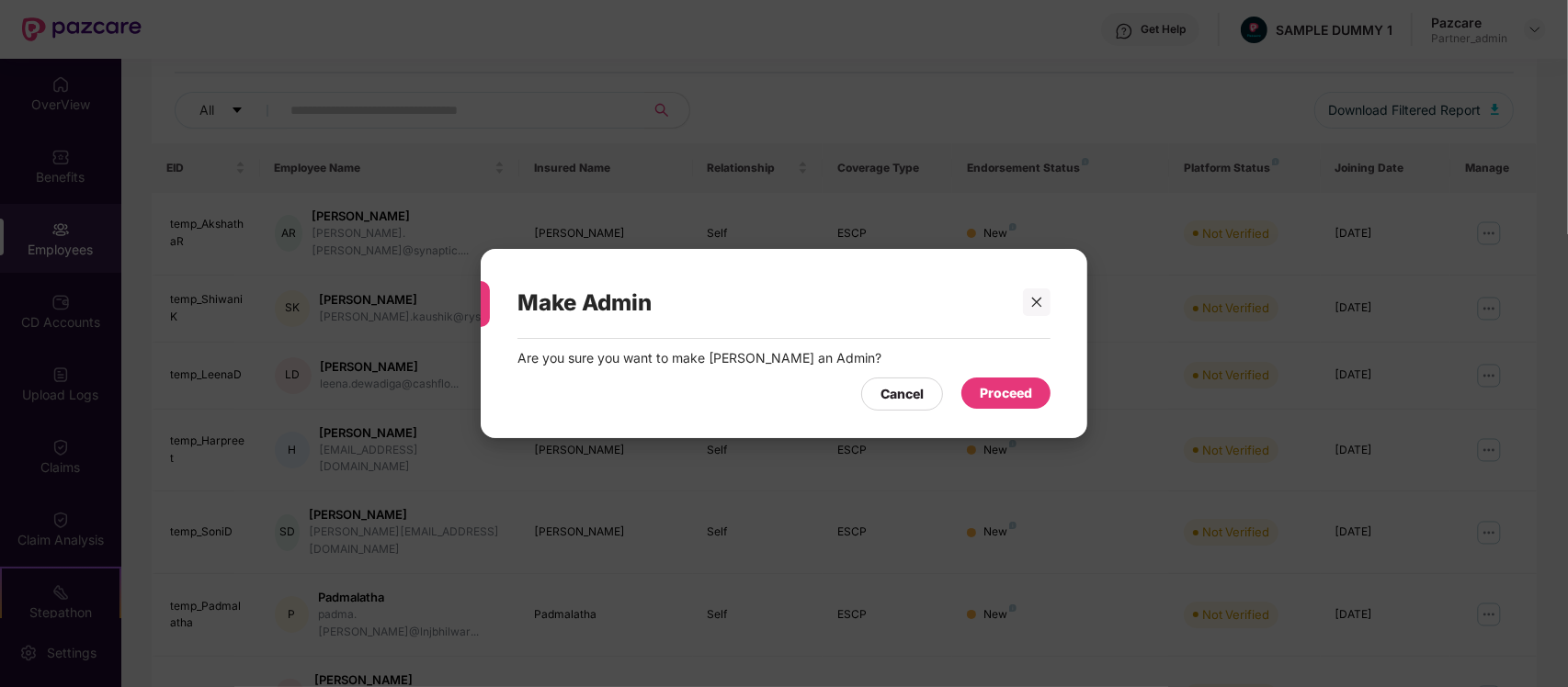
click at [1020, 386] on div "Proceed" at bounding box center [1006, 392] width 53 height 20
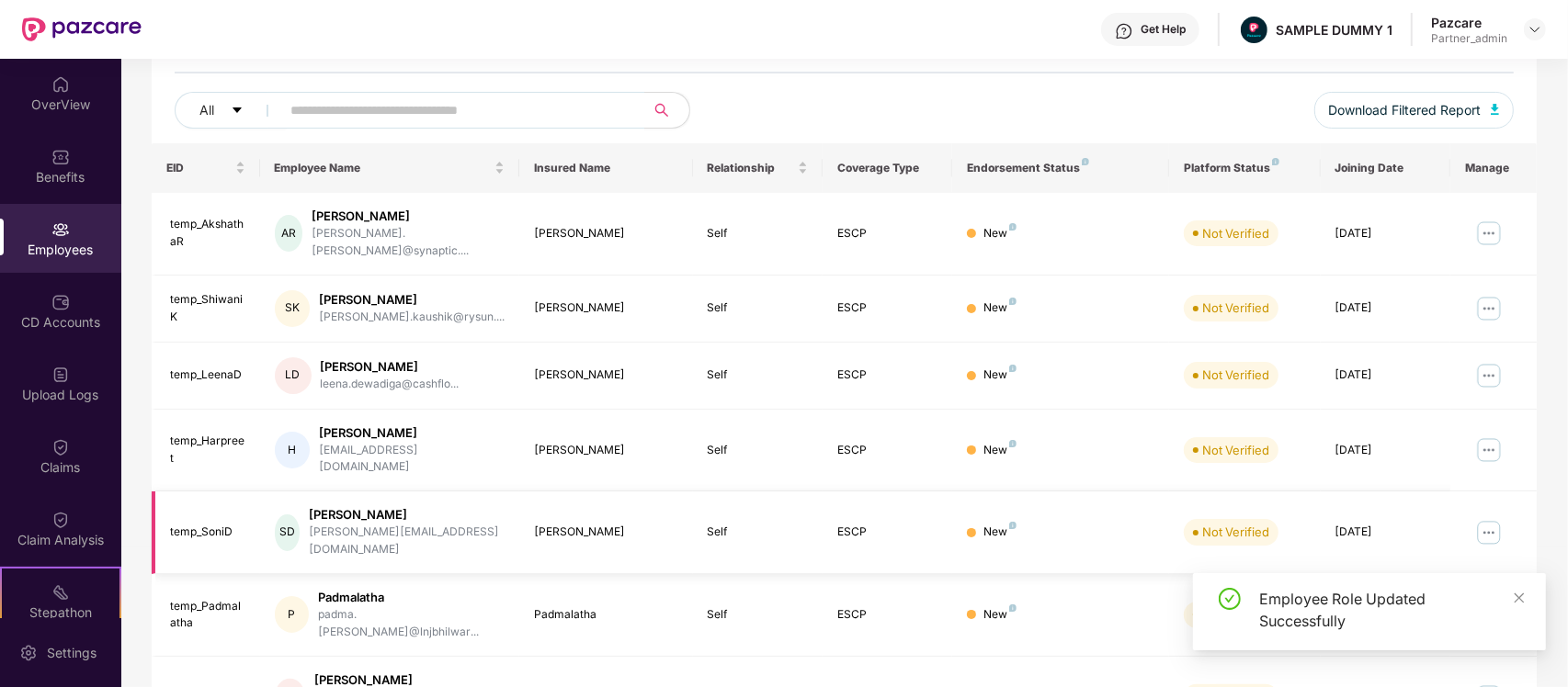
click at [1484, 518] on img at bounding box center [1488, 533] width 30 height 30
click at [1524, 492] on td at bounding box center [1493, 533] width 86 height 83
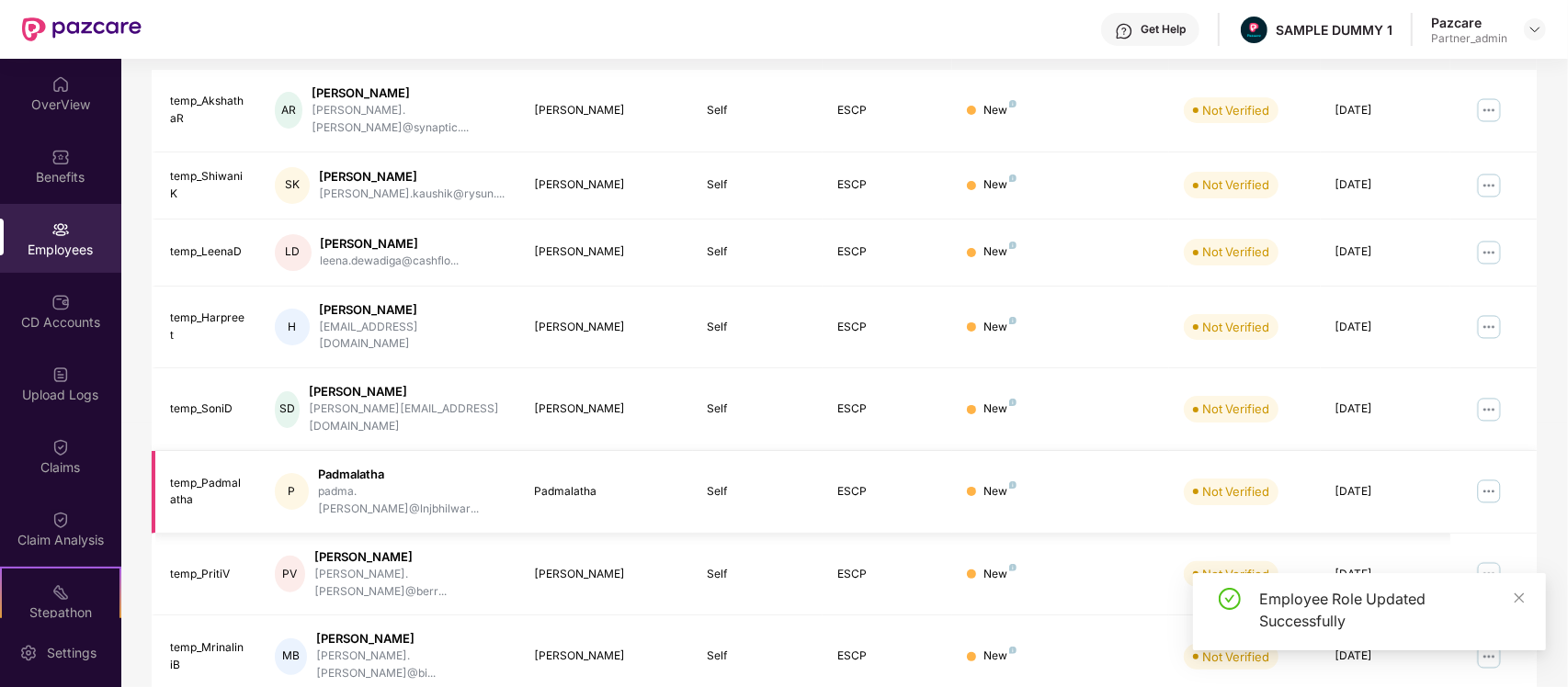
scroll to position [323, 0]
click at [1485, 476] on img at bounding box center [1488, 490] width 30 height 30
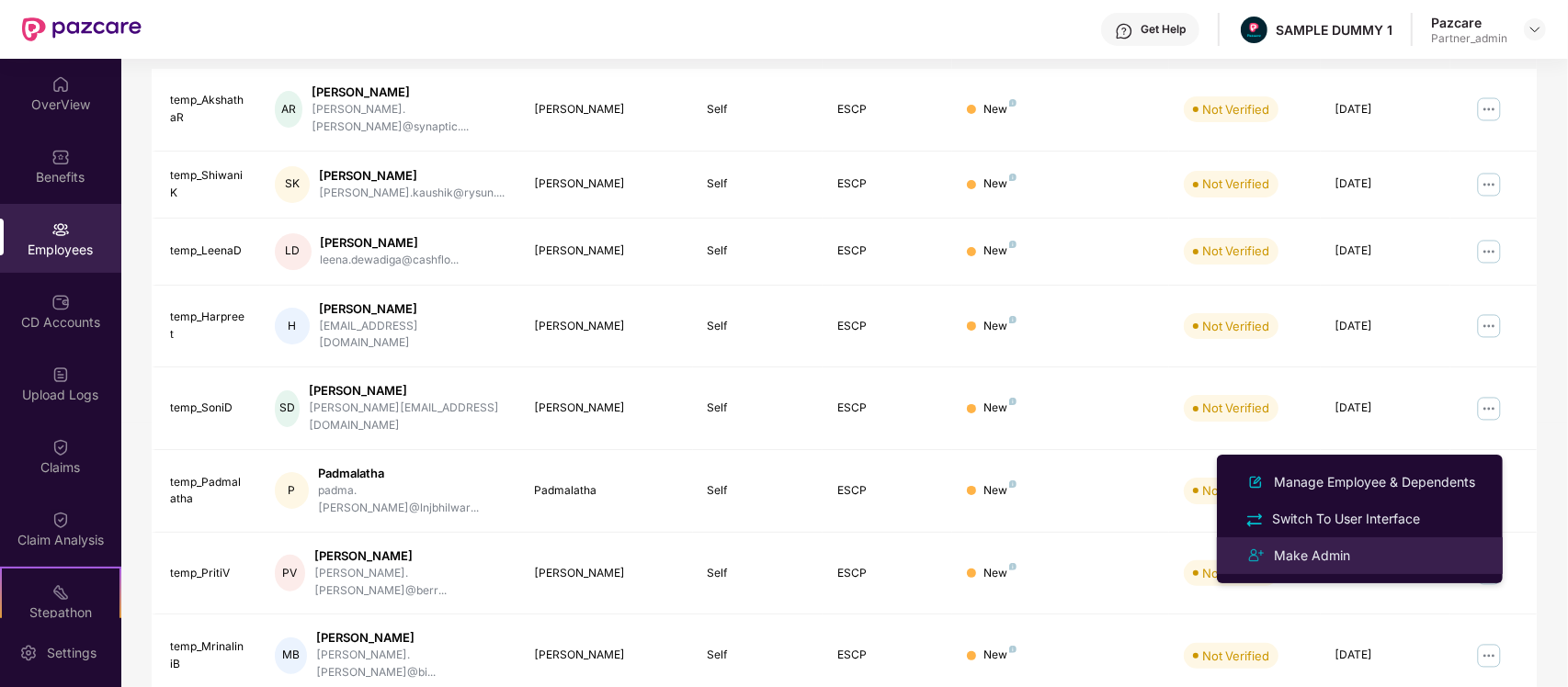
click at [1325, 560] on div "Make Admin" at bounding box center [1311, 556] width 83 height 20
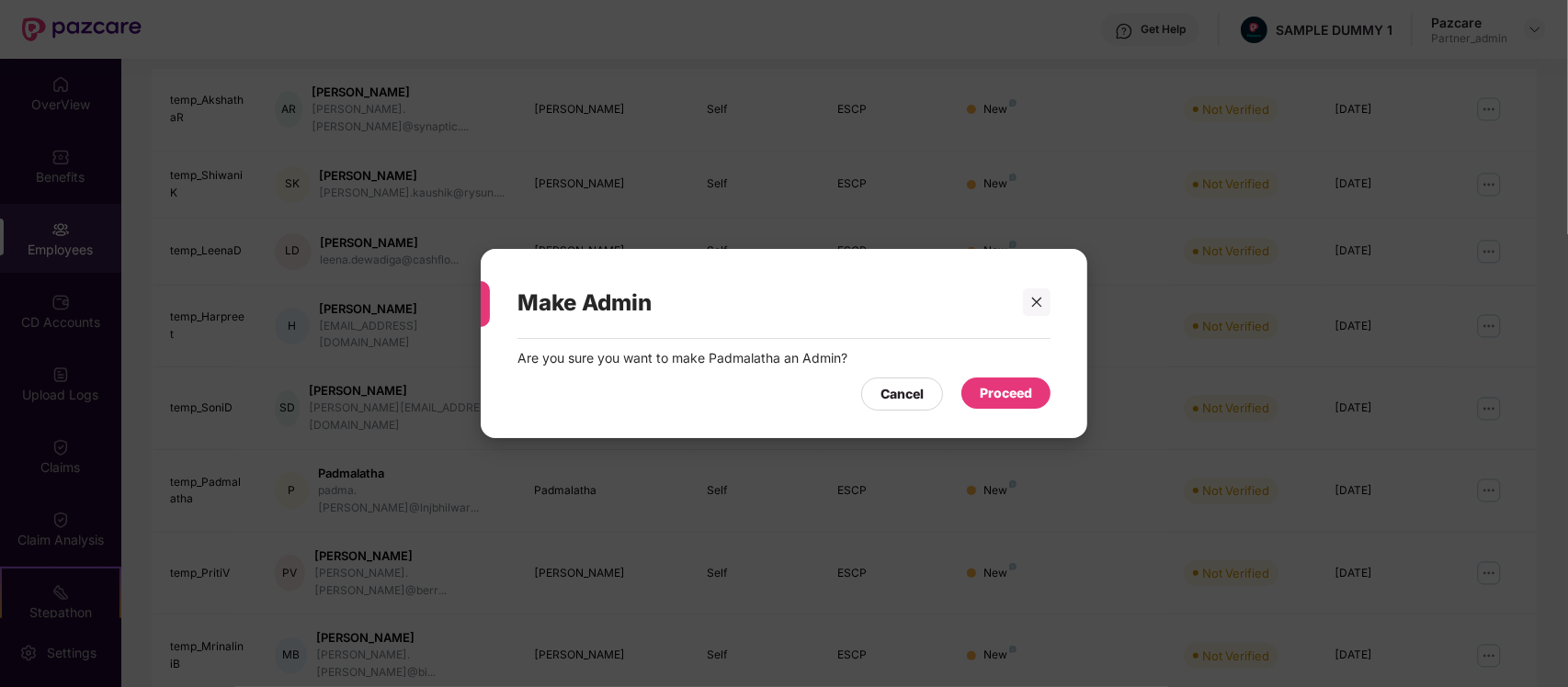
click at [1005, 381] on div "Proceed" at bounding box center [1006, 393] width 89 height 32
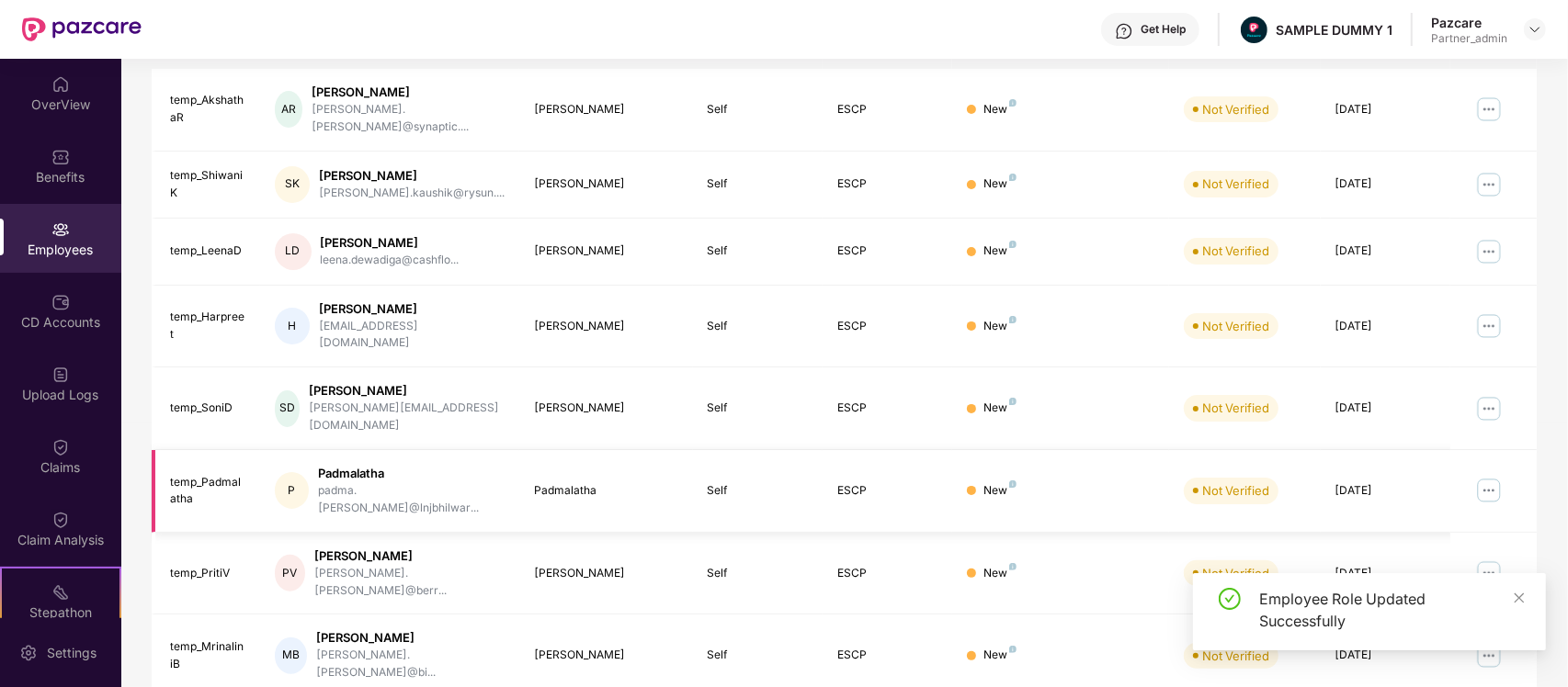
click at [1485, 476] on img at bounding box center [1488, 490] width 30 height 30
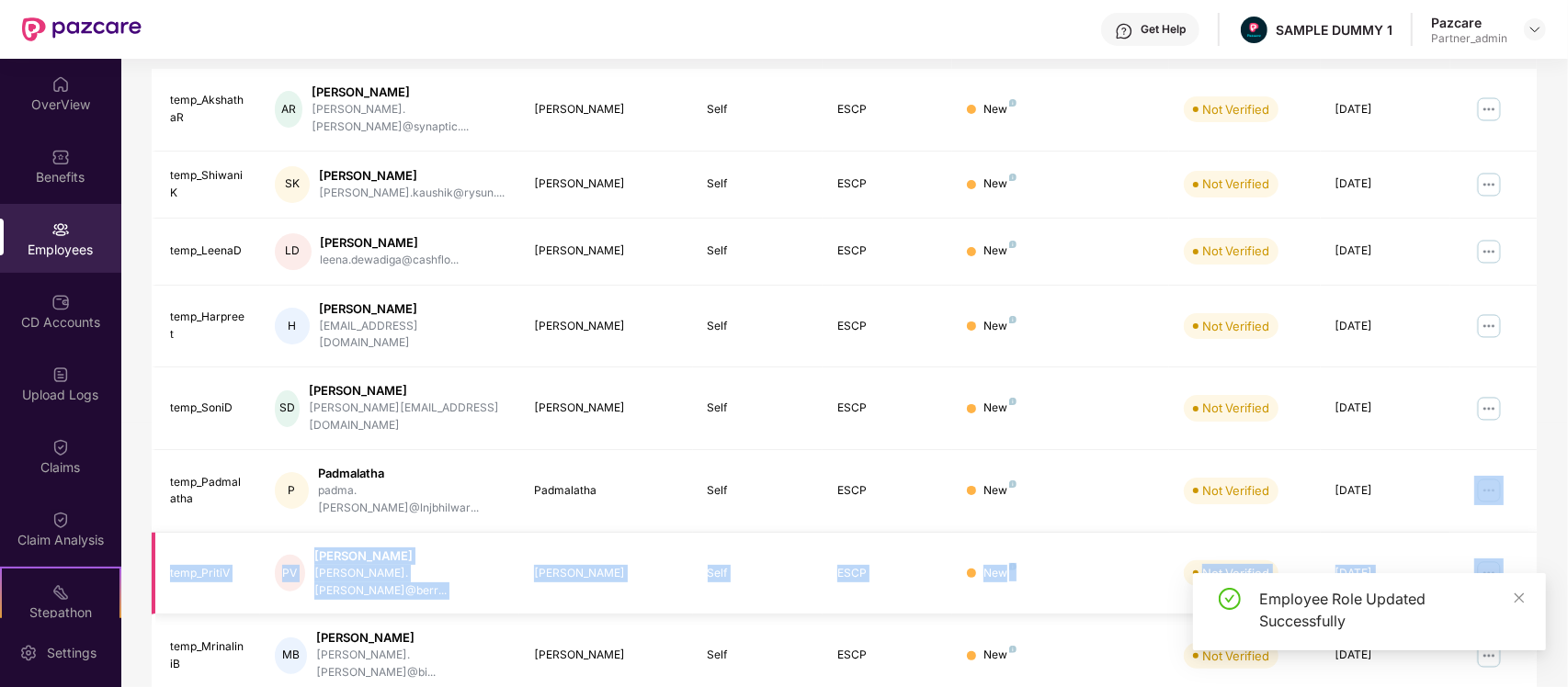
drag, startPoint x: 1524, startPoint y: 450, endPoint x: 1485, endPoint y: 521, distance: 81.0
click at [1485, 521] on tbody "temp_AkshathaR AR Akshatha Rao akshatha.rao@synaptic.... Akshatha Rao Self ESCP…" at bounding box center [843, 450] width 1385 height 763
click at [1495, 558] on img at bounding box center [1488, 573] width 30 height 30
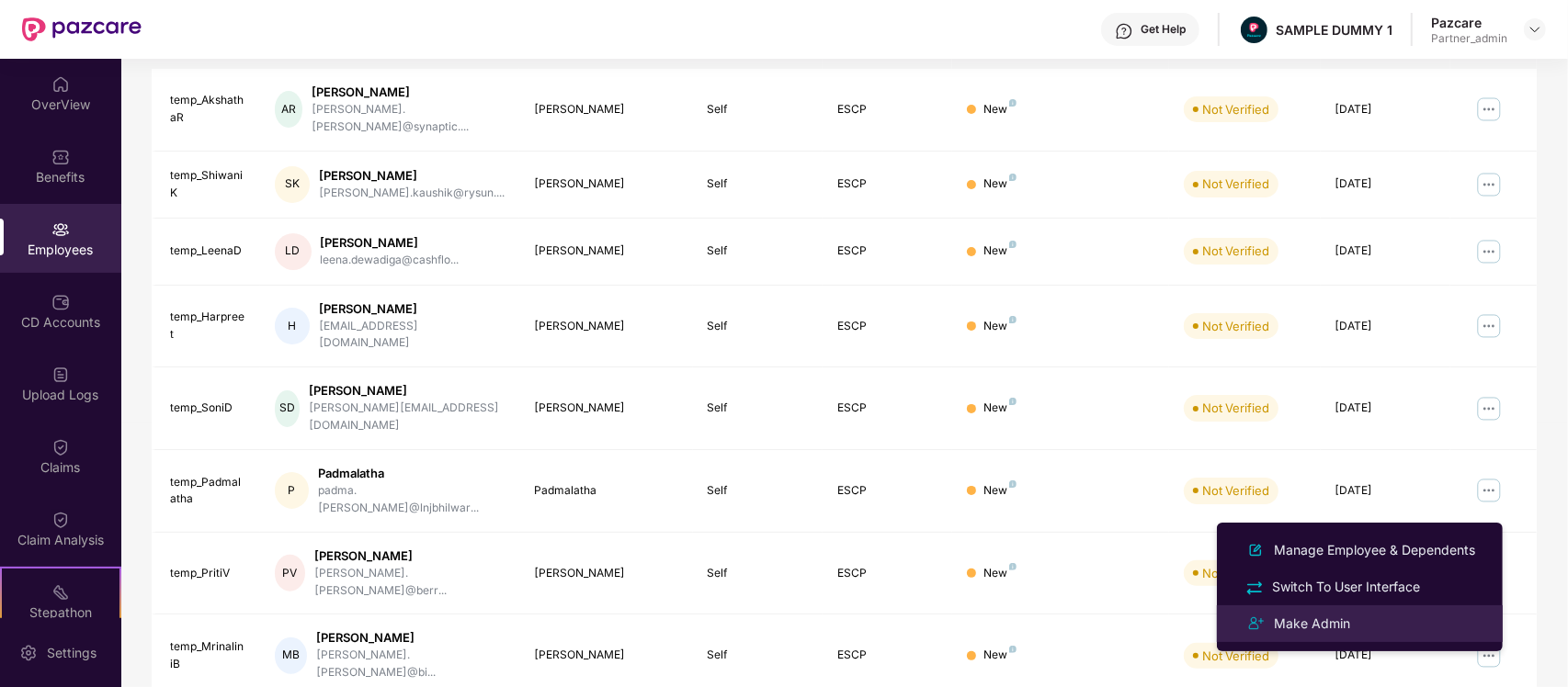
click at [1311, 609] on li "Make Admin" at bounding box center [1360, 624] width 286 height 36
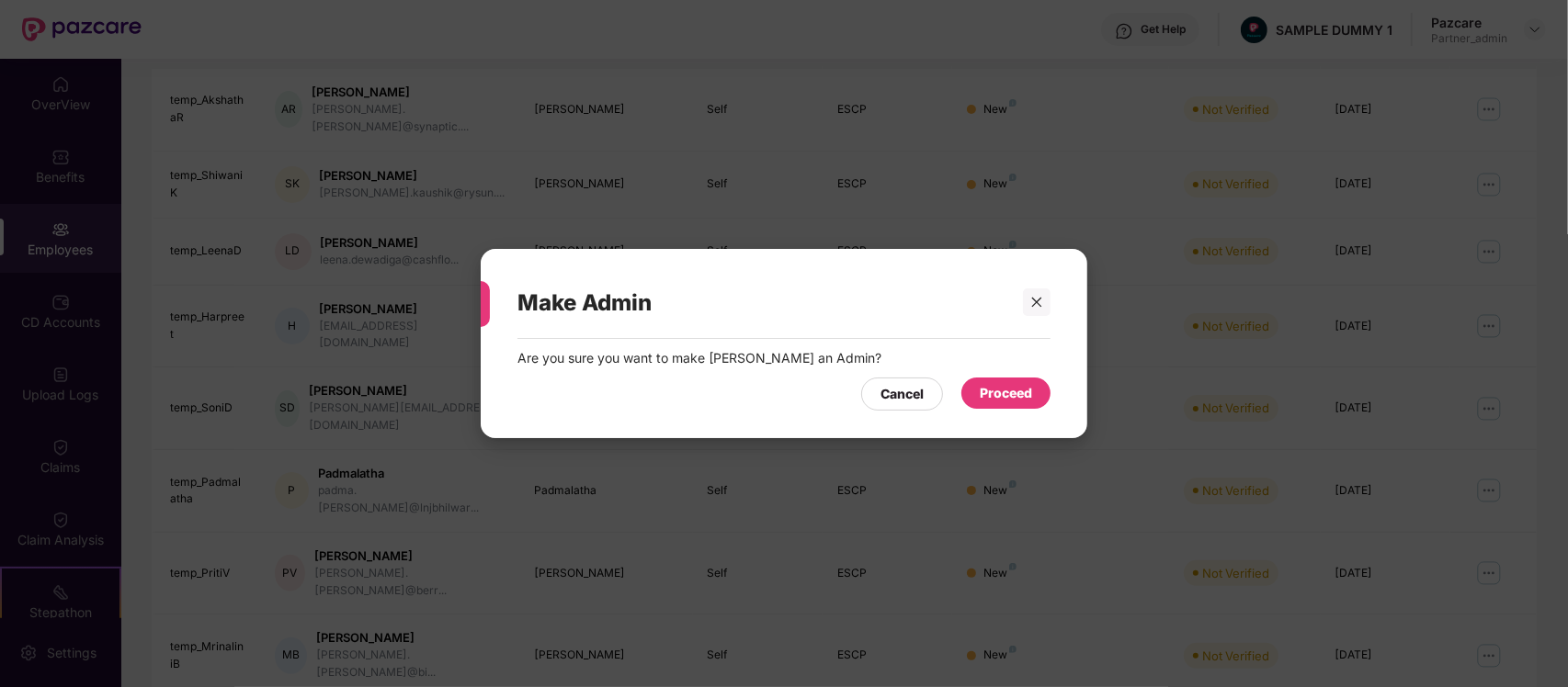
click at [1017, 396] on div "Proceed" at bounding box center [1006, 392] width 53 height 20
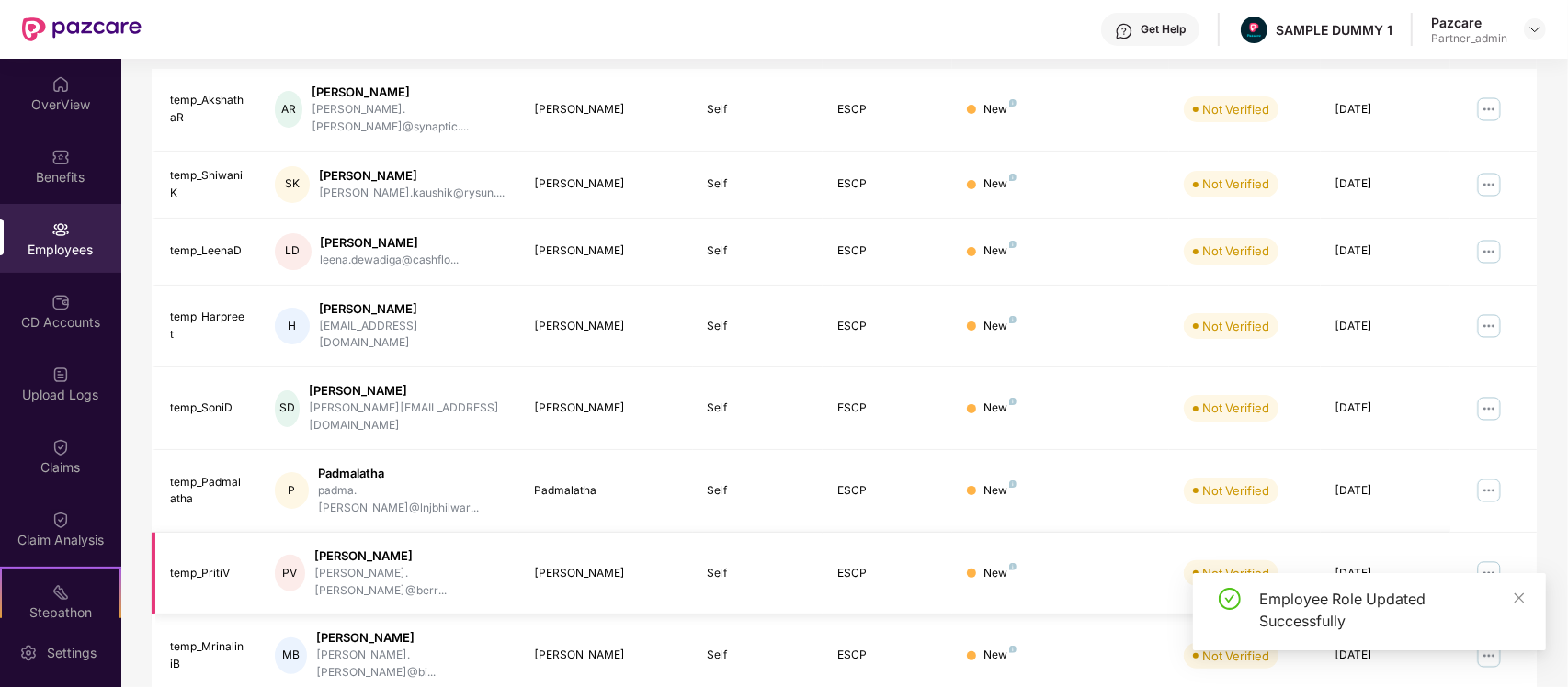
click at [1495, 558] on img at bounding box center [1488, 573] width 30 height 30
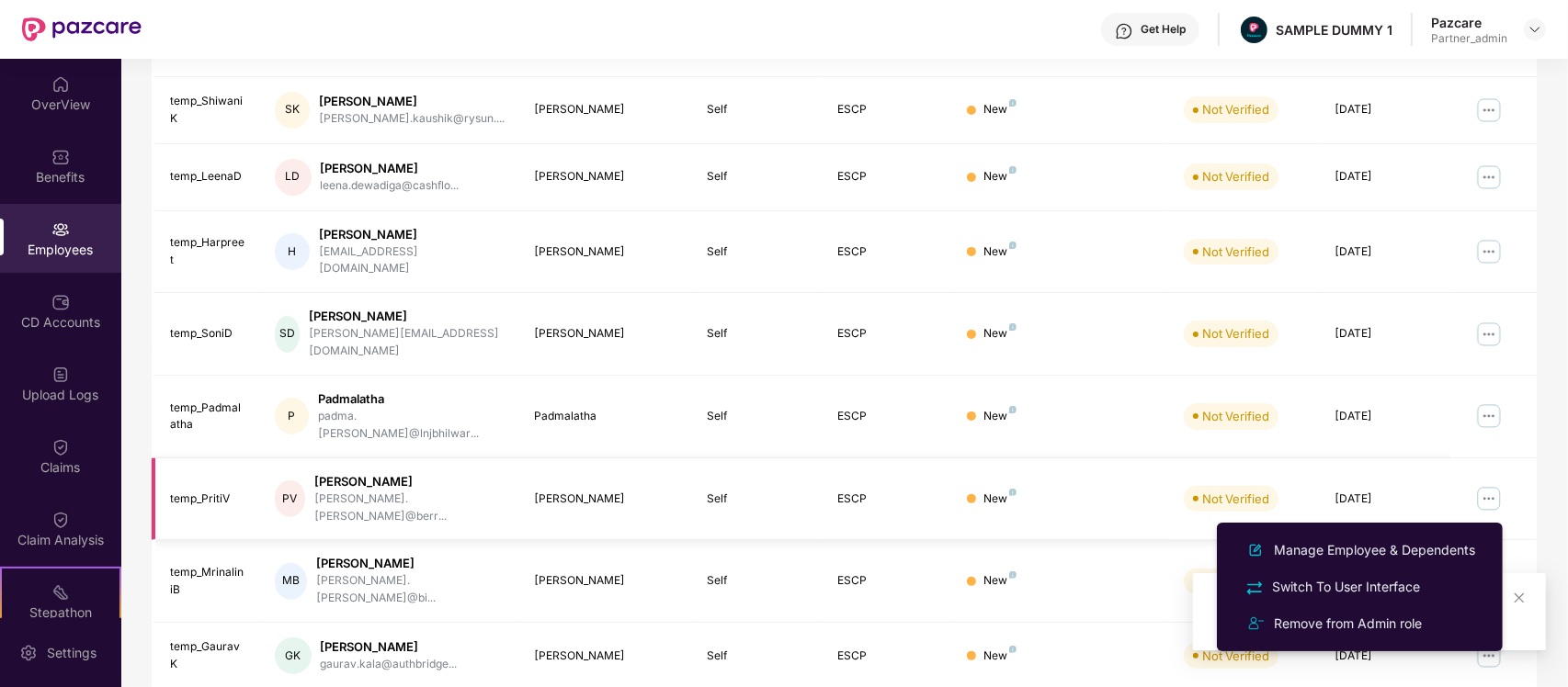
scroll to position [443, 0]
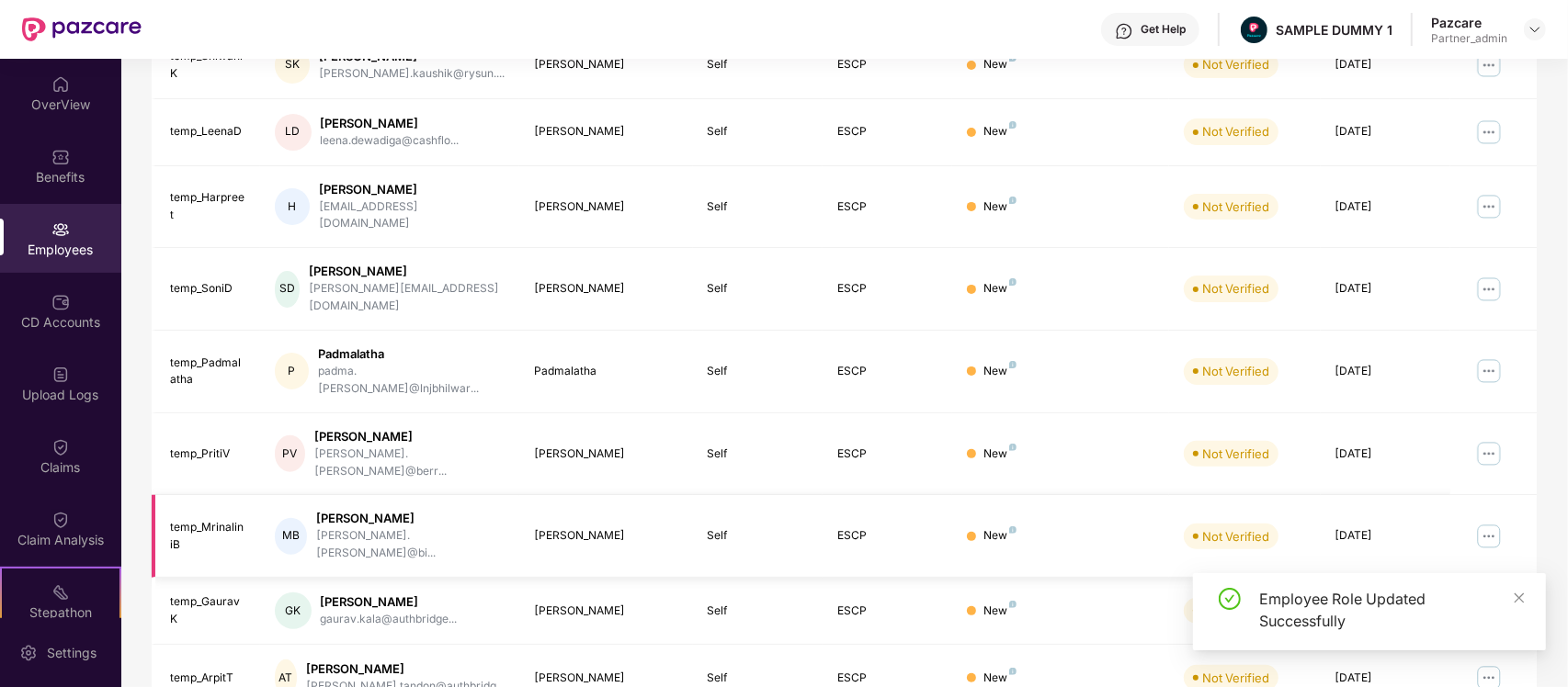
click at [1485, 522] on img at bounding box center [1488, 536] width 30 height 30
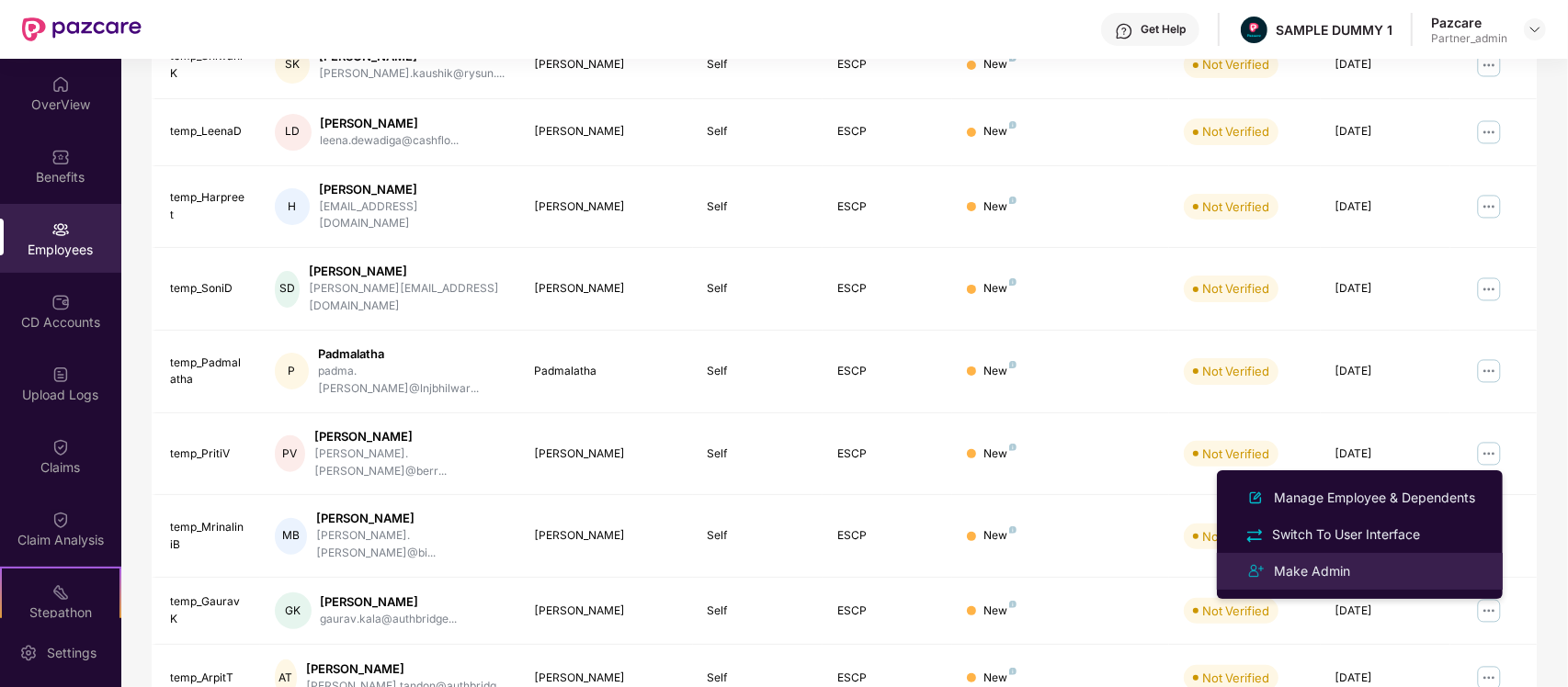
click at [1323, 562] on div "Make Admin" at bounding box center [1311, 571] width 83 height 20
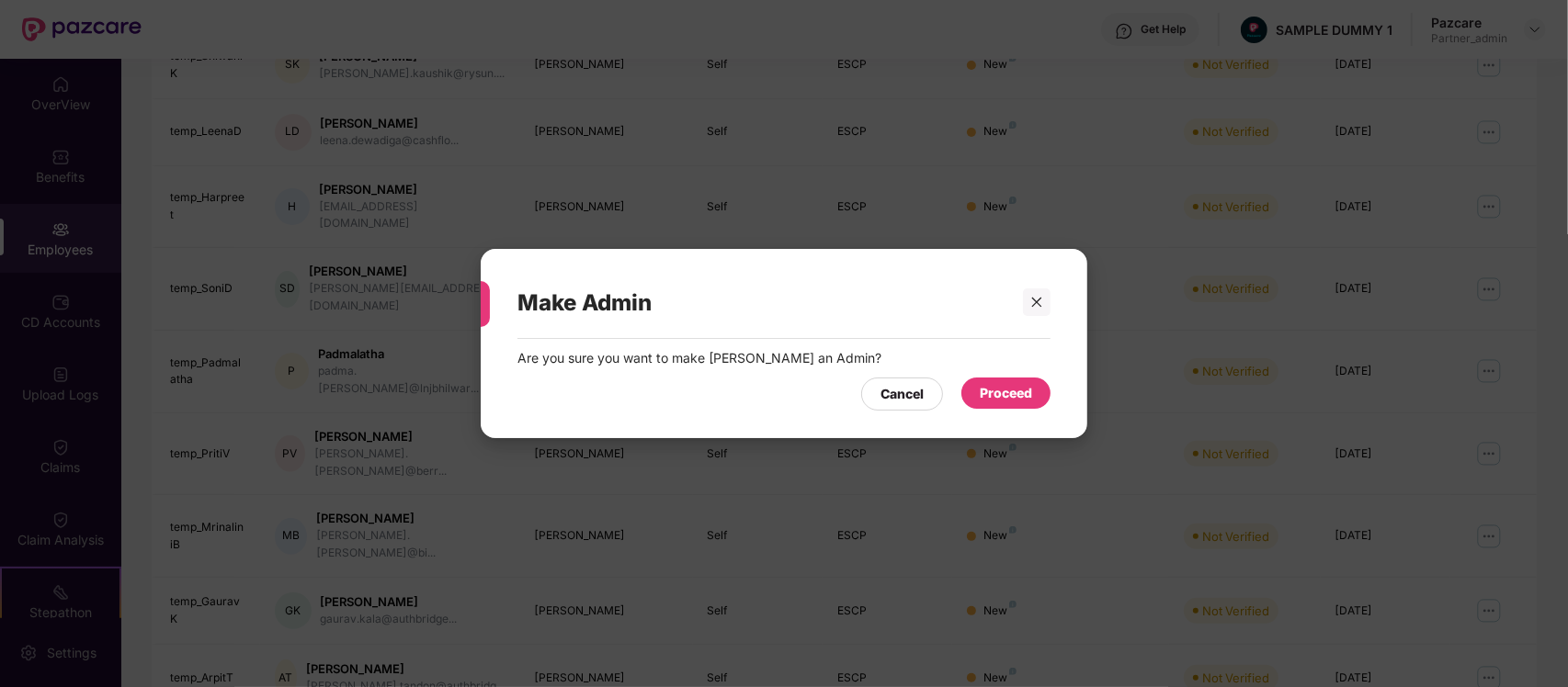
click at [1026, 406] on div "Proceed" at bounding box center [1006, 393] width 89 height 32
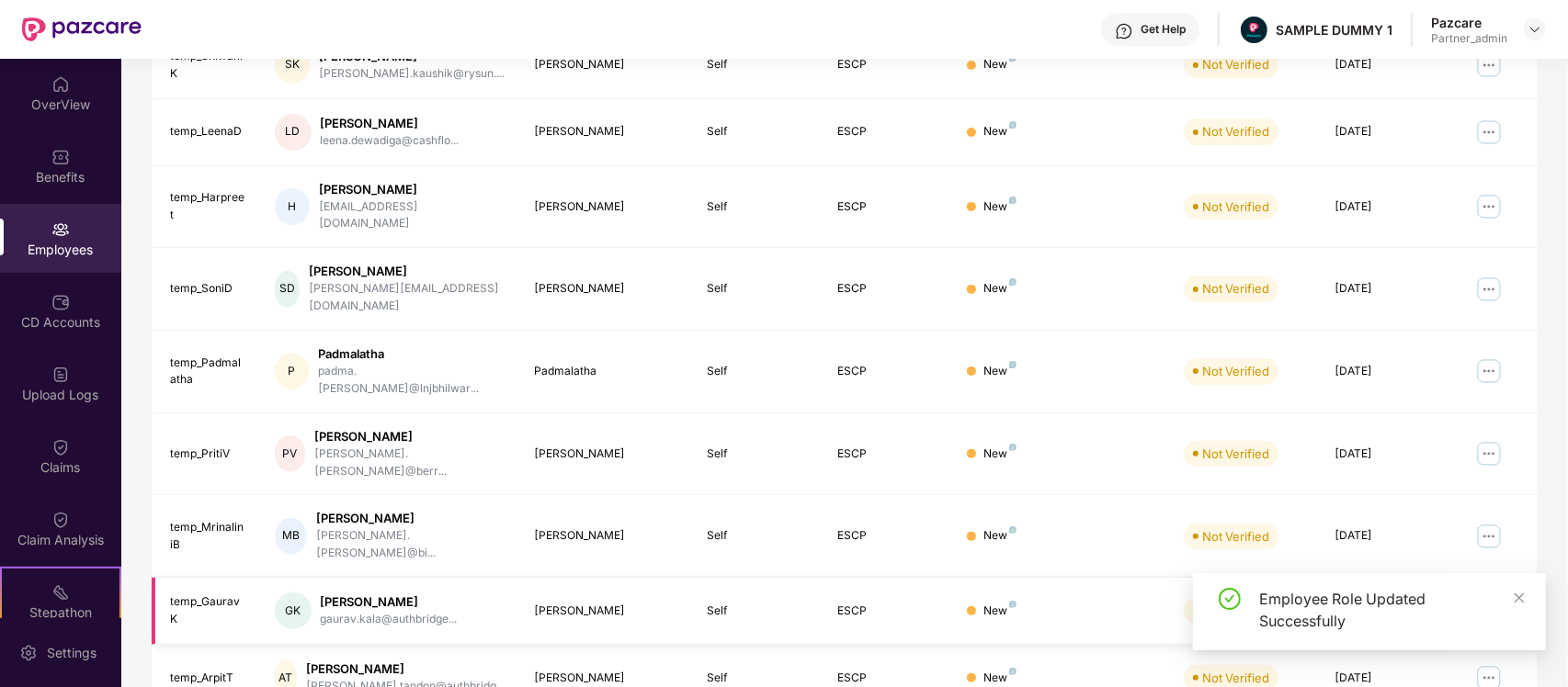
click at [1496, 596] on img at bounding box center [1488, 610] width 30 height 30
click at [1493, 522] on img at bounding box center [1488, 536] width 30 height 30
click at [1483, 439] on img at bounding box center [1488, 454] width 30 height 30
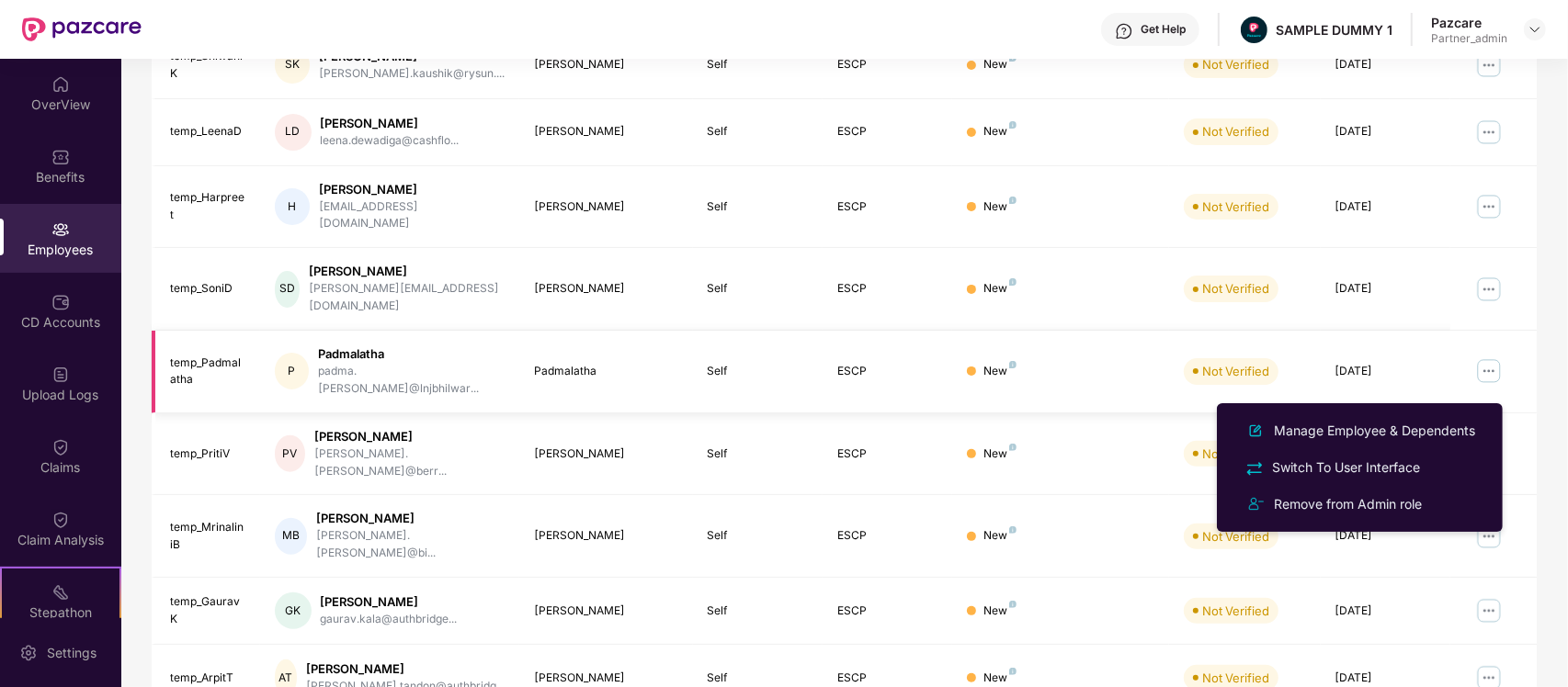
click at [1491, 357] on img at bounding box center [1488, 371] width 30 height 30
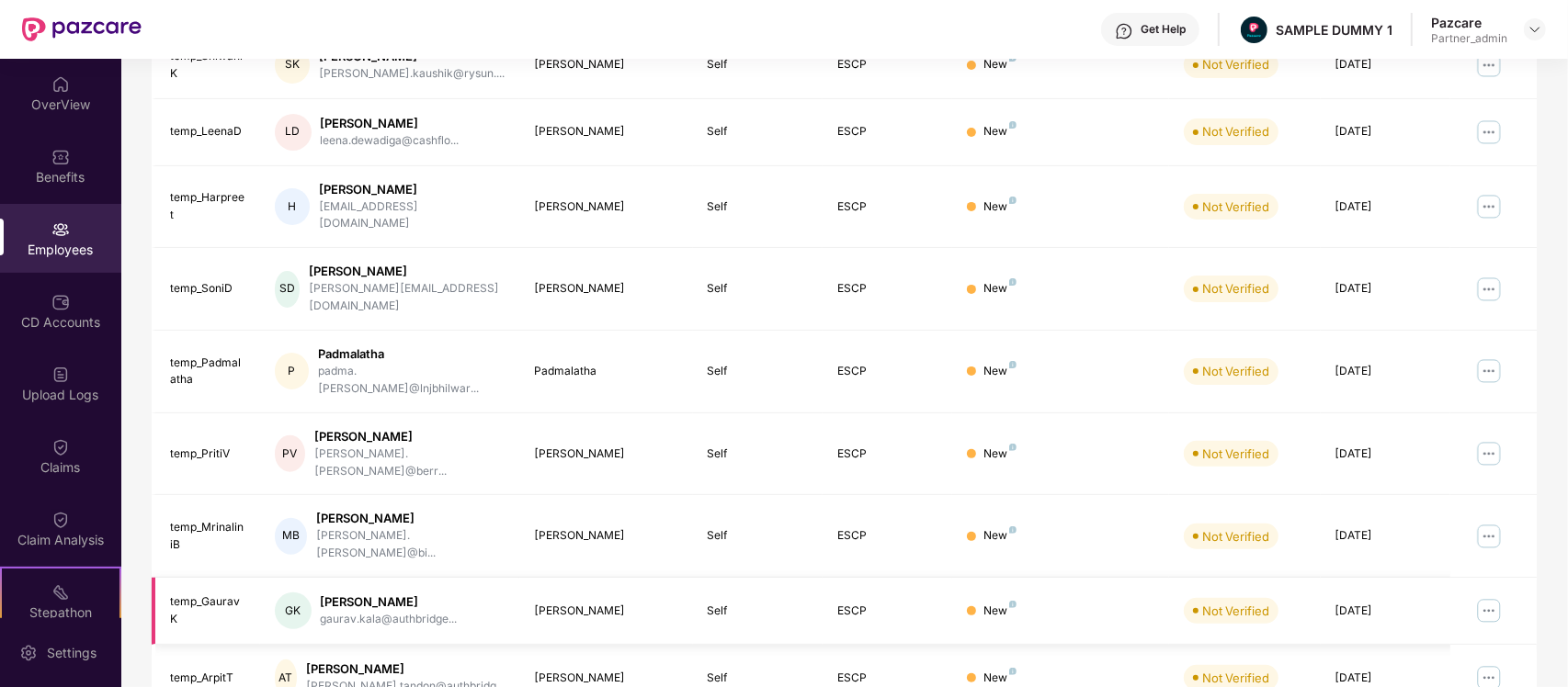
click at [1485, 596] on img at bounding box center [1488, 610] width 30 height 30
click at [1481, 522] on img at bounding box center [1488, 536] width 30 height 30
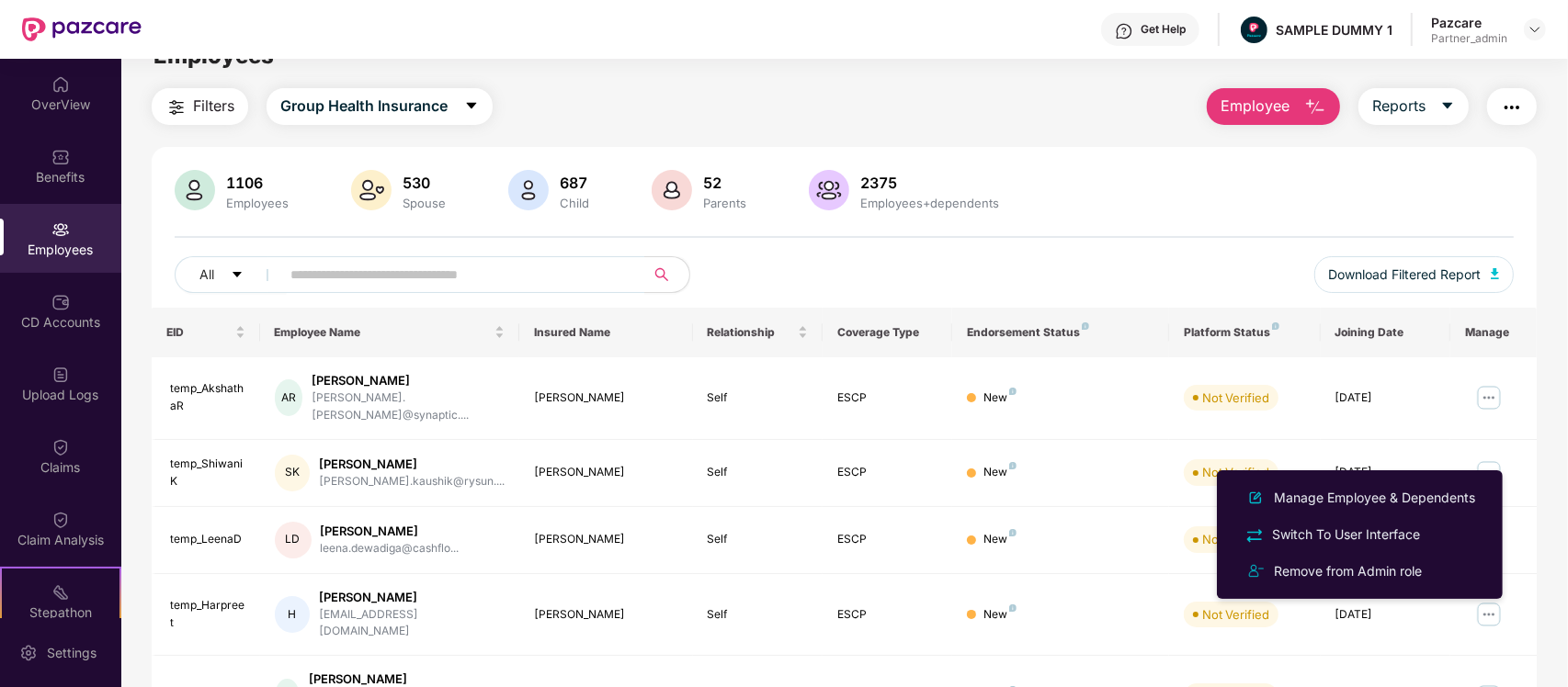
scroll to position [0, 0]
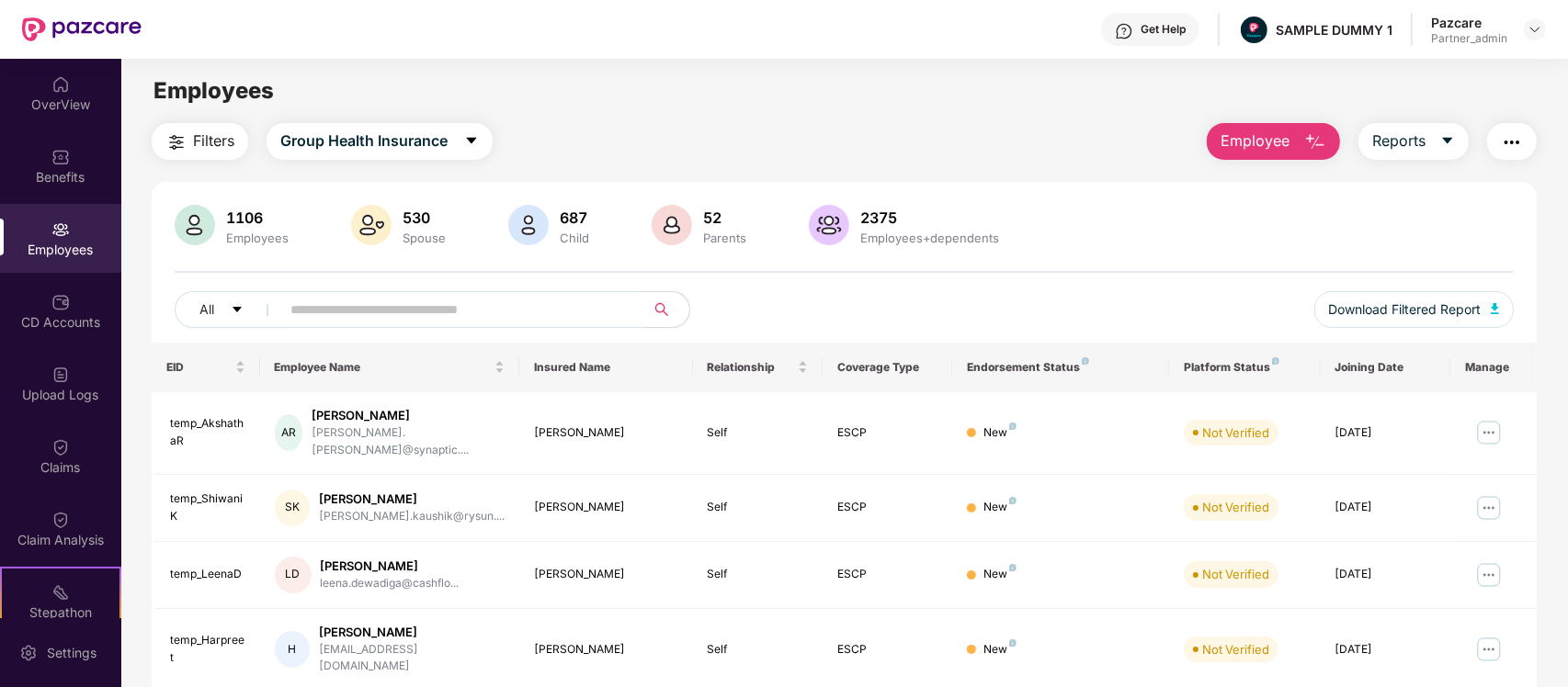
click at [1246, 148] on span "Employee" at bounding box center [1255, 141] width 69 height 23
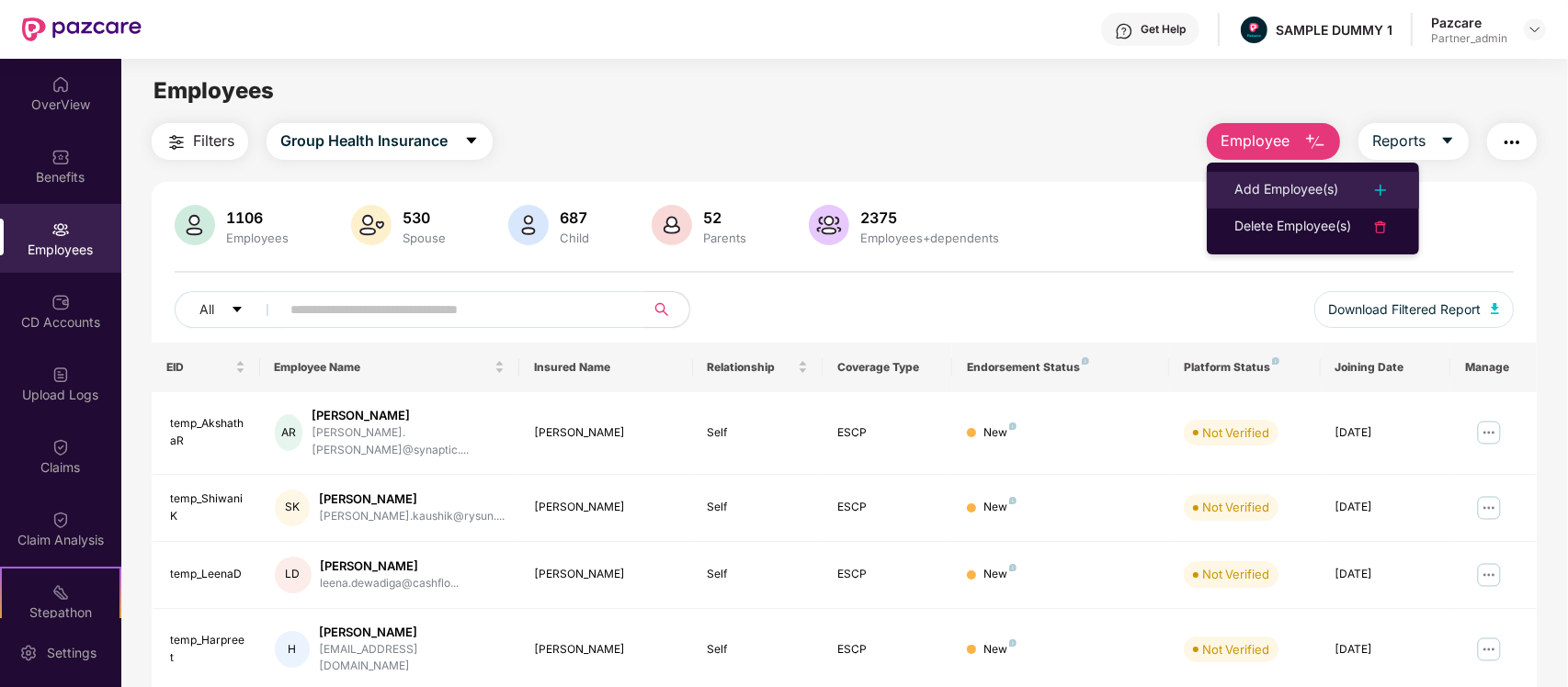
click at [1285, 193] on div "Add Employee(s)" at bounding box center [1286, 190] width 104 height 22
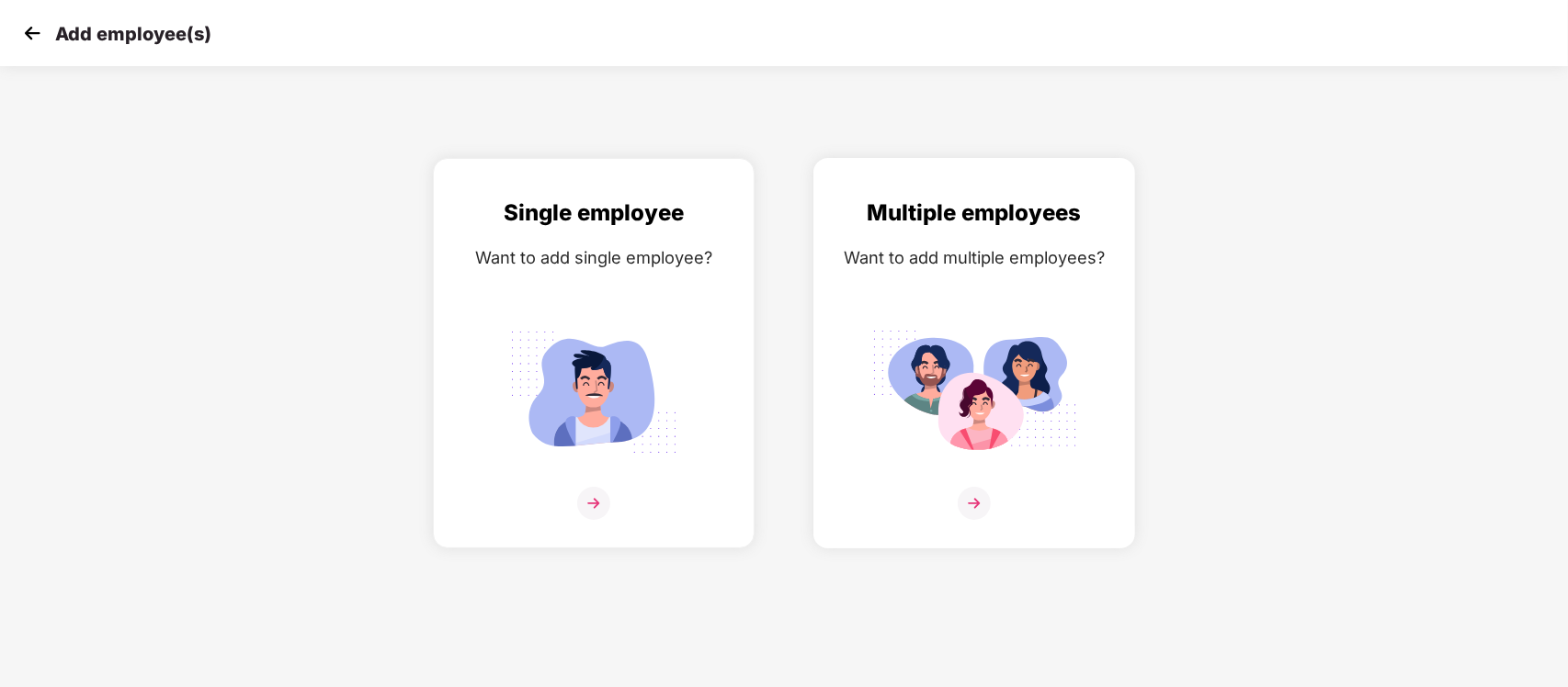
click at [861, 329] on div "Multiple employees Want to add multiple employees?" at bounding box center [974, 369] width 283 height 347
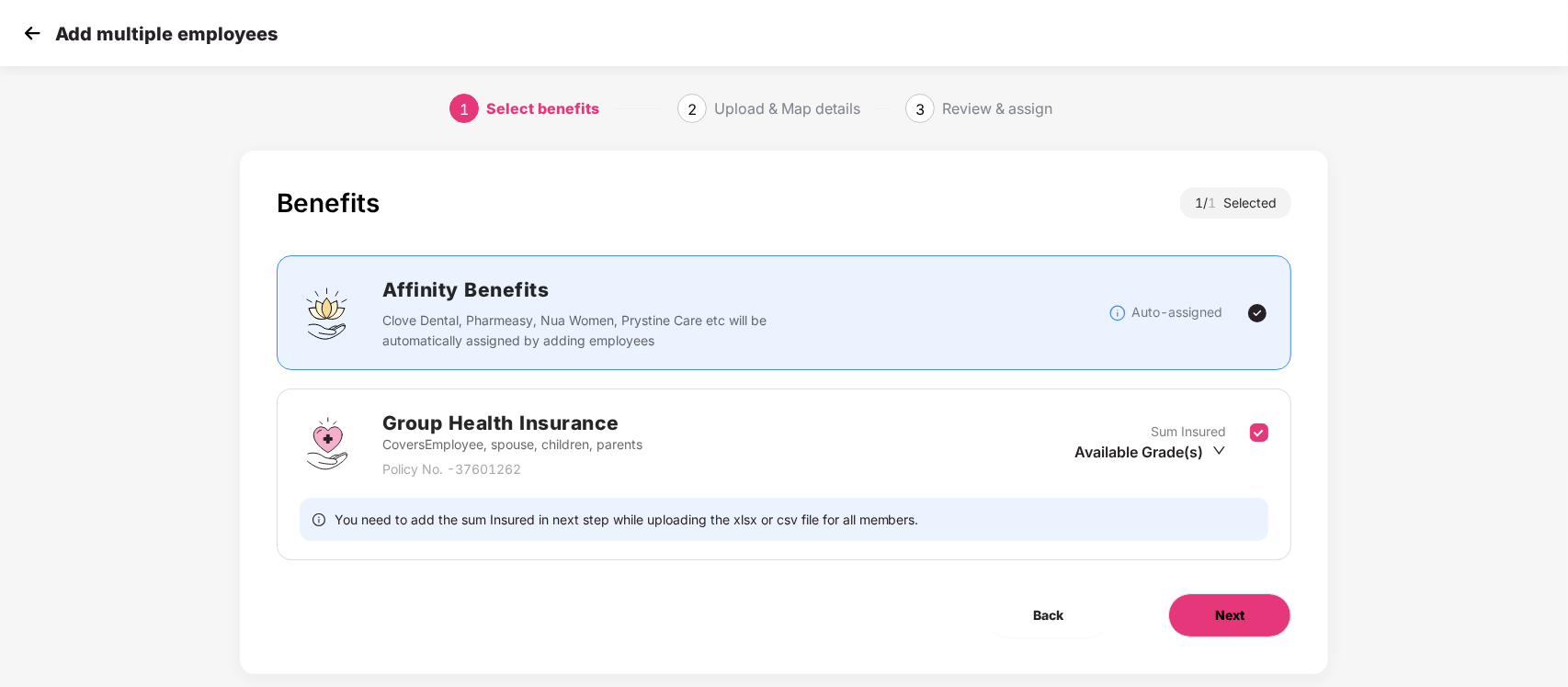
click at [1233, 594] on button "Next" at bounding box center [1229, 616] width 123 height 44
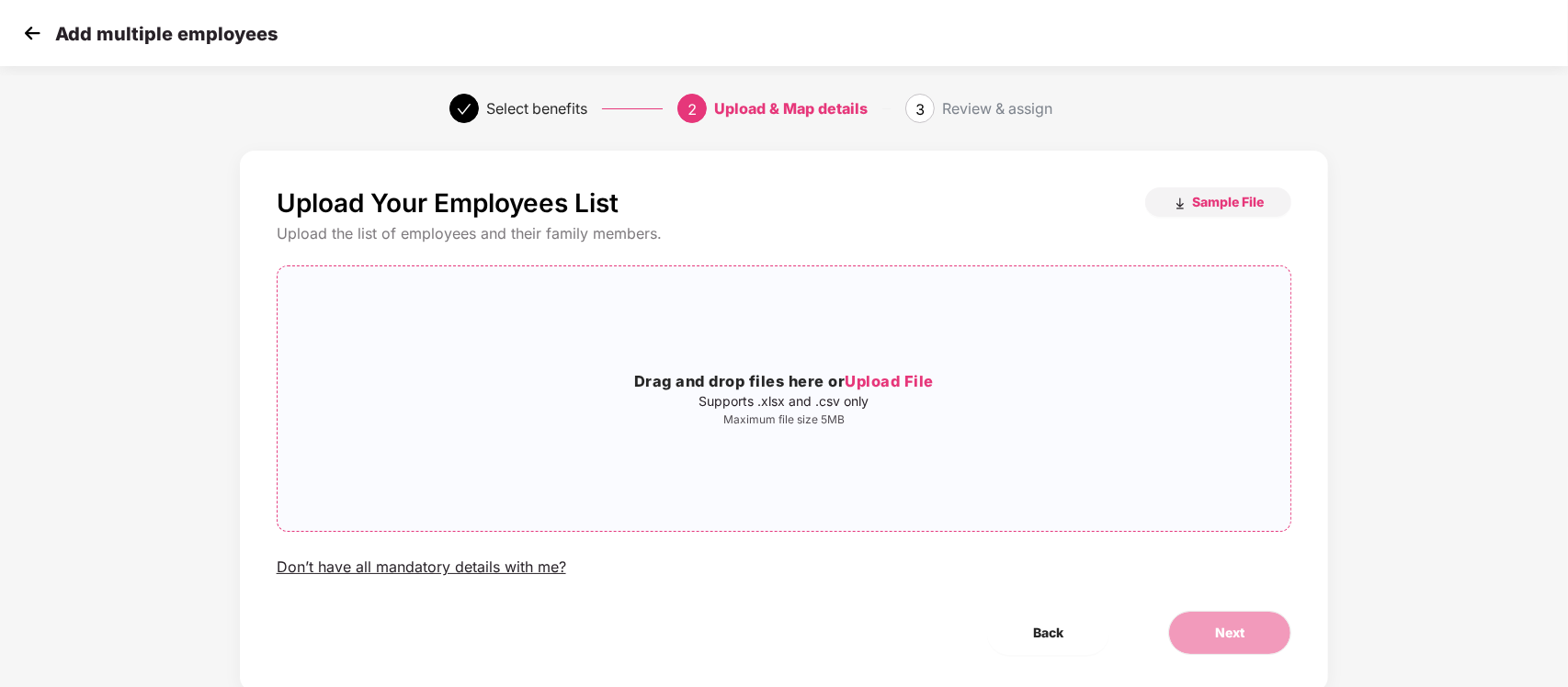
click at [800, 389] on h3 "Drag and drop files here or Upload File" at bounding box center [784, 382] width 1013 height 24
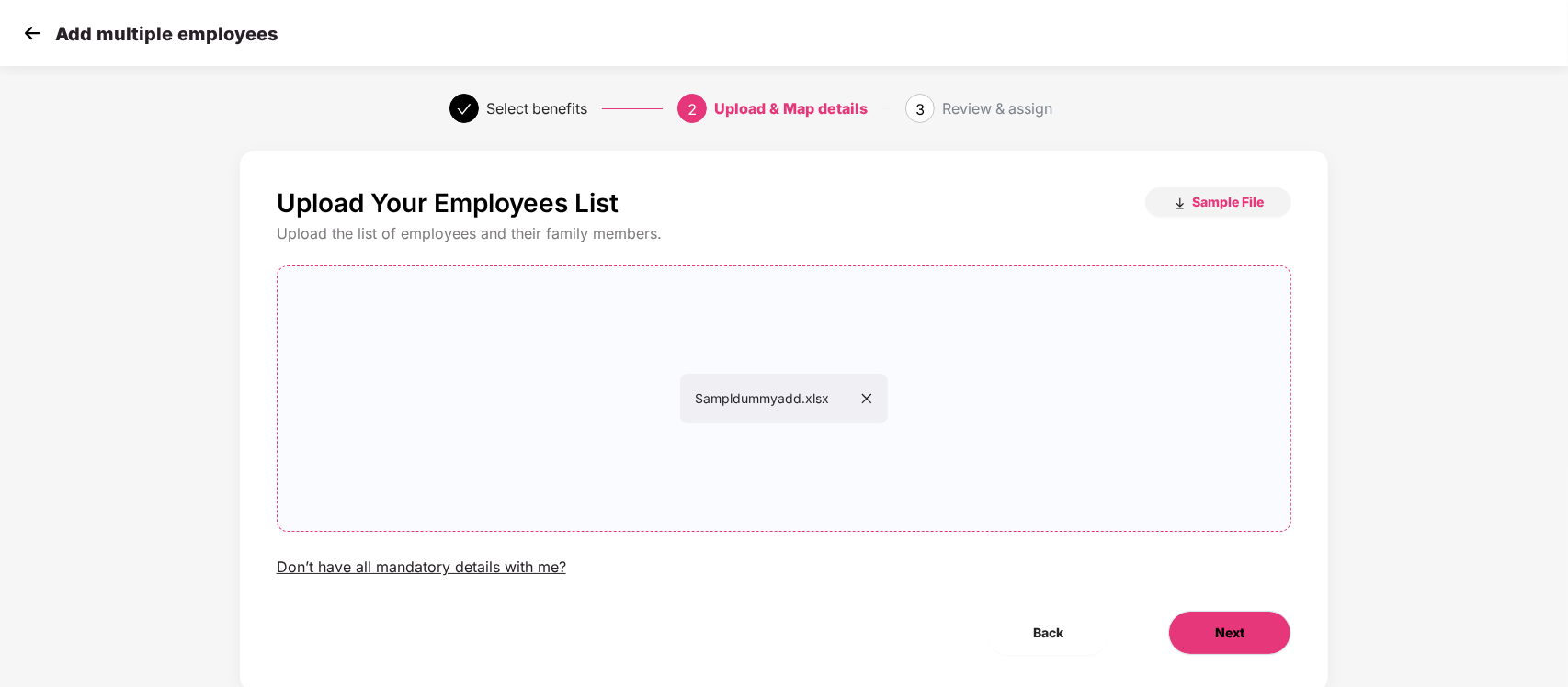
click at [1186, 621] on button "Next" at bounding box center [1229, 633] width 123 height 44
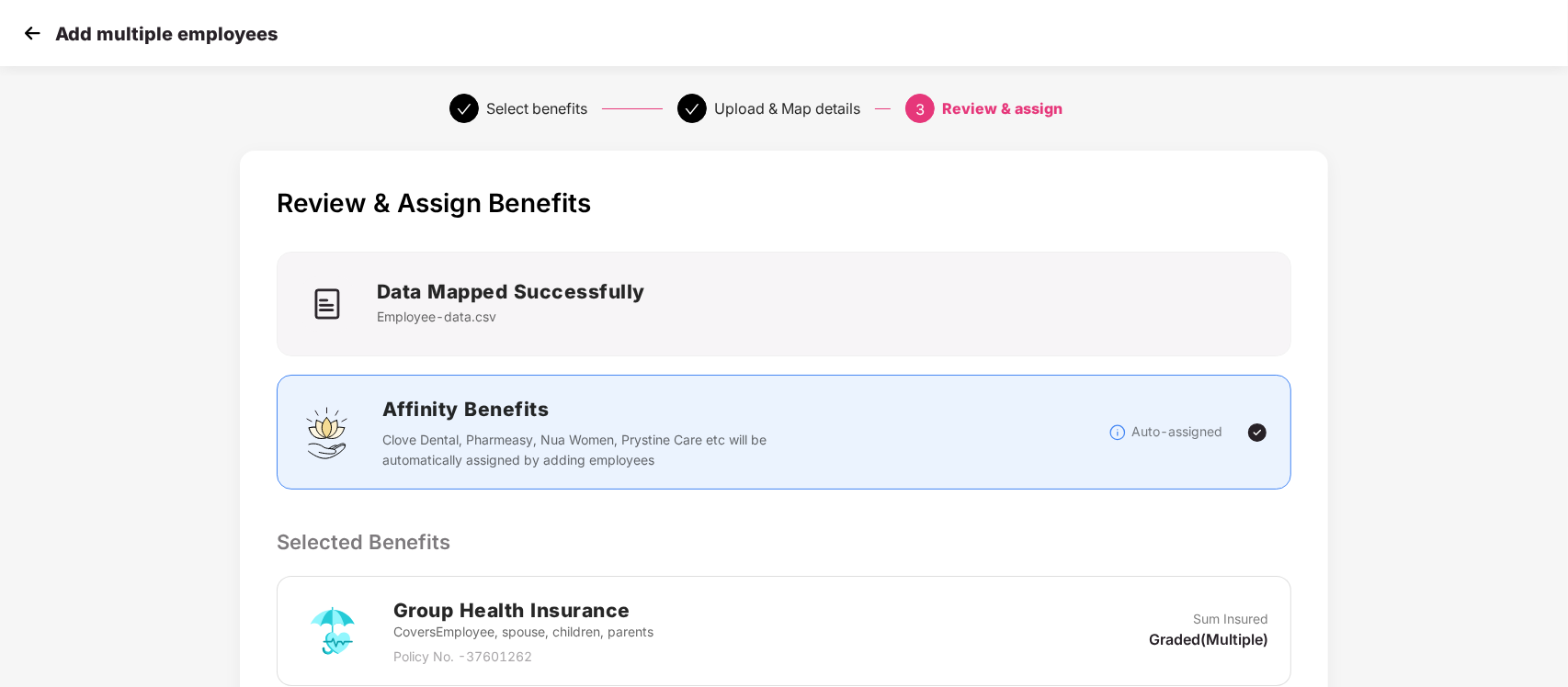
scroll to position [338, 0]
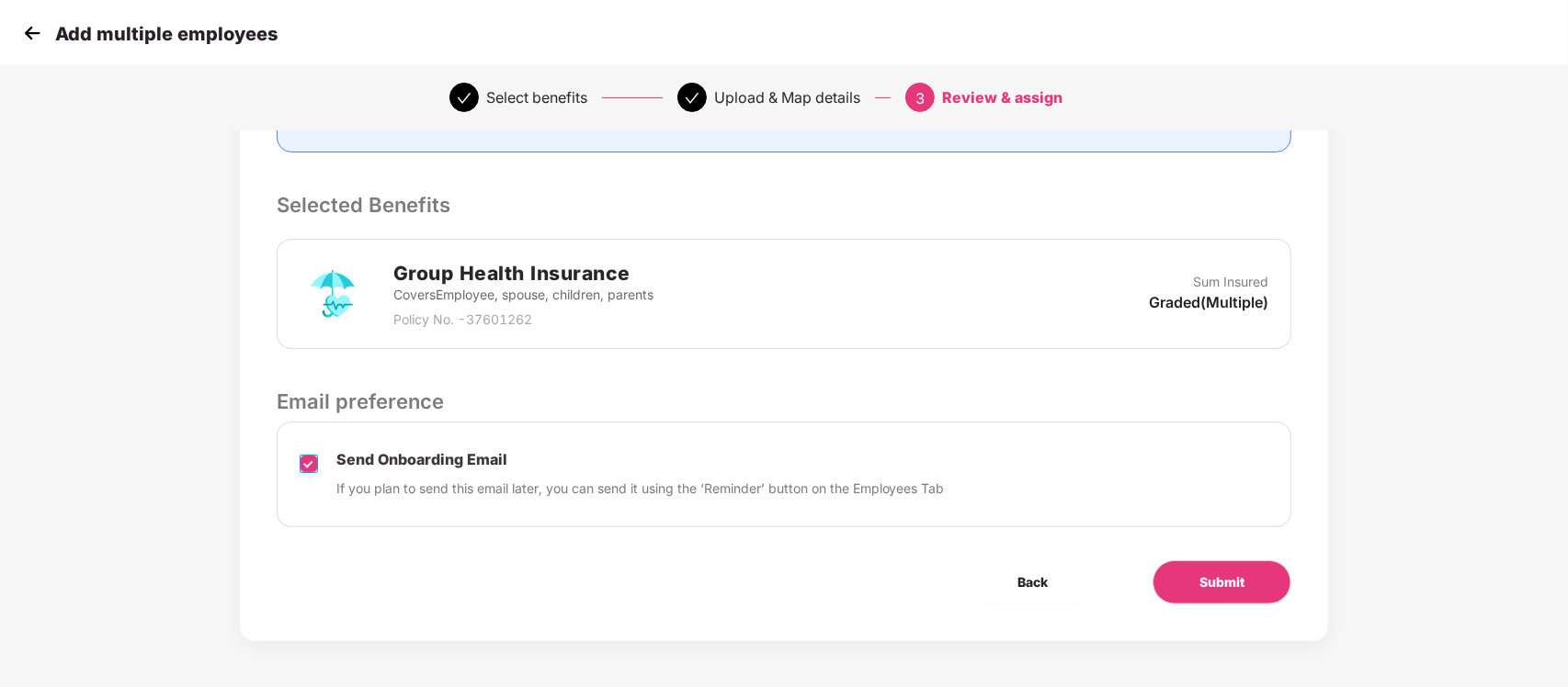
click at [310, 476] on label at bounding box center [308, 475] width 18 height 47
click at [1233, 561] on button "Submit" at bounding box center [1222, 582] width 139 height 44
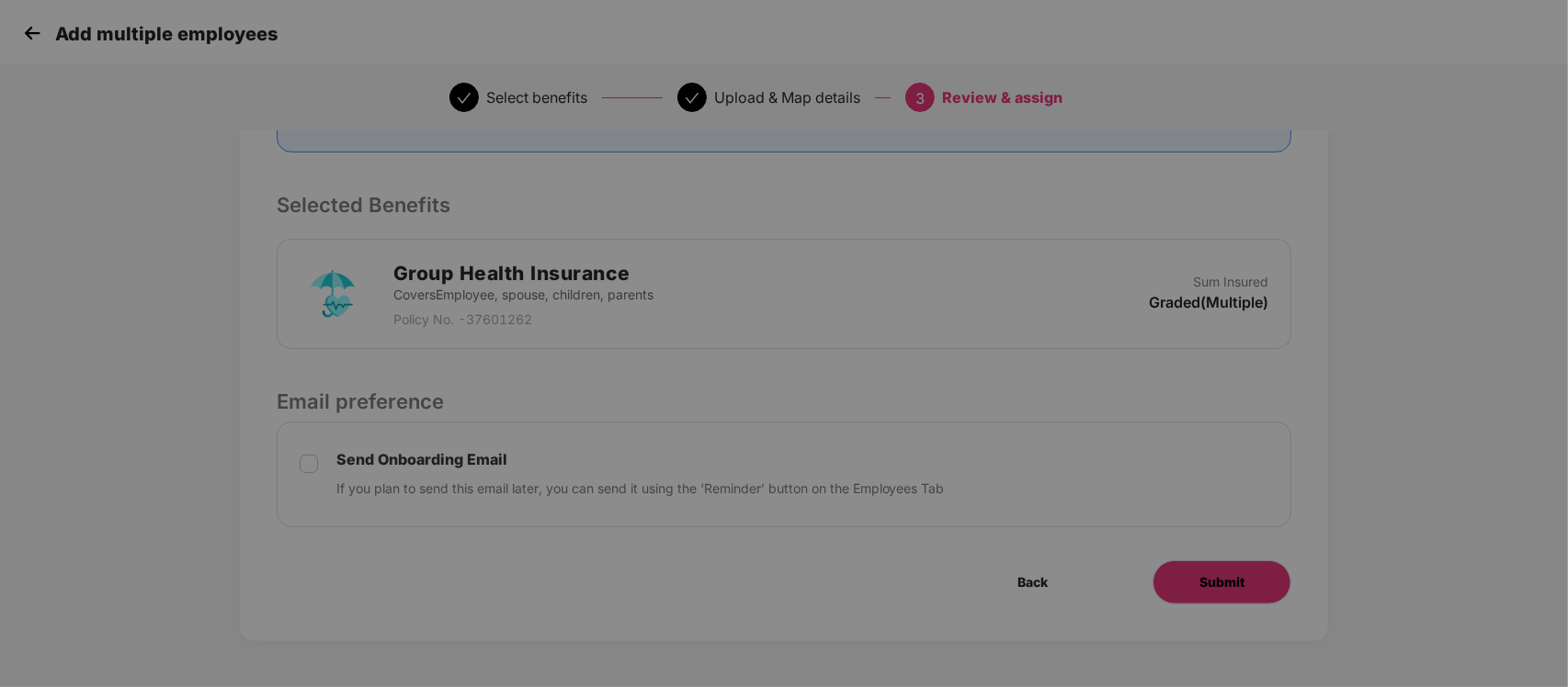
scroll to position [0, 0]
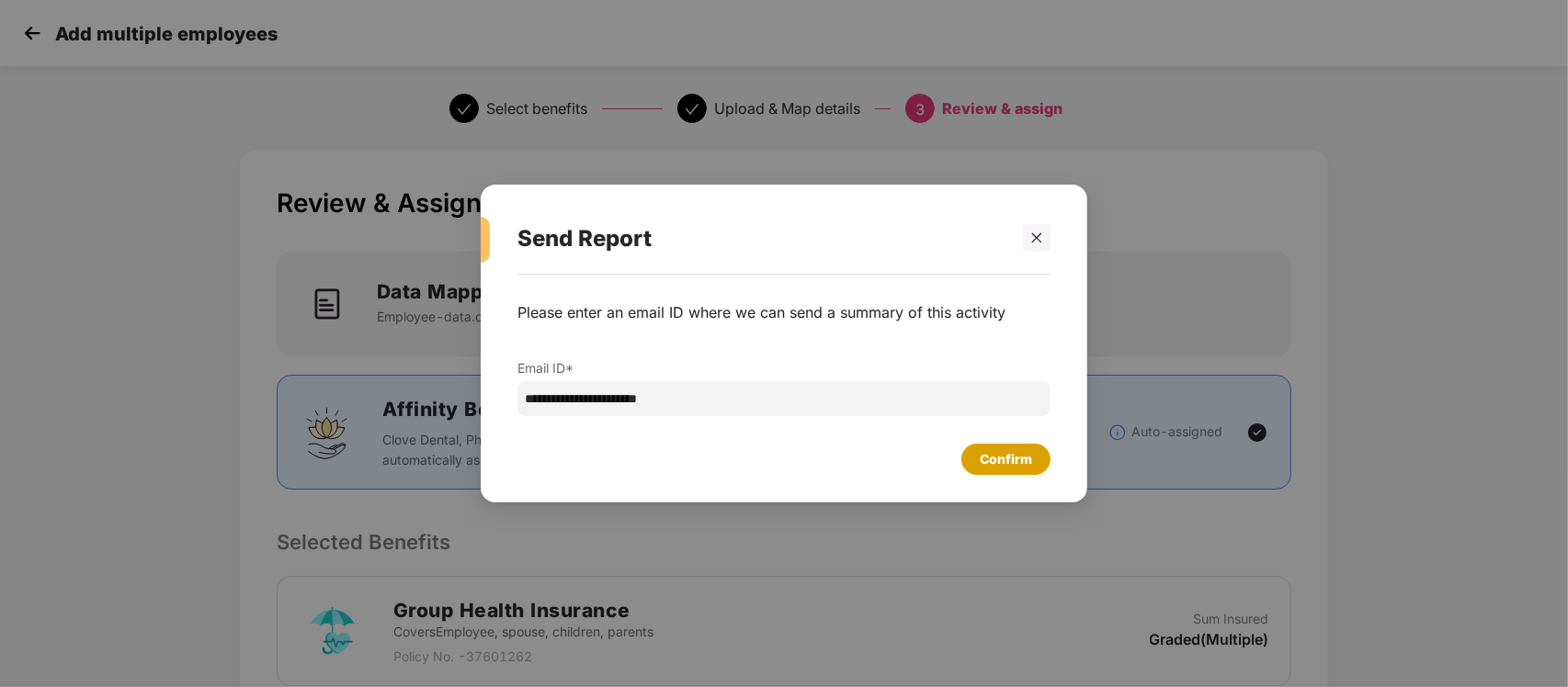
click at [1029, 458] on div "Confirm" at bounding box center [1006, 459] width 53 height 20
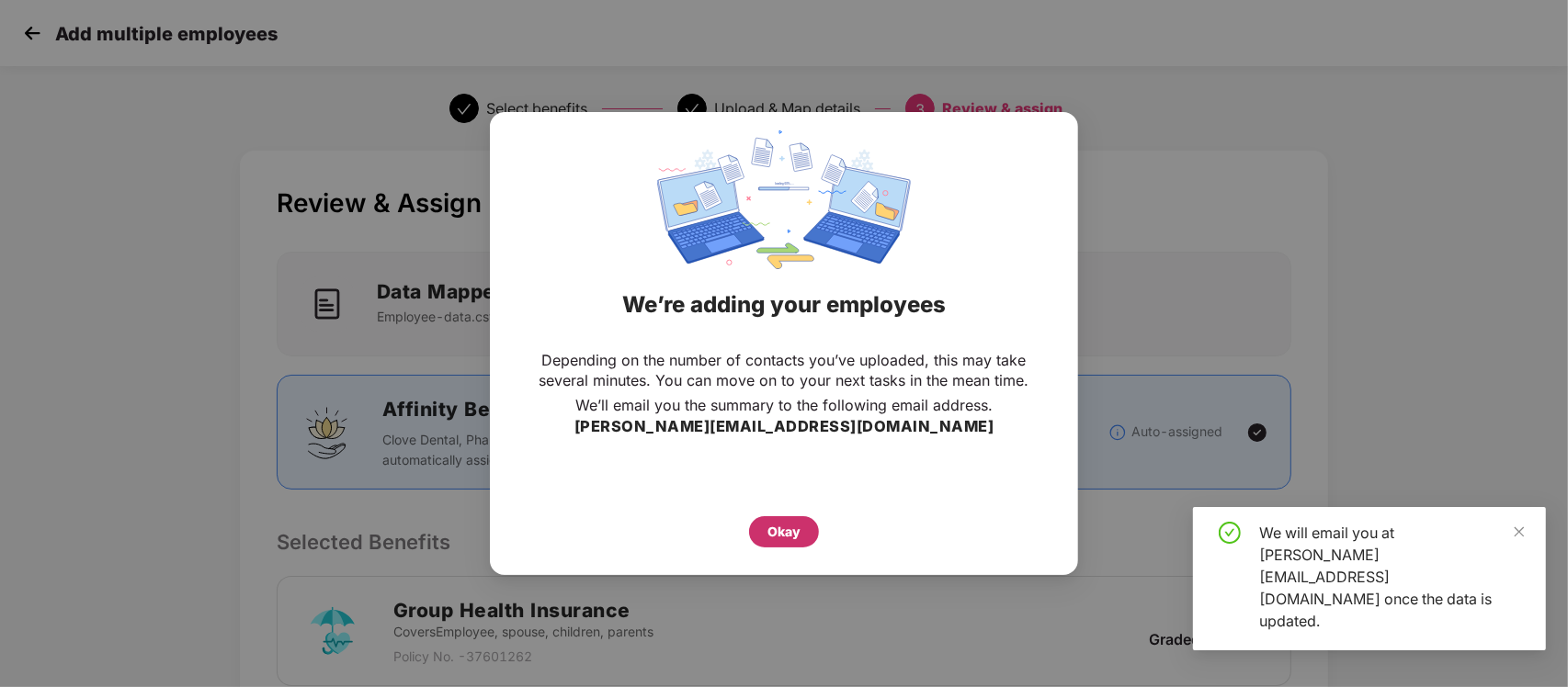
click at [787, 544] on div "Okay" at bounding box center [783, 532] width 70 height 32
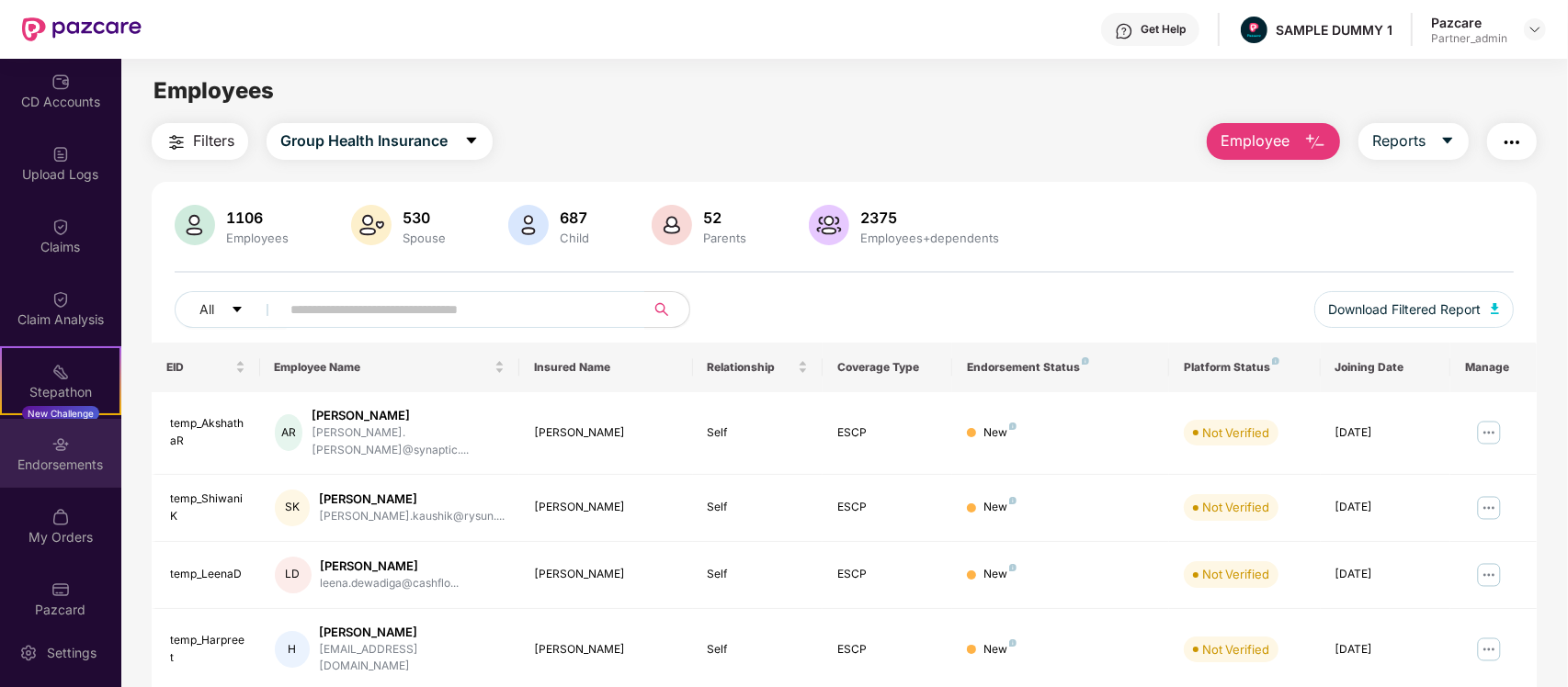
scroll to position [237, 0]
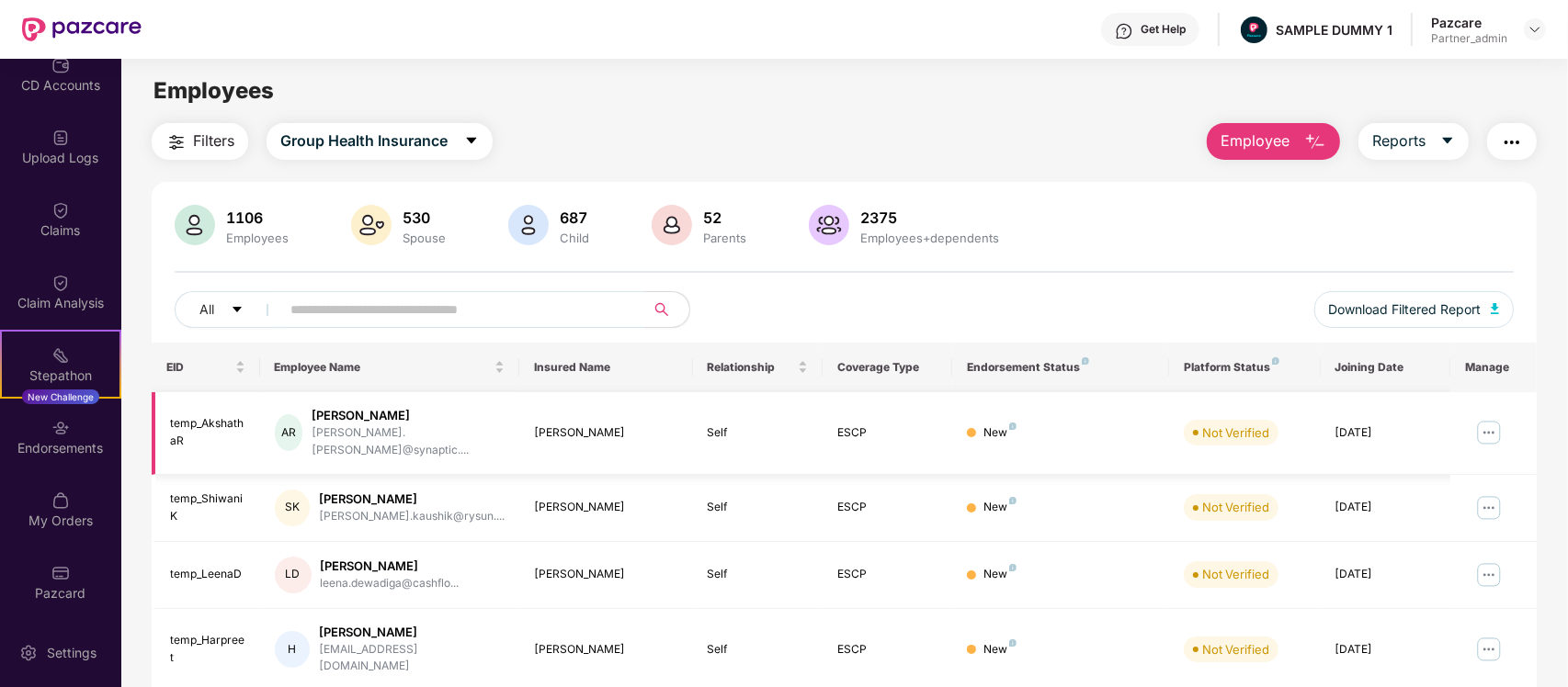
click at [1484, 418] on img at bounding box center [1488, 433] width 30 height 30
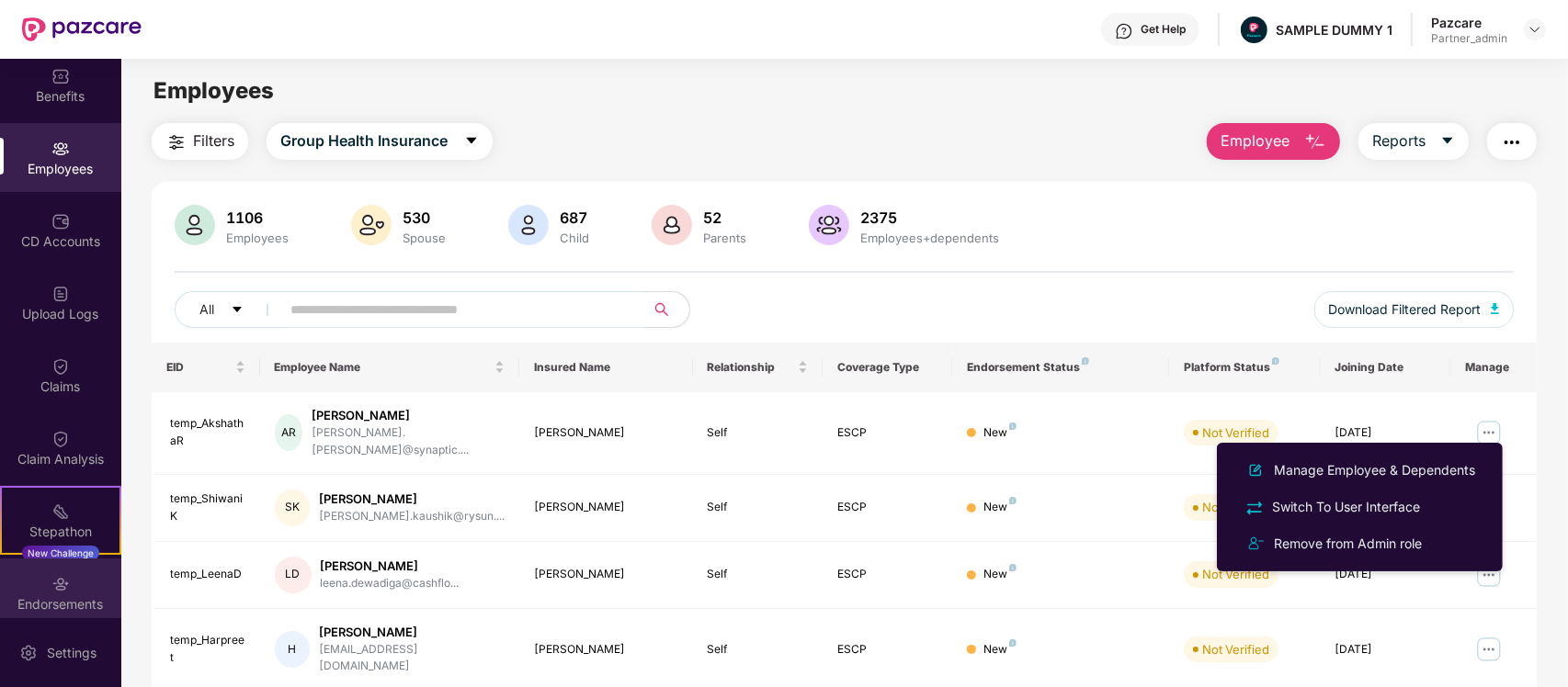
scroll to position [61, 0]
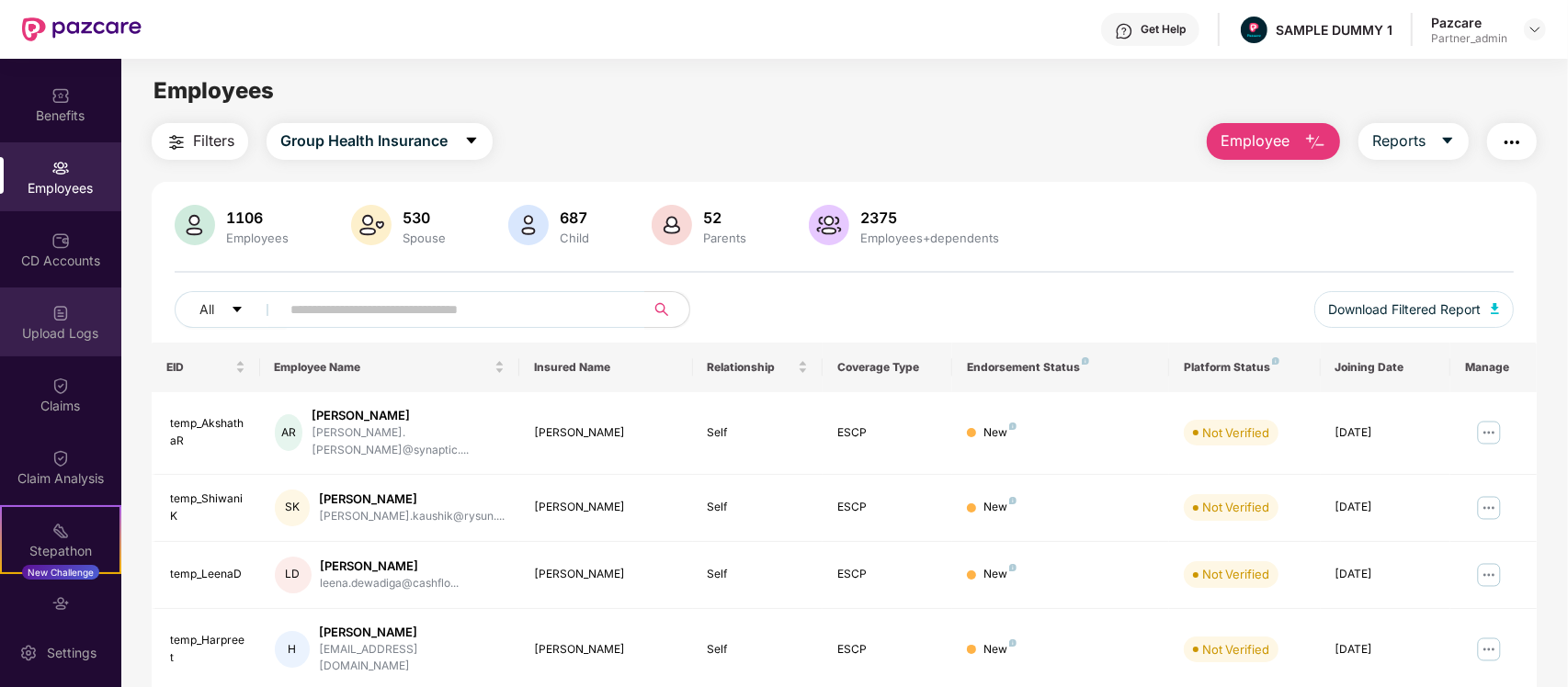
click at [57, 324] on div "Upload Logs" at bounding box center [60, 333] width 121 height 18
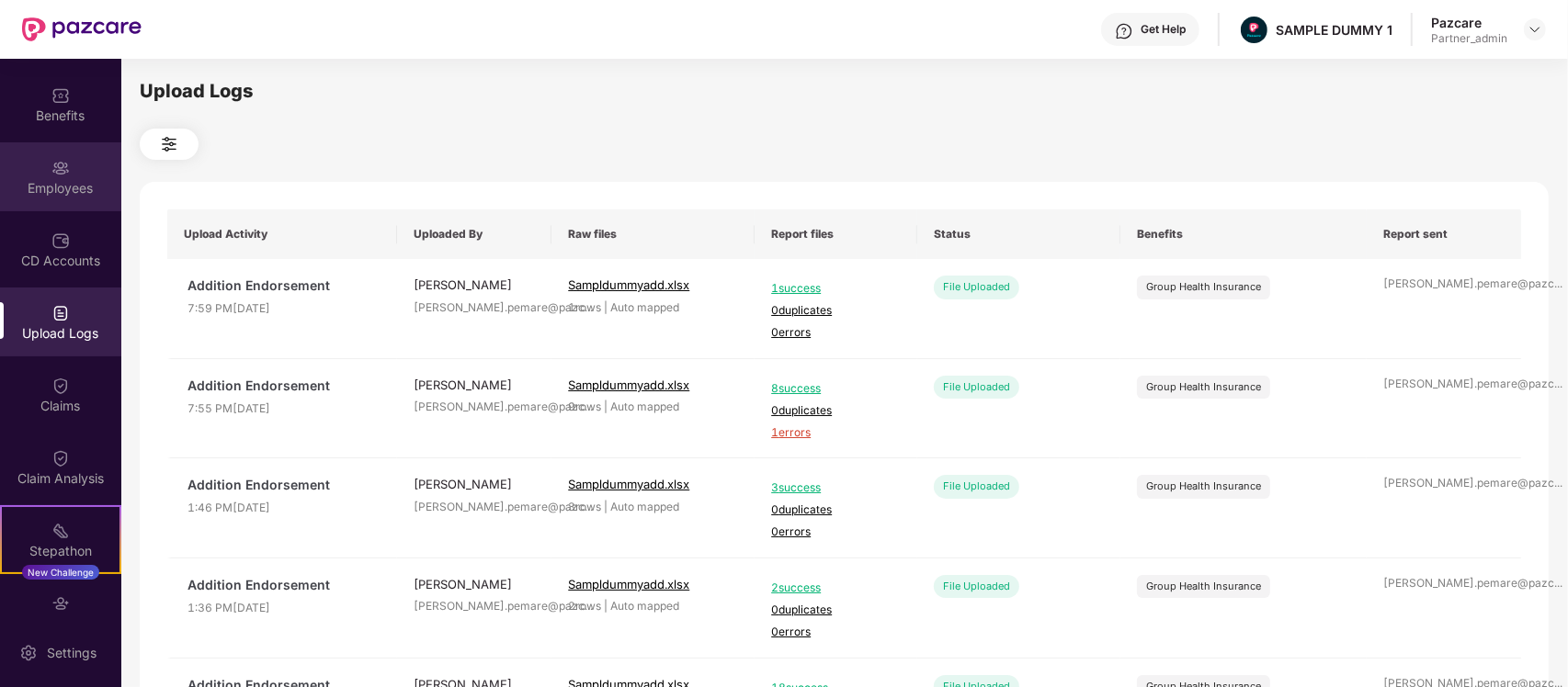
click at [67, 189] on div "Employees" at bounding box center [60, 188] width 121 height 18
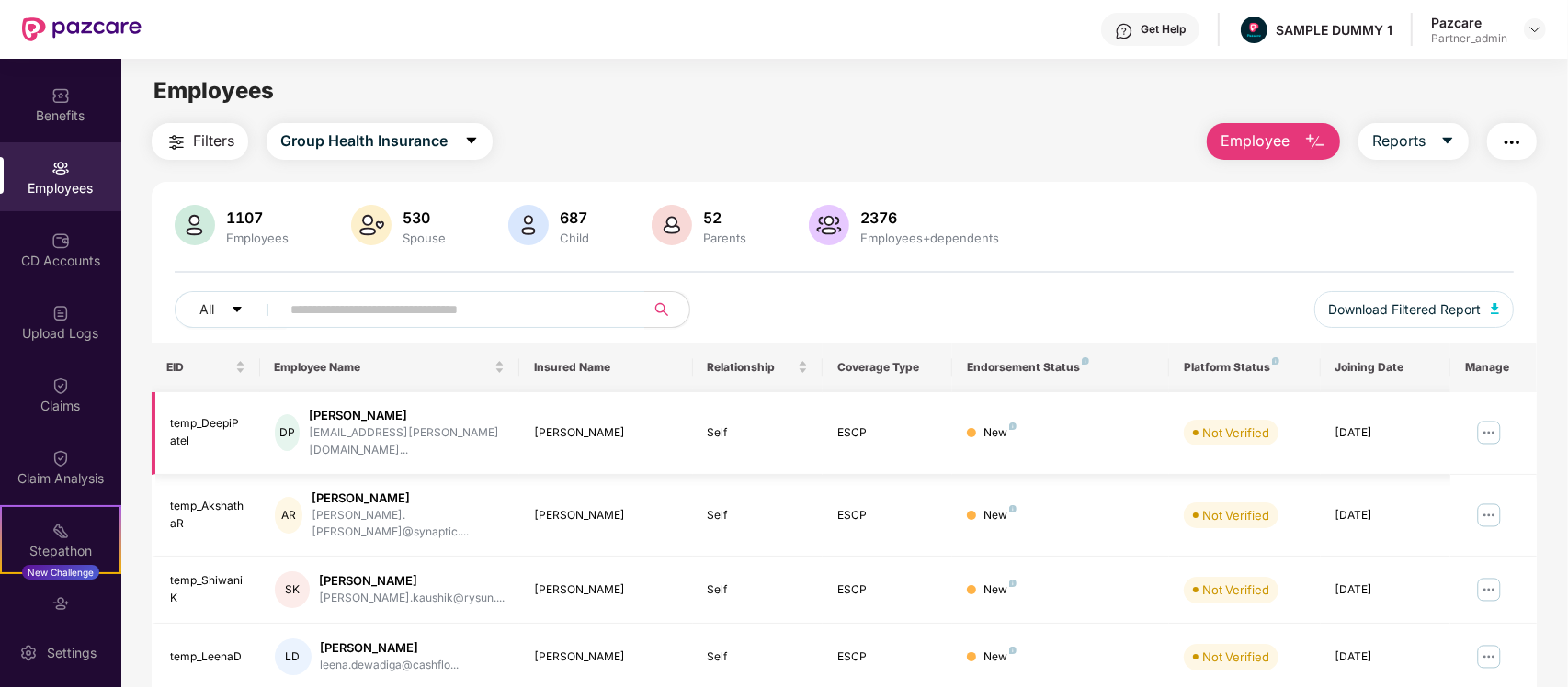
click at [1488, 418] on img at bounding box center [1488, 433] width 30 height 30
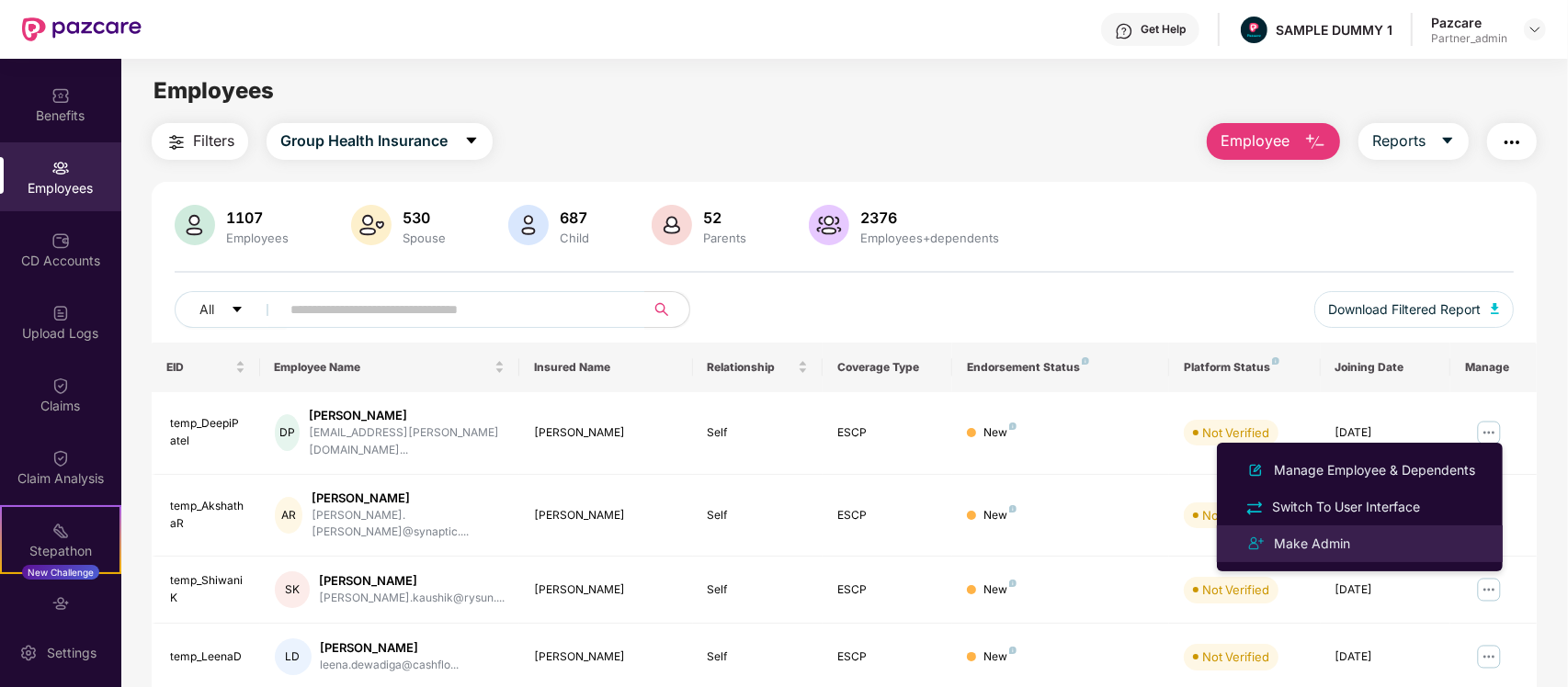
click at [1369, 543] on div "Make Admin" at bounding box center [1360, 543] width 238 height 22
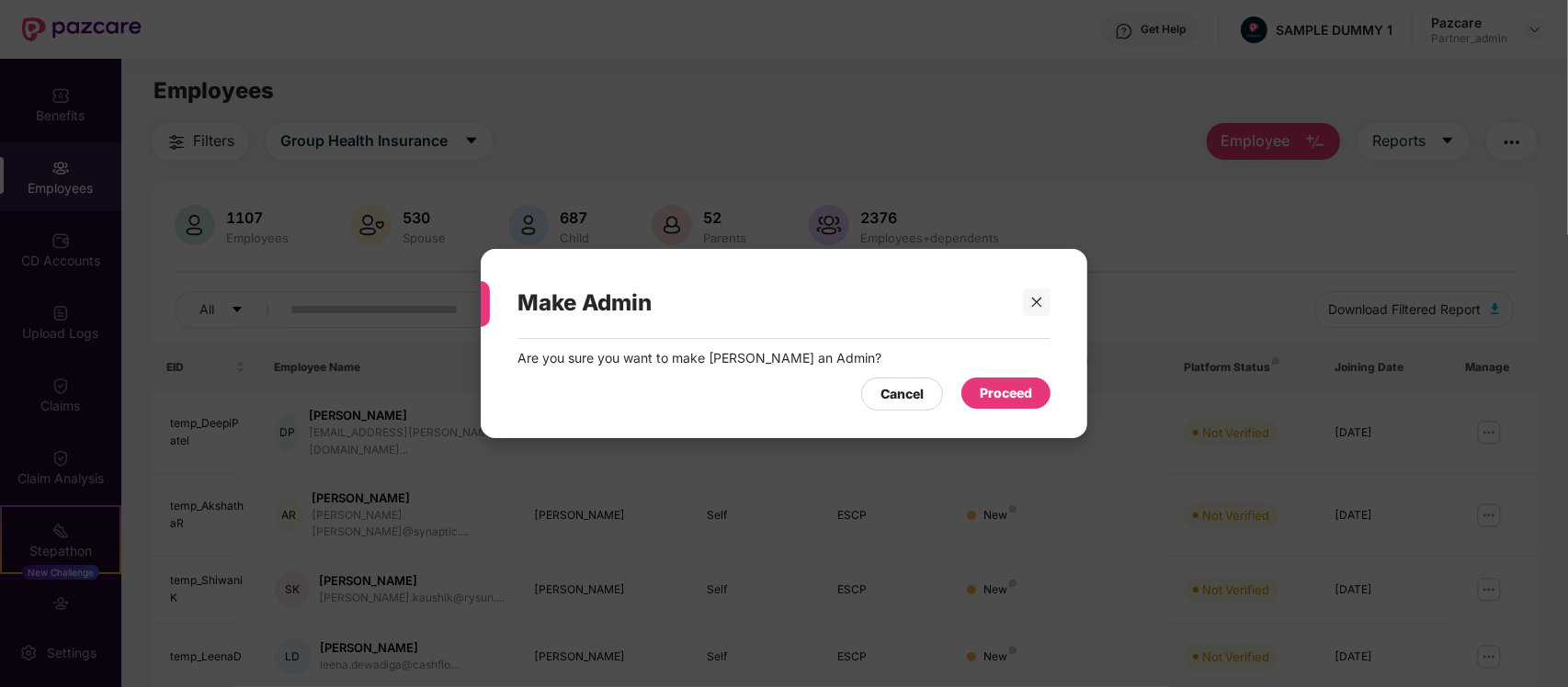
click at [1018, 402] on div "Proceed" at bounding box center [1006, 392] width 53 height 20
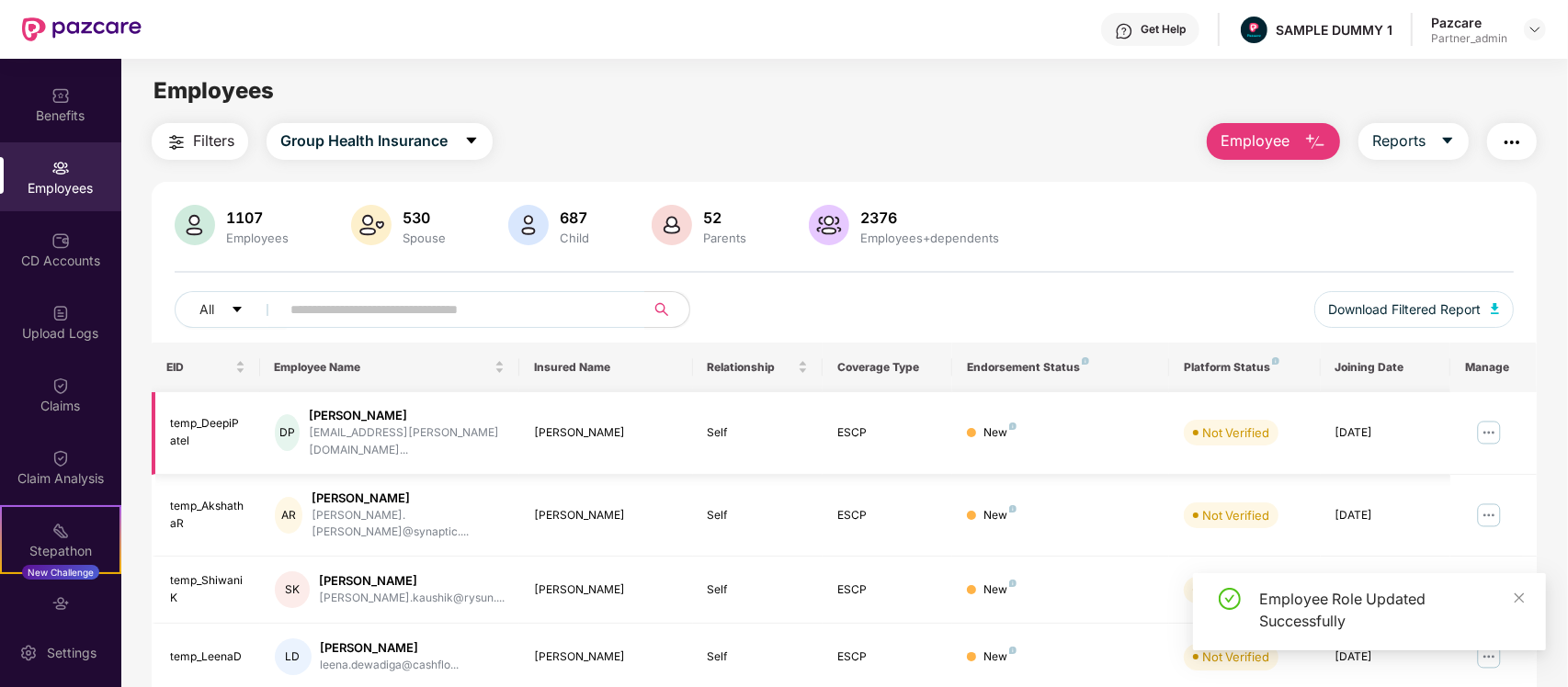
click at [1482, 433] on img at bounding box center [1488, 433] width 30 height 30
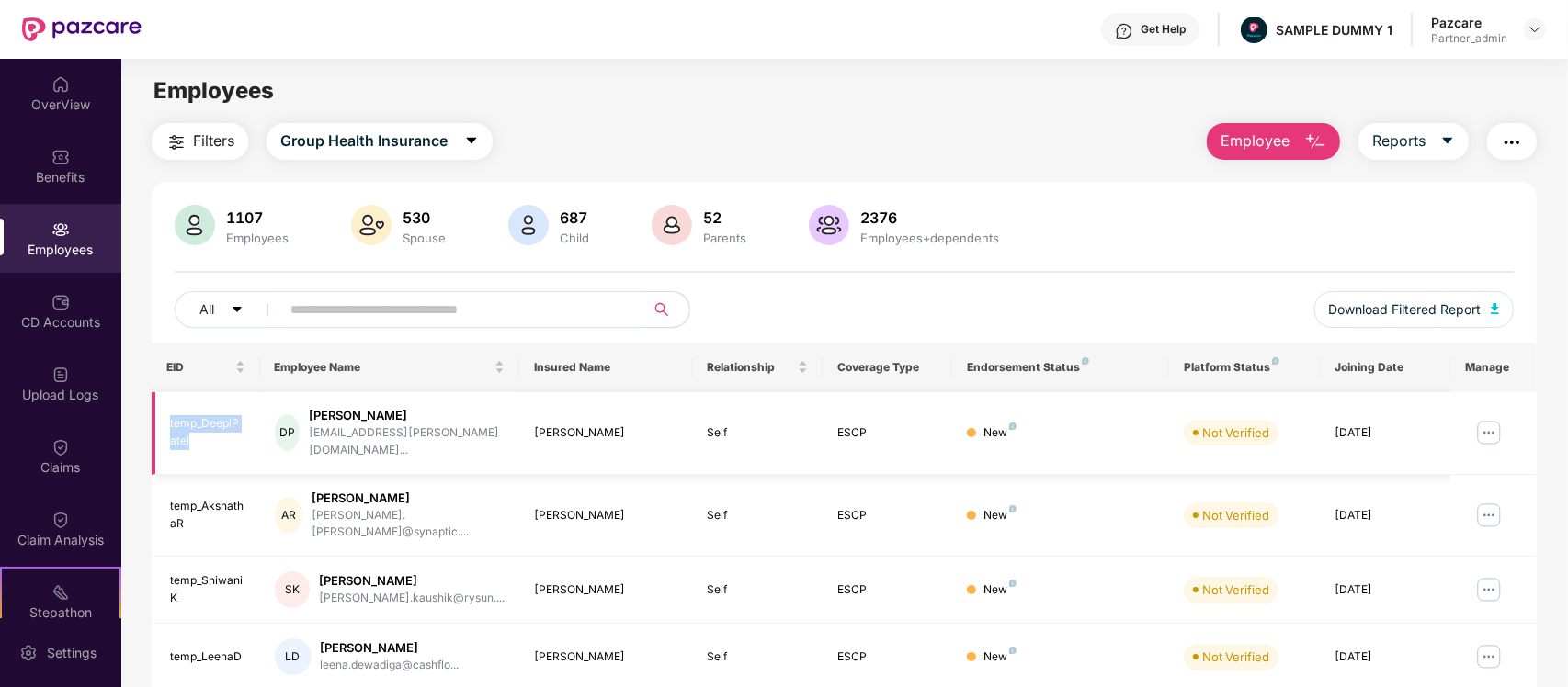
drag, startPoint x: 199, startPoint y: 438, endPoint x: 156, endPoint y: 415, distance: 48.8
click at [156, 415] on td "temp_DeepiPatel" at bounding box center [205, 434] width 108 height 83
copy div "temp_DeepiPatel"
click at [71, 186] on div "Benefits" at bounding box center [60, 166] width 121 height 69
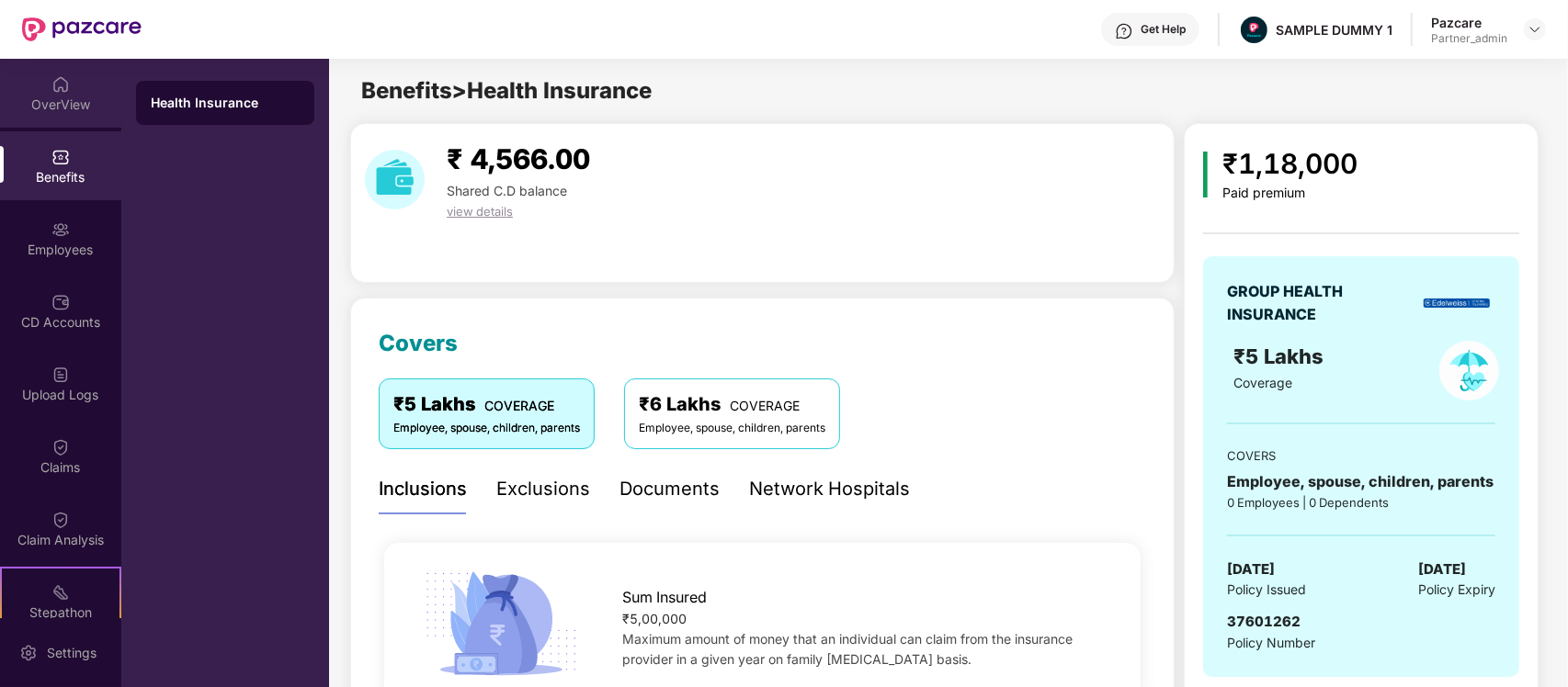
click at [64, 71] on div "OverView" at bounding box center [60, 93] width 121 height 69
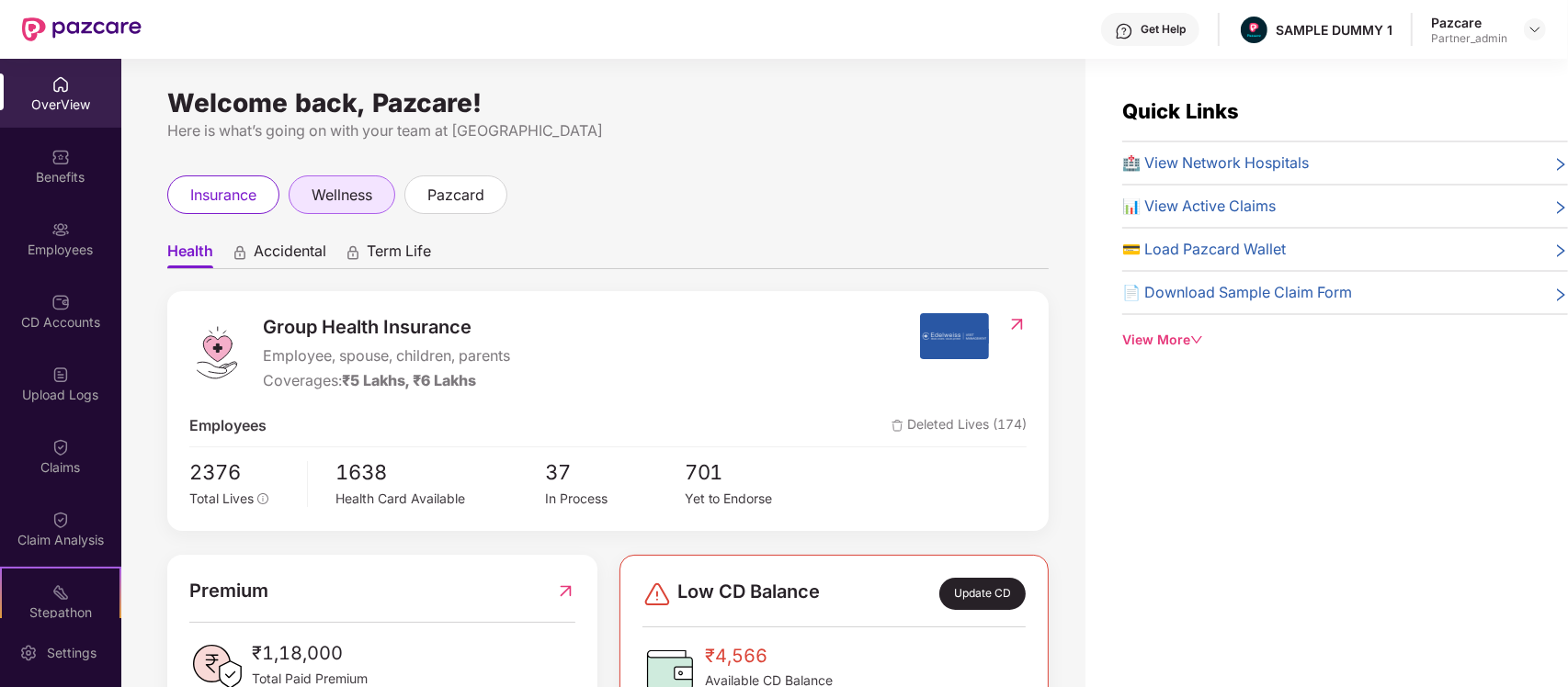
click at [346, 198] on span "wellness" at bounding box center [342, 196] width 60 height 23
